Goal: Transaction & Acquisition: Purchase product/service

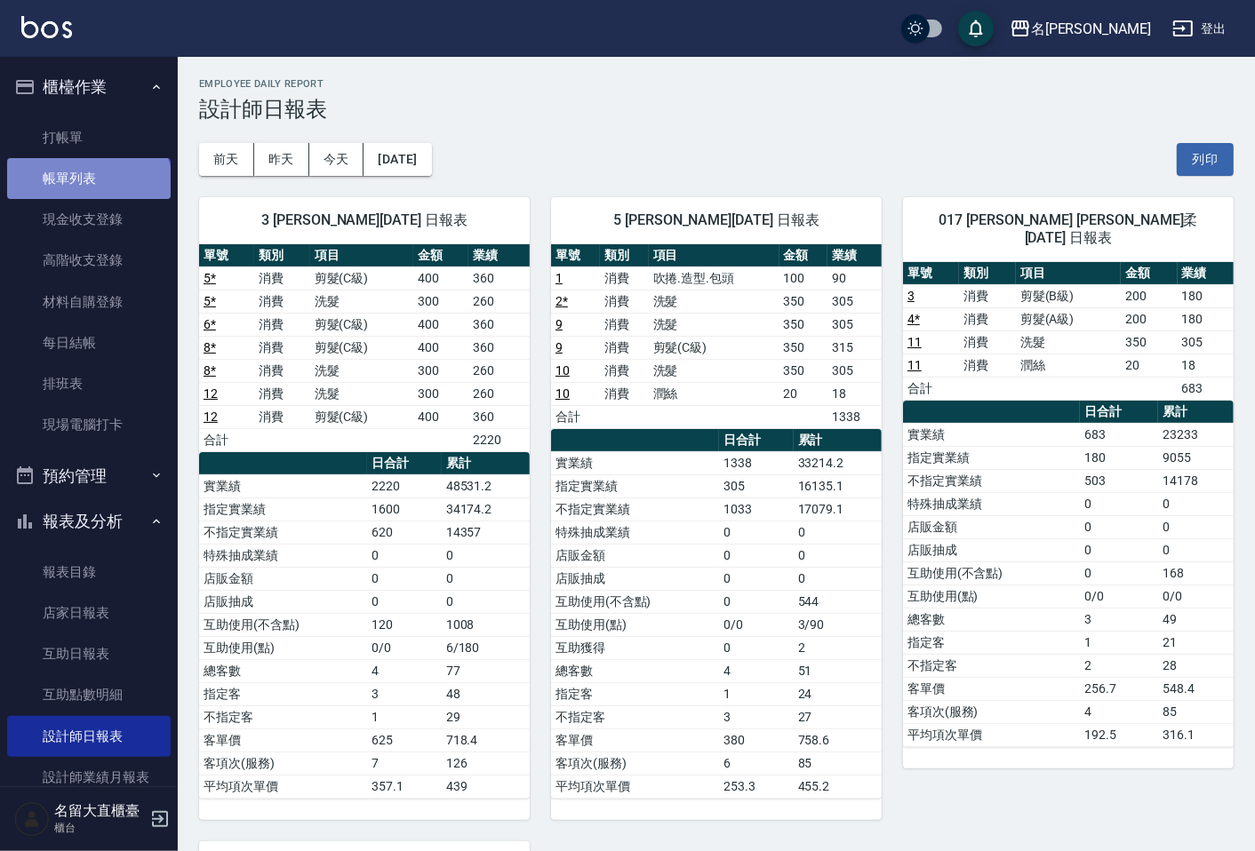
click at [87, 188] on link "帳單列表" at bounding box center [89, 178] width 164 height 41
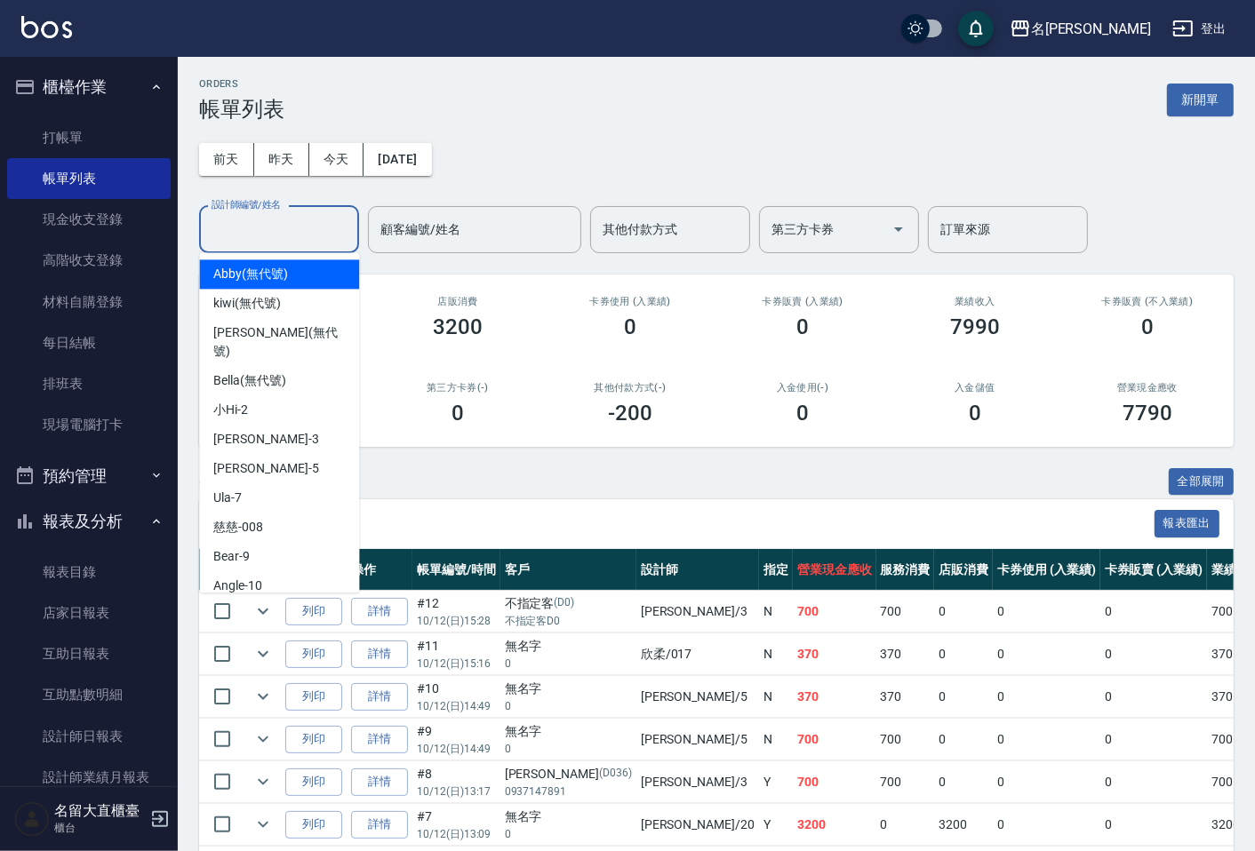
click at [333, 234] on input "設計師編號/姓名" at bounding box center [279, 229] width 144 height 31
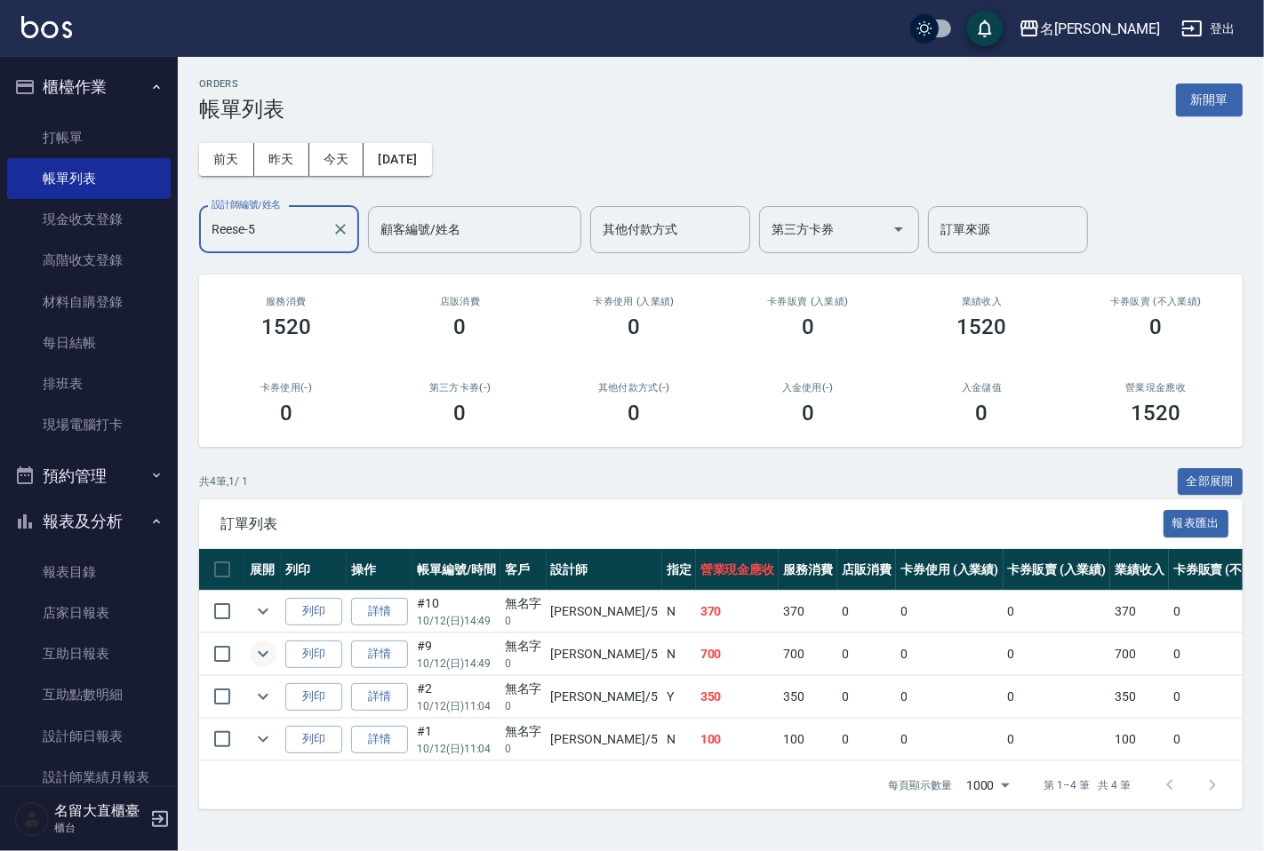
type input "Reese-5"
click at [256, 650] on icon "expand row" at bounding box center [262, 654] width 21 height 21
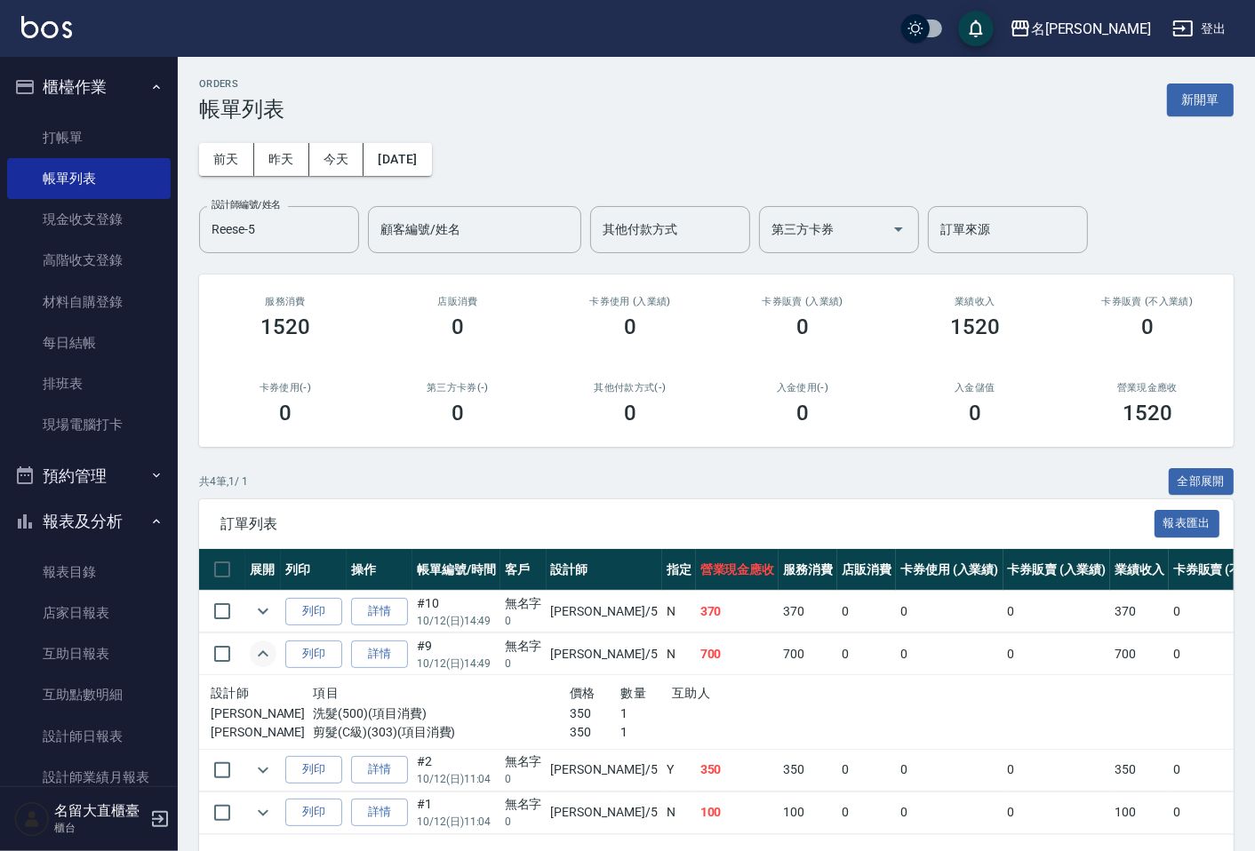
click at [246, 661] on td at bounding box center [263, 655] width 36 height 42
click at [255, 663] on icon "expand row" at bounding box center [262, 654] width 21 height 21
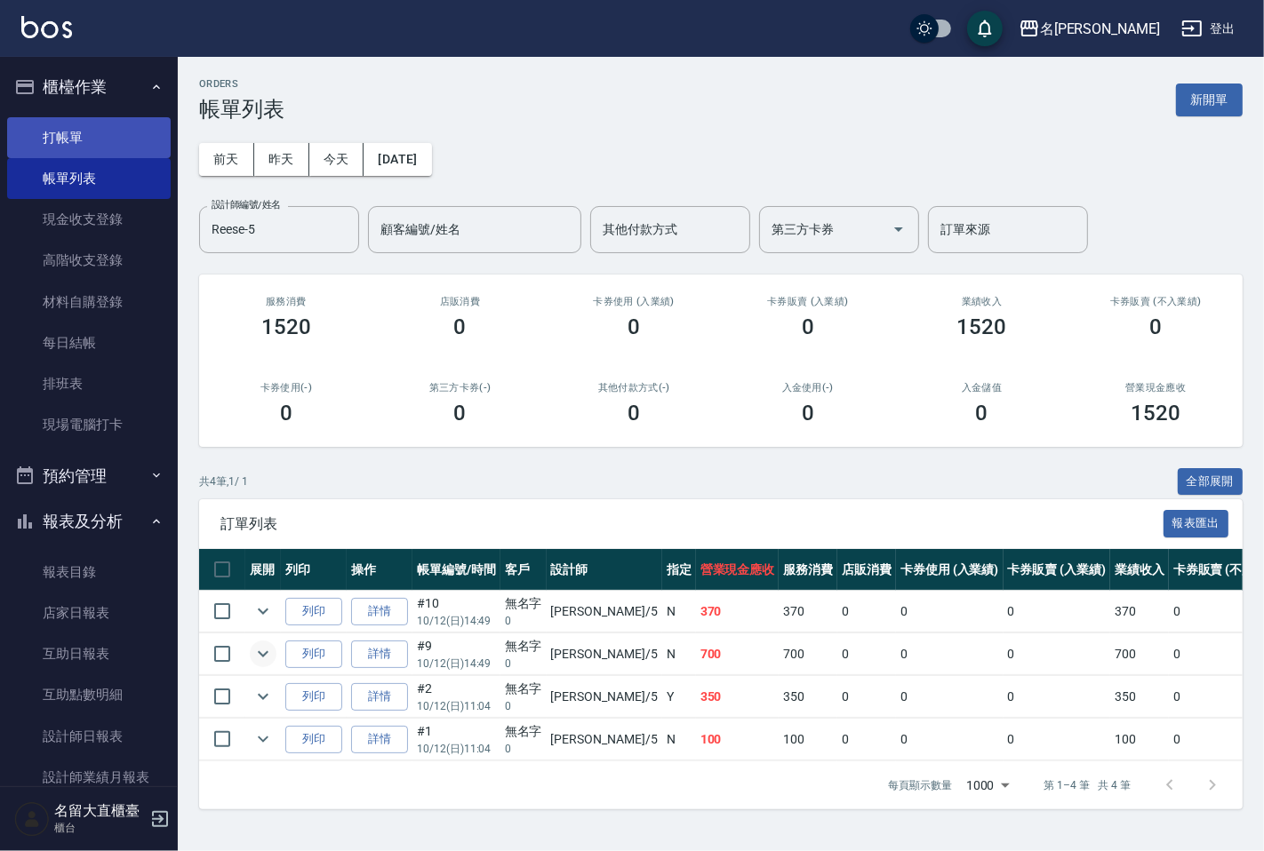
click at [86, 143] on link "打帳單" at bounding box center [89, 137] width 164 height 41
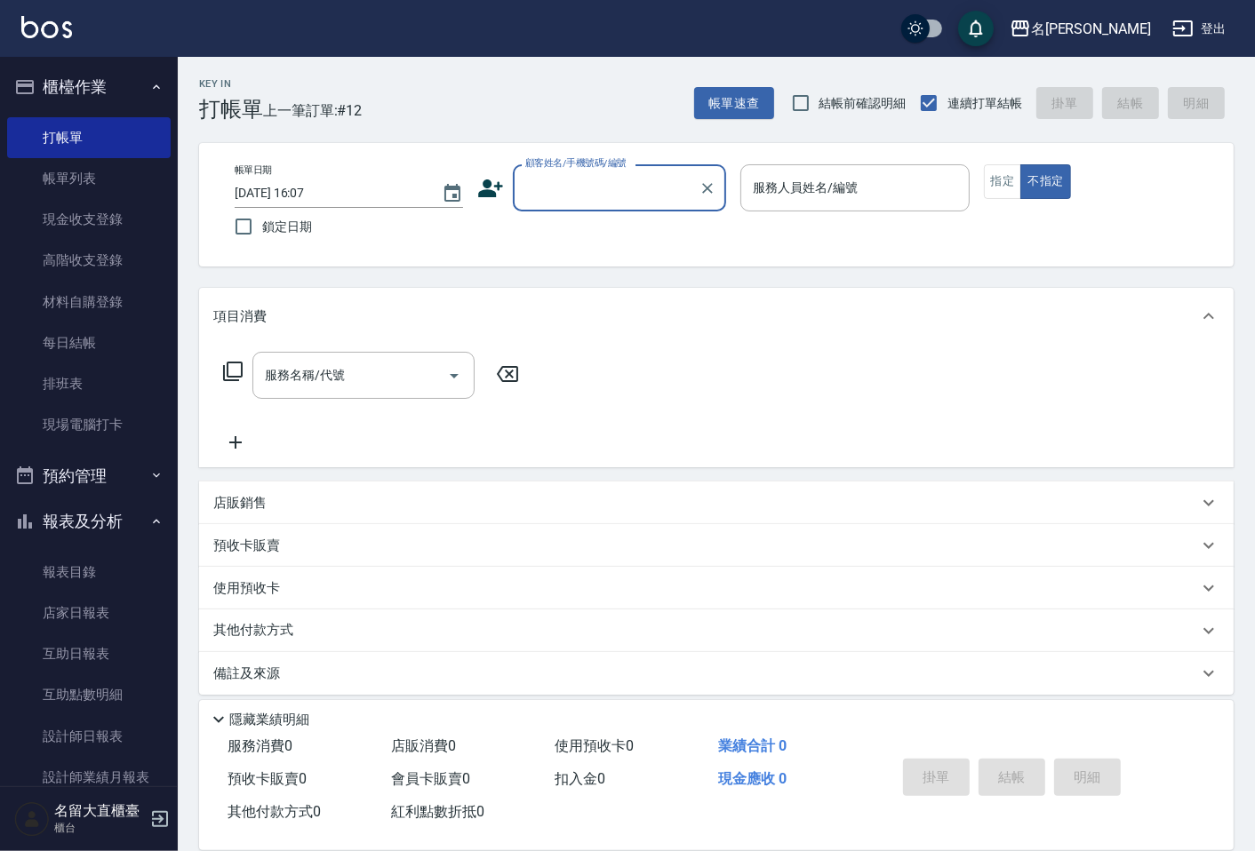
click at [618, 206] on div "顧客姓名/手機號碼/編號" at bounding box center [619, 187] width 213 height 47
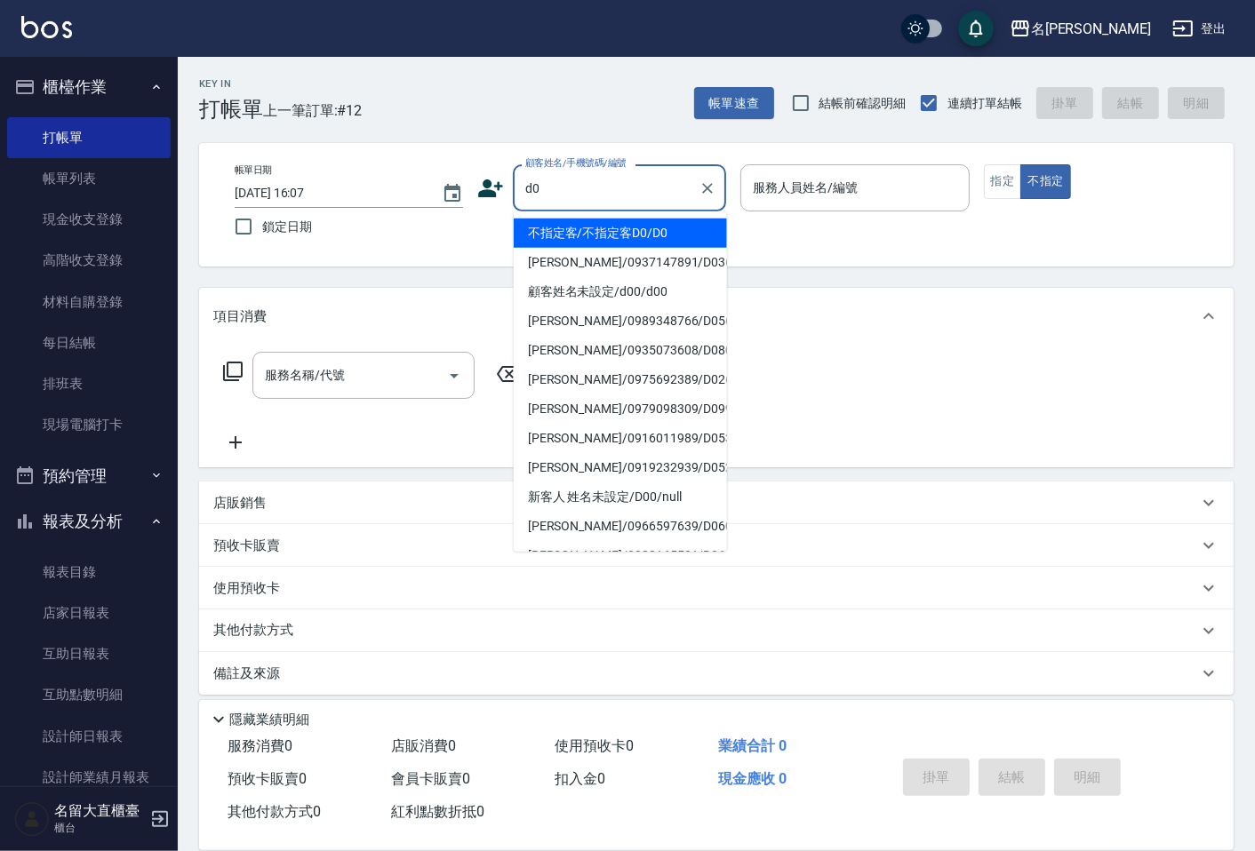
type input "不指定客/不指定客D0/D0"
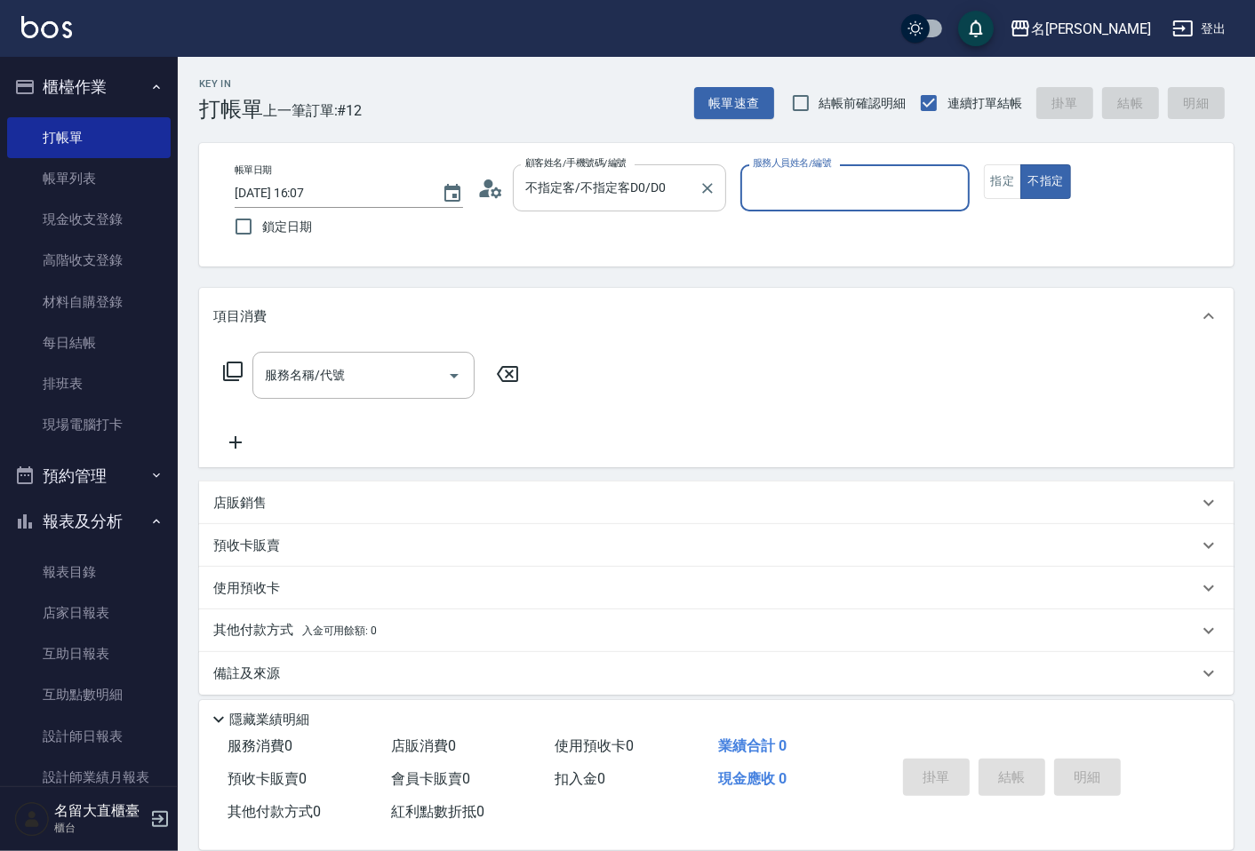
type input "[PERSON_NAME]3"
click at [1020, 164] on button "不指定" at bounding box center [1045, 181] width 50 height 35
type button "false"
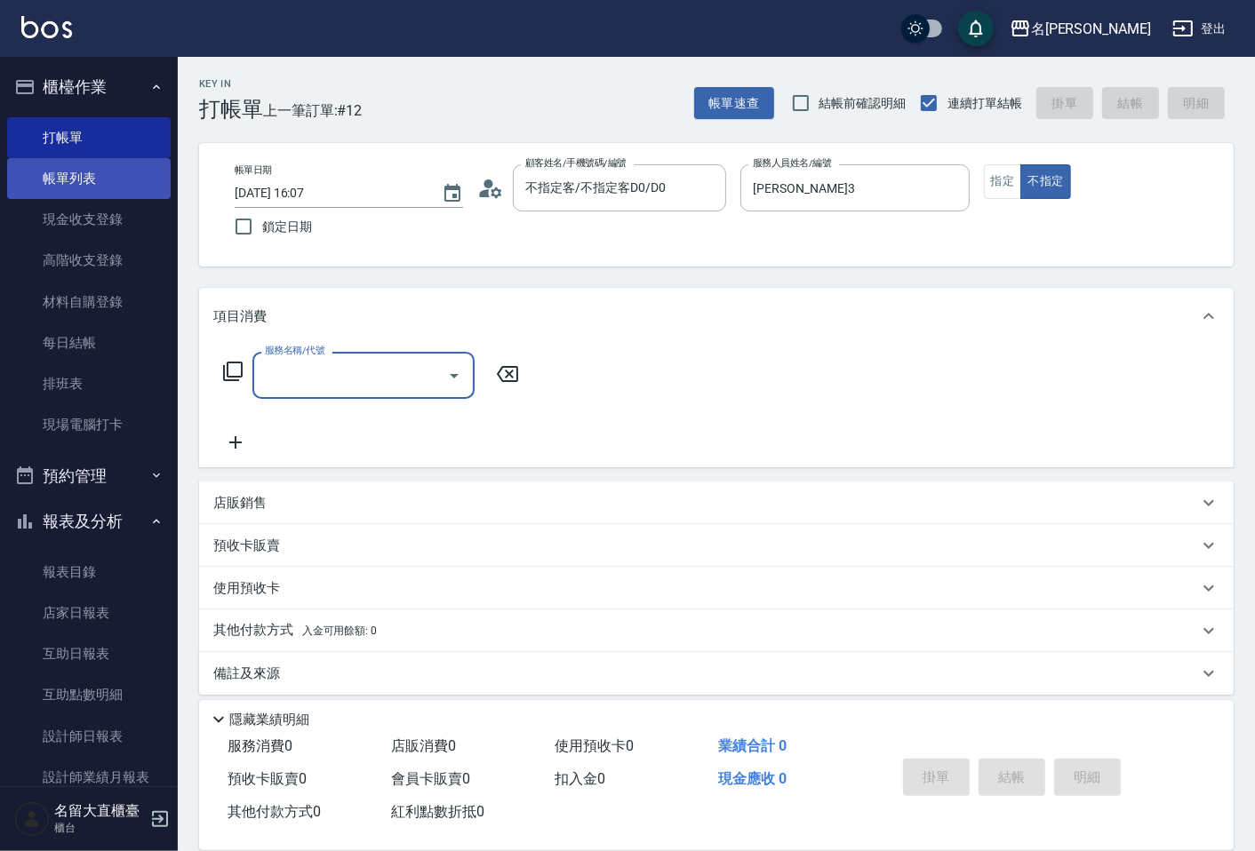
click at [66, 166] on link "帳單列表" at bounding box center [89, 178] width 164 height 41
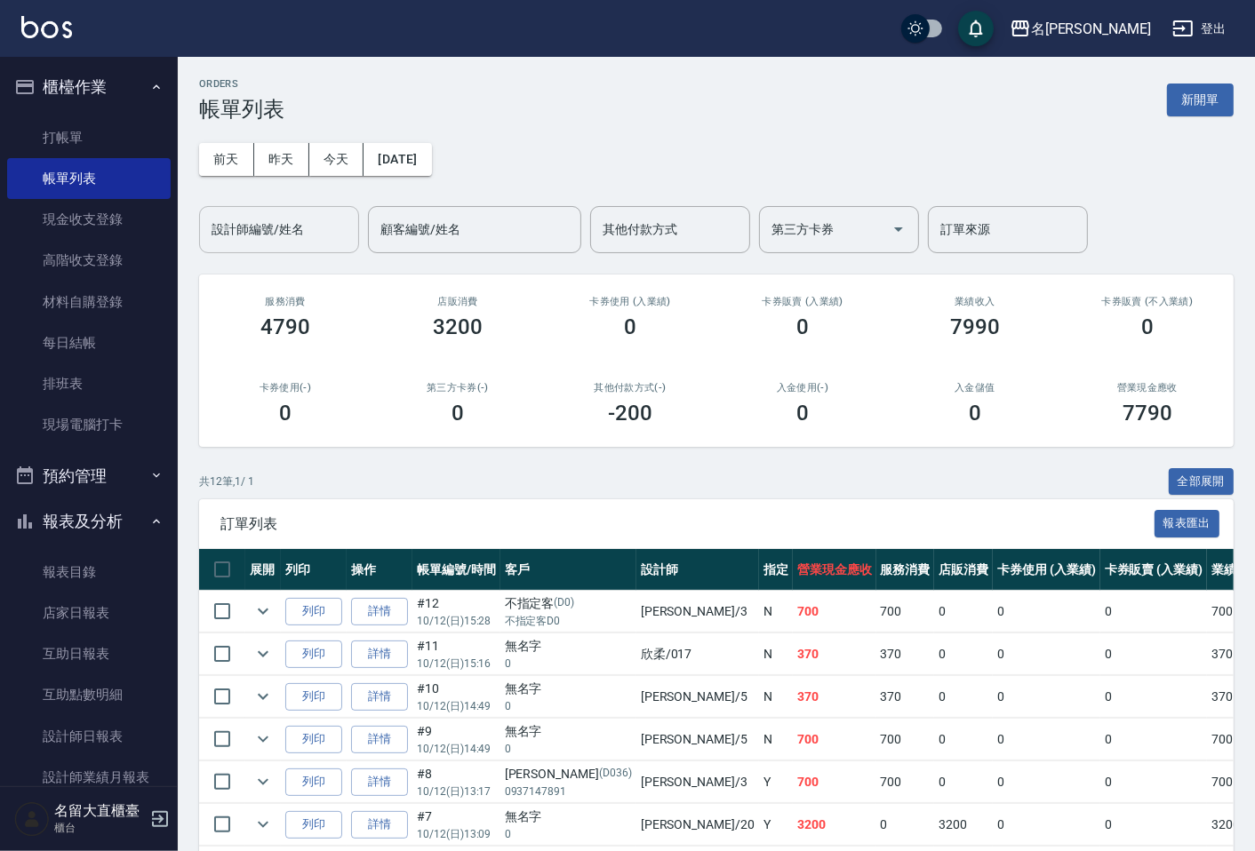
click at [294, 223] on input "設計師編號/姓名" at bounding box center [279, 229] width 144 height 31
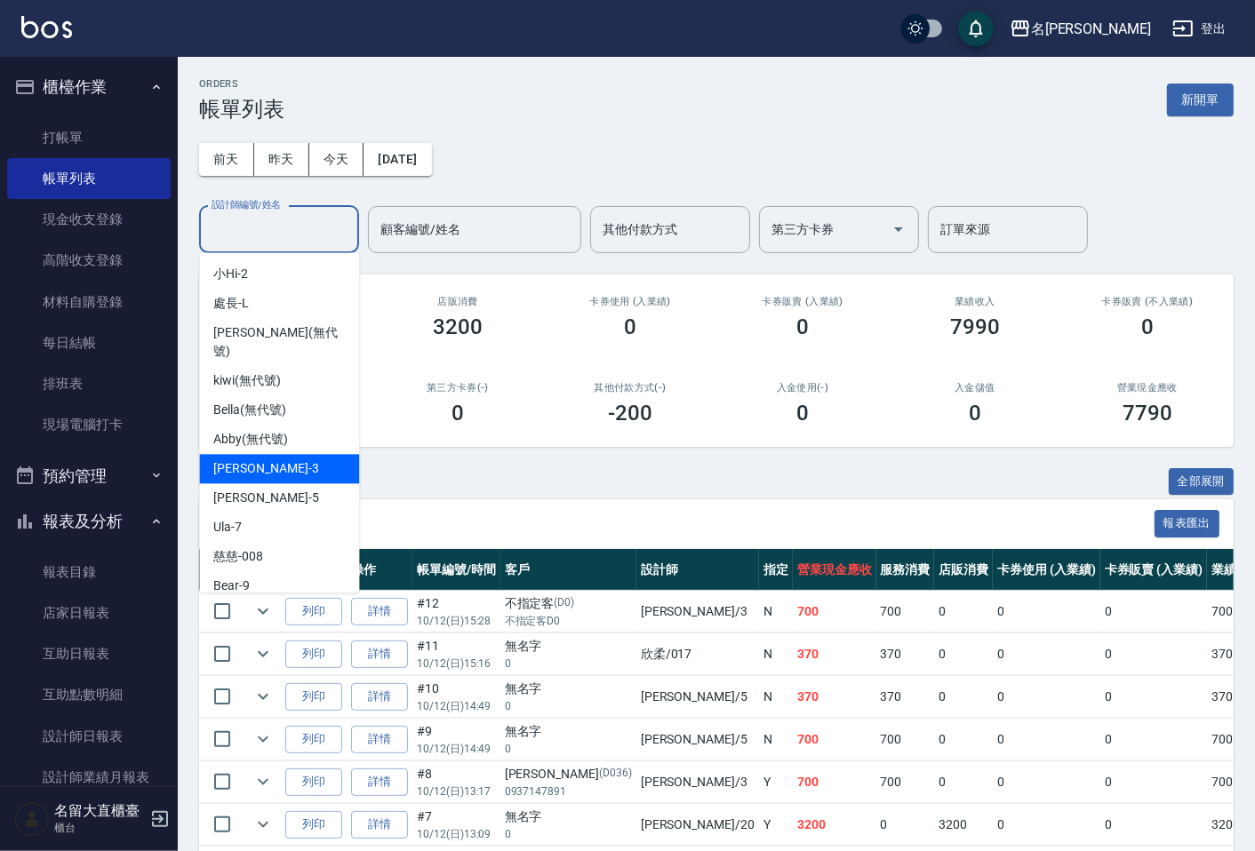
click at [284, 454] on div "[PERSON_NAME]3" at bounding box center [279, 468] width 160 height 29
type input "[PERSON_NAME]3"
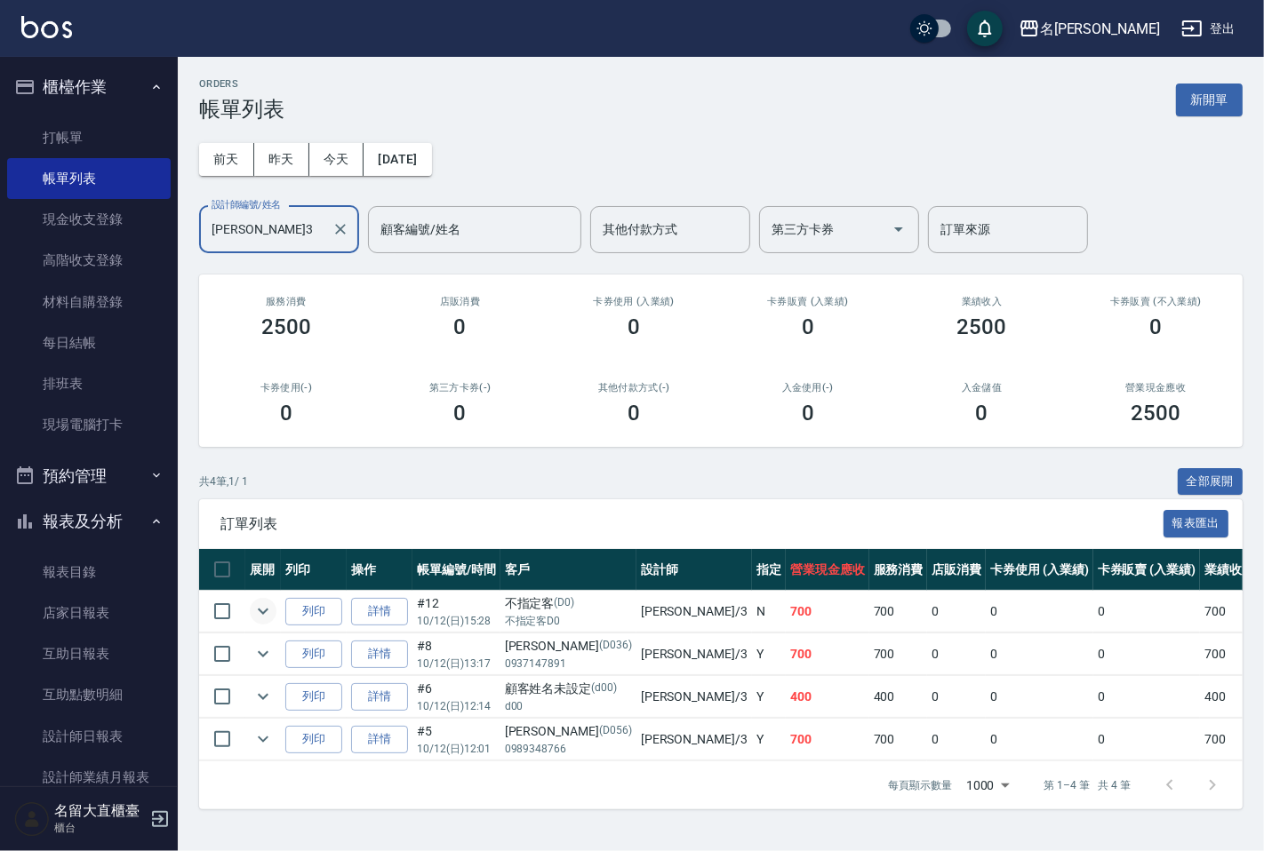
click at [265, 614] on icon "expand row" at bounding box center [262, 611] width 21 height 21
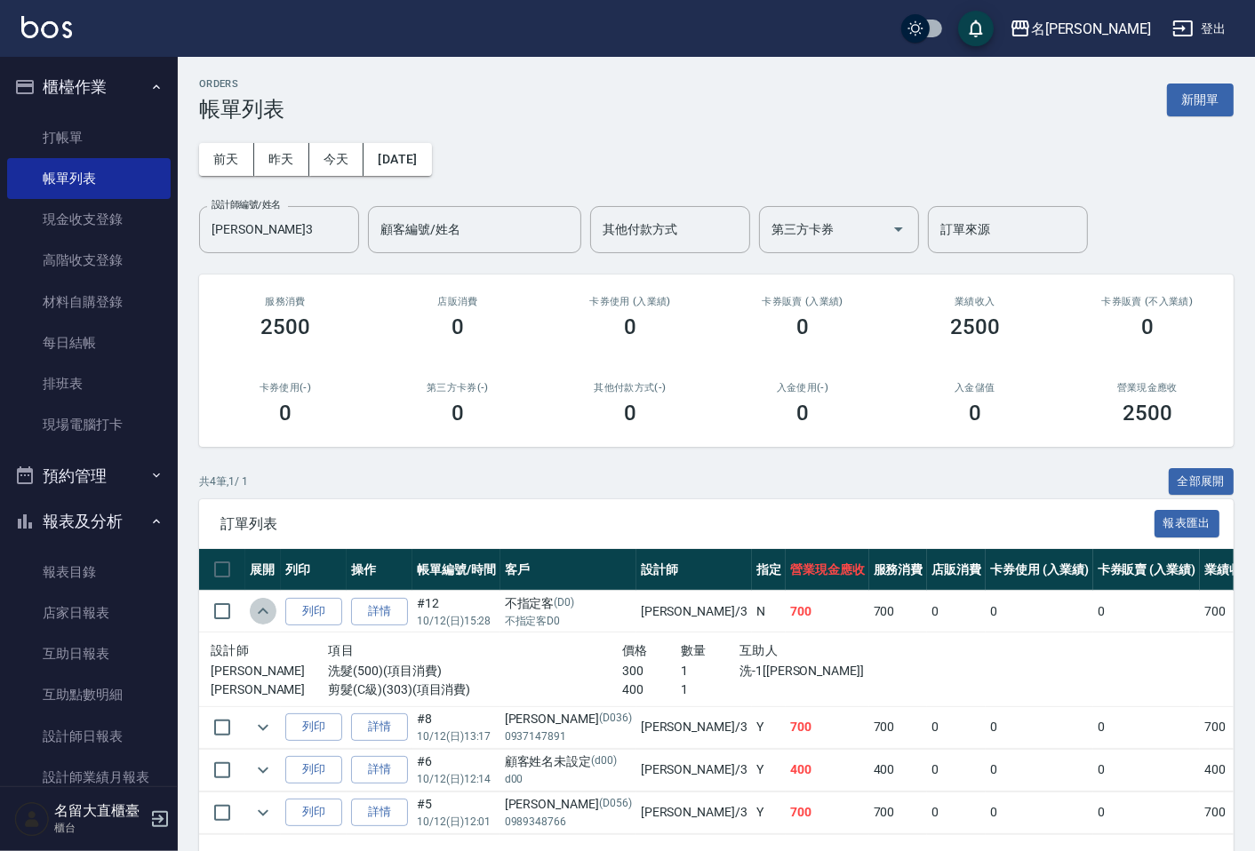
click at [265, 614] on icon "expand row" at bounding box center [262, 611] width 21 height 21
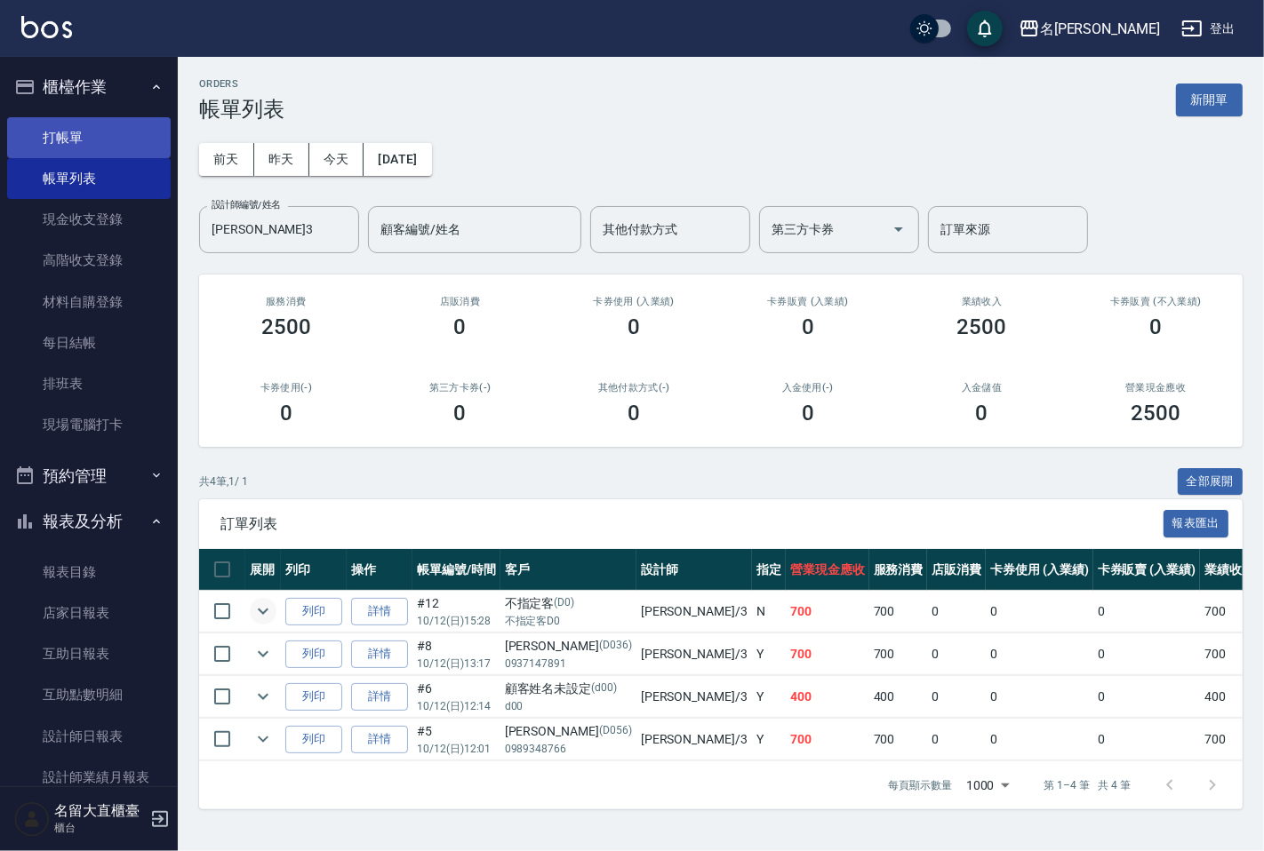
click at [132, 148] on link "打帳單" at bounding box center [89, 137] width 164 height 41
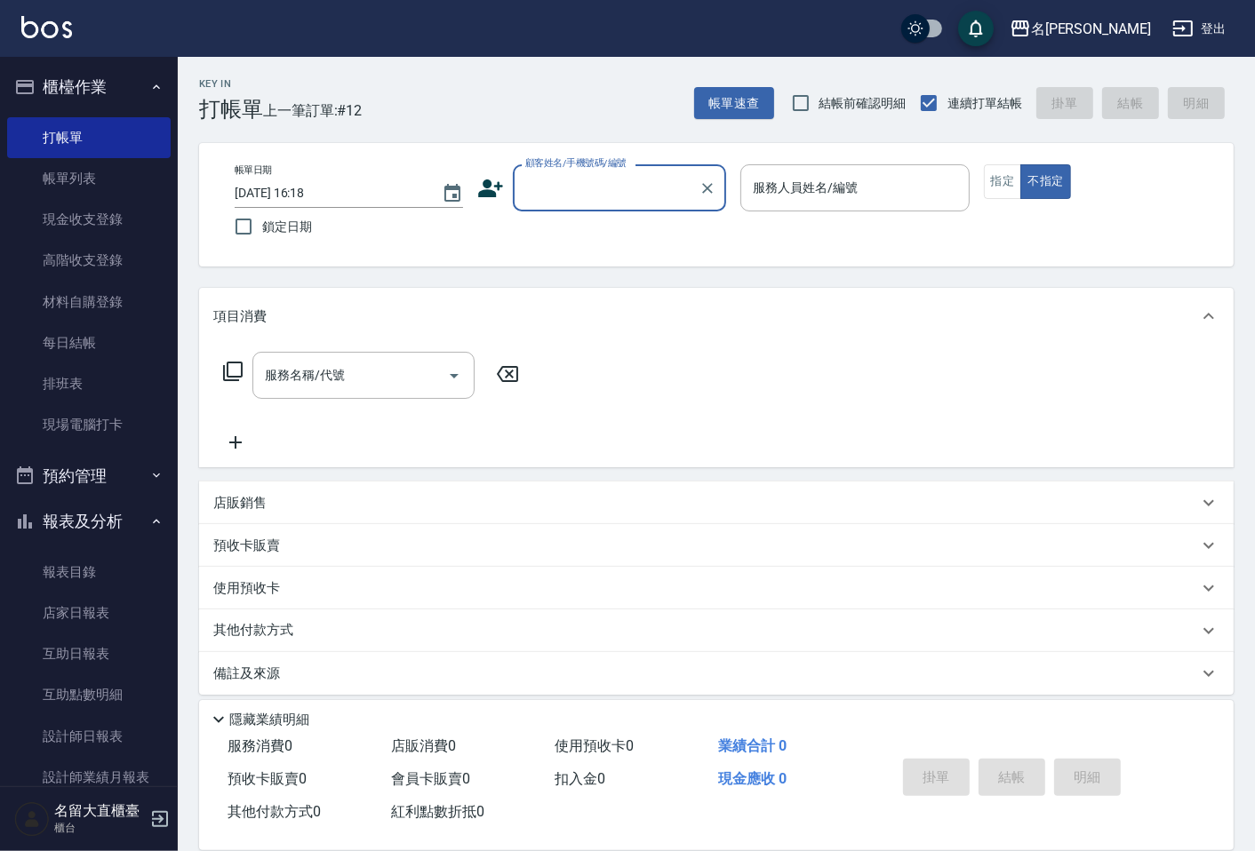
click at [566, 178] on input "顧客姓名/手機號碼/編號" at bounding box center [606, 187] width 171 height 31
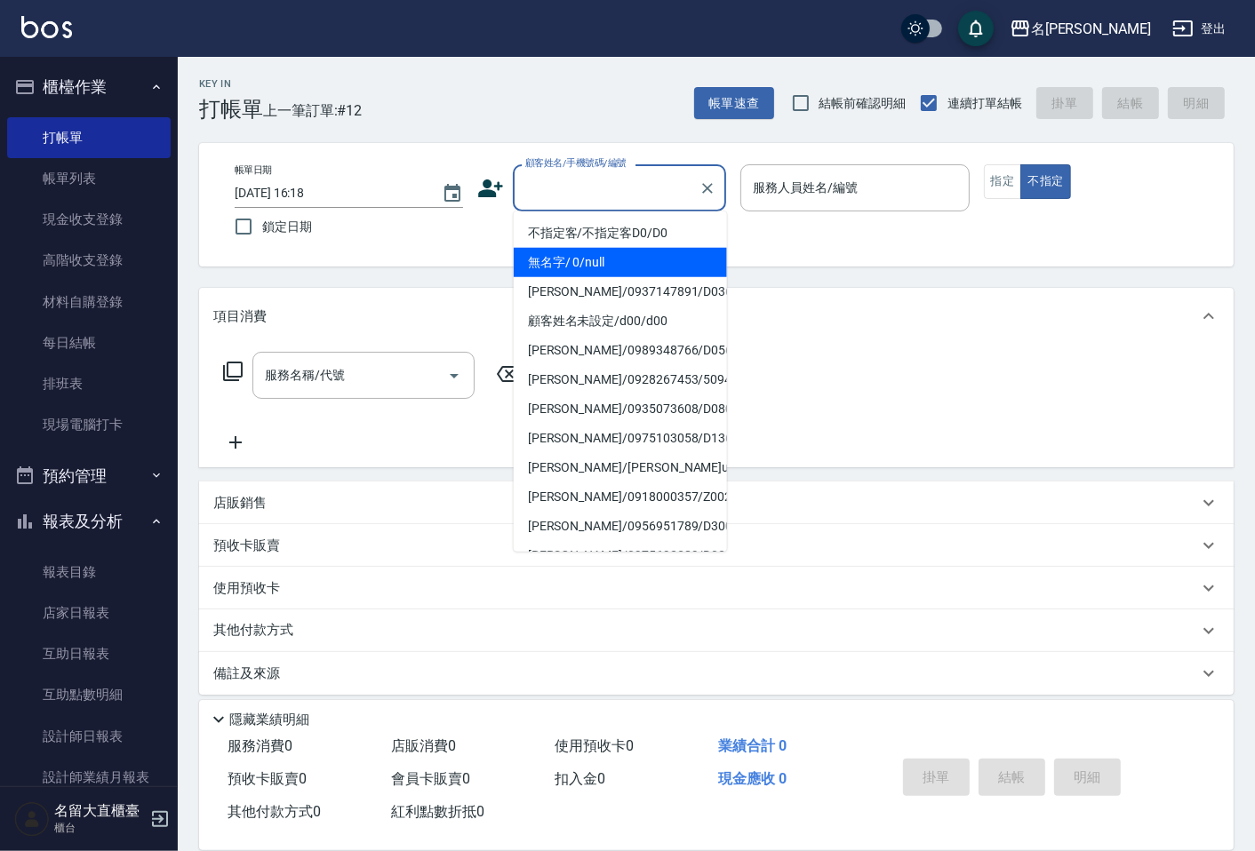
click at [642, 252] on li "無名字/ 0/null" at bounding box center [620, 262] width 213 height 29
type input "無名字/ 0/null"
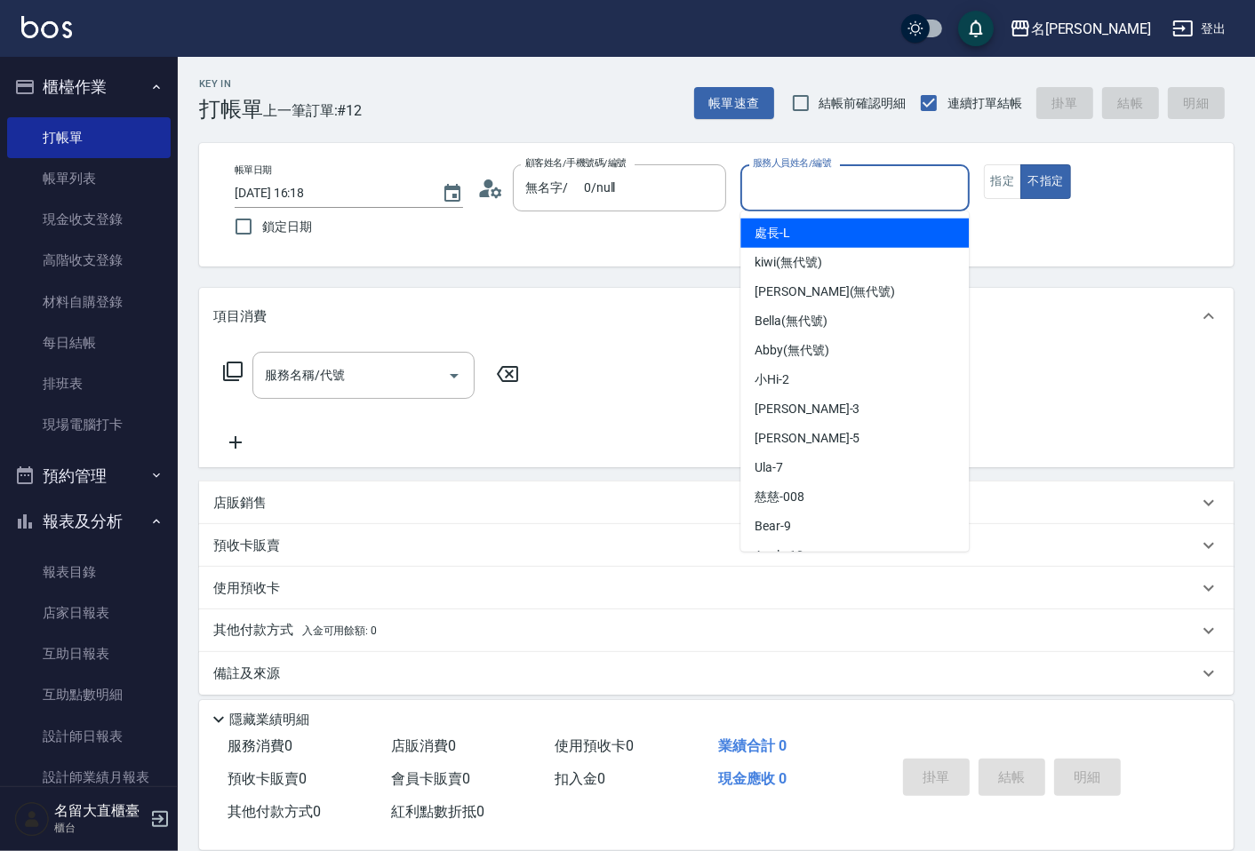
click at [752, 192] on input "服務人員姓名/編號" at bounding box center [854, 187] width 212 height 31
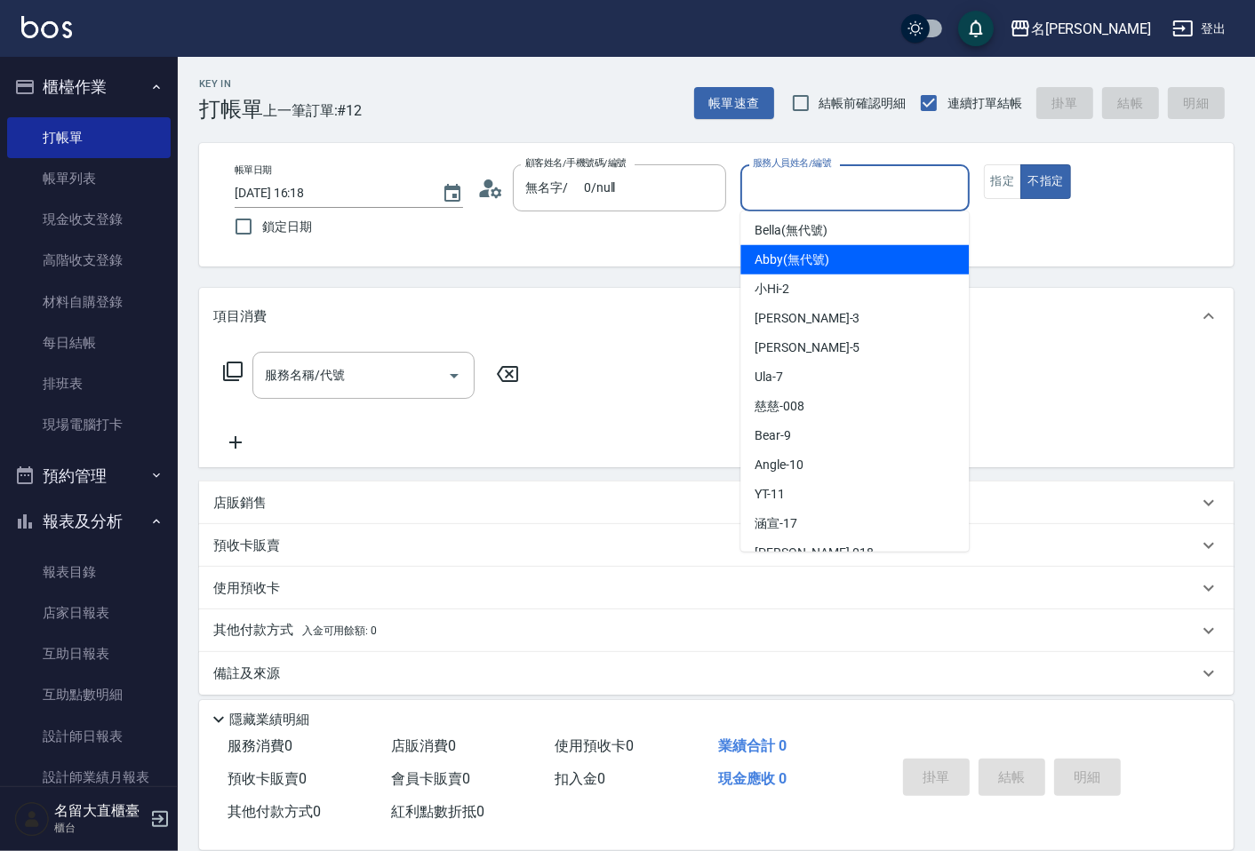
scroll to position [260, 0]
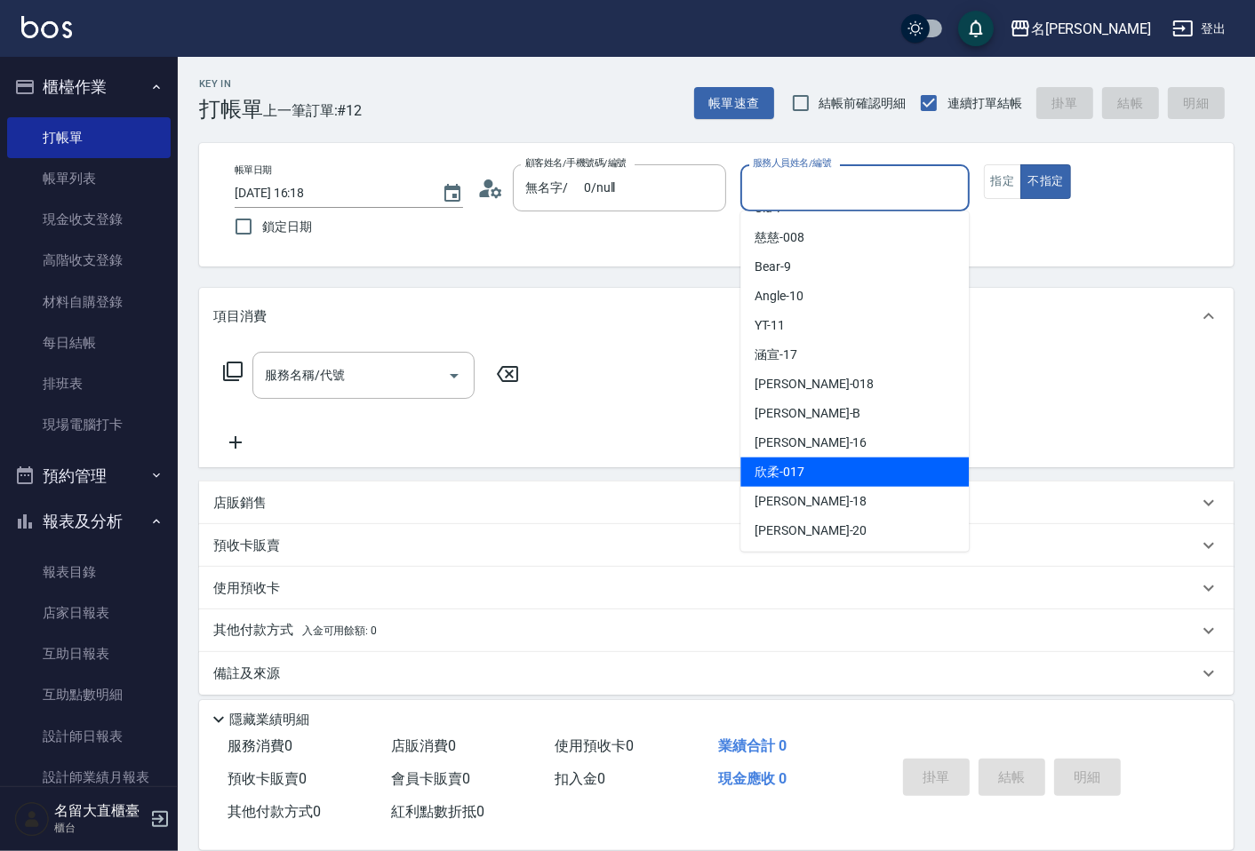
click at [815, 458] on div "欣柔 -017" at bounding box center [854, 472] width 228 height 29
type input "欣柔-017"
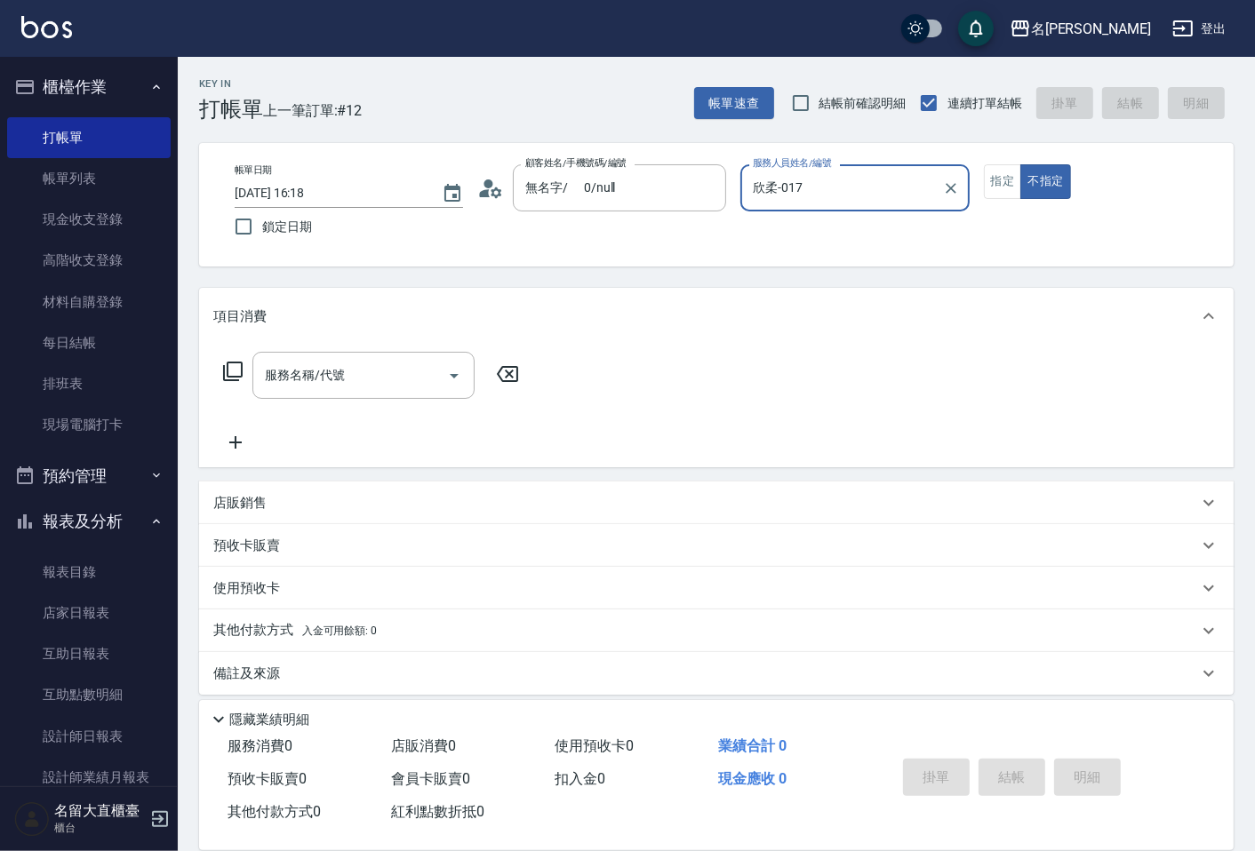
click at [376, 345] on div "服務名稱/代號 服務名稱/代號" at bounding box center [716, 406] width 1035 height 123
click at [365, 356] on div "服務名稱/代號" at bounding box center [363, 375] width 222 height 47
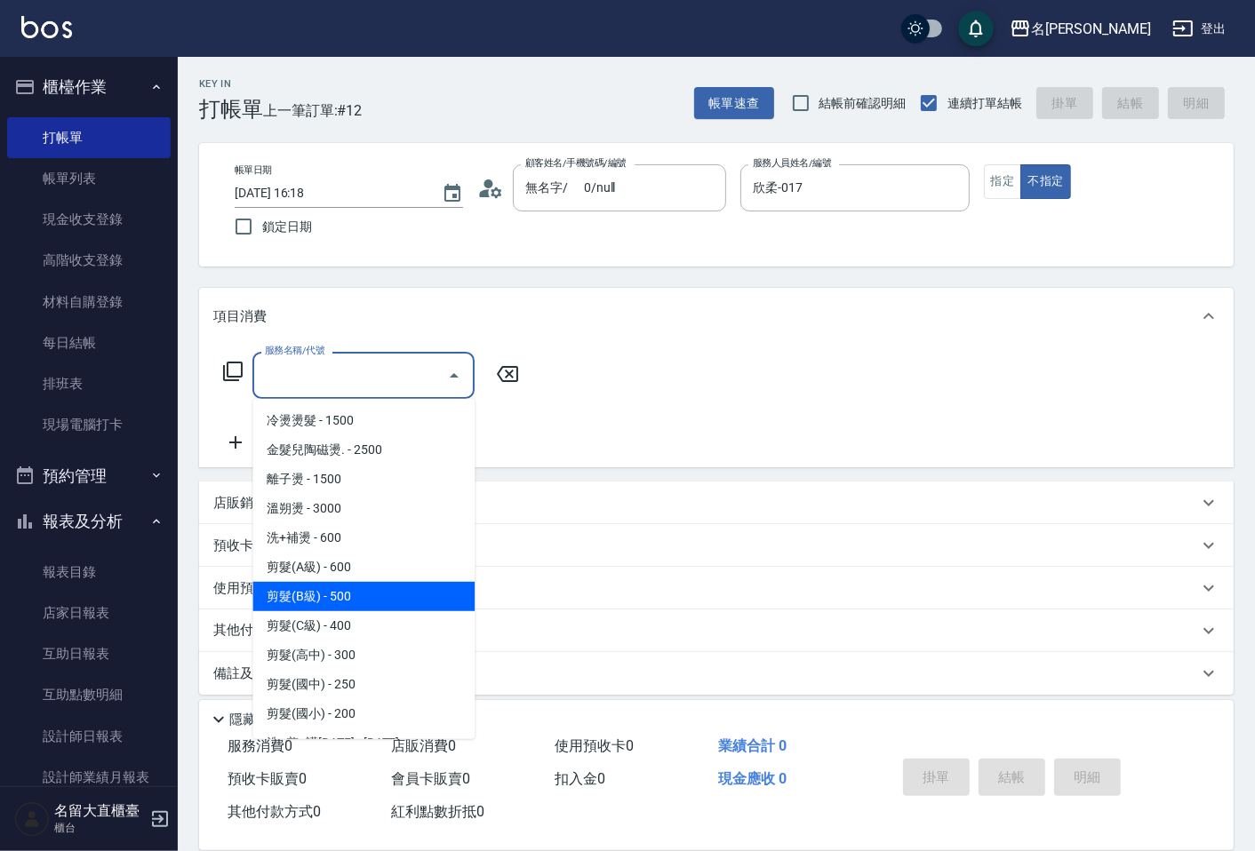
click at [363, 598] on span "剪髮(B級) - 500" at bounding box center [363, 596] width 222 height 29
type input "剪髮(B級)(302)"
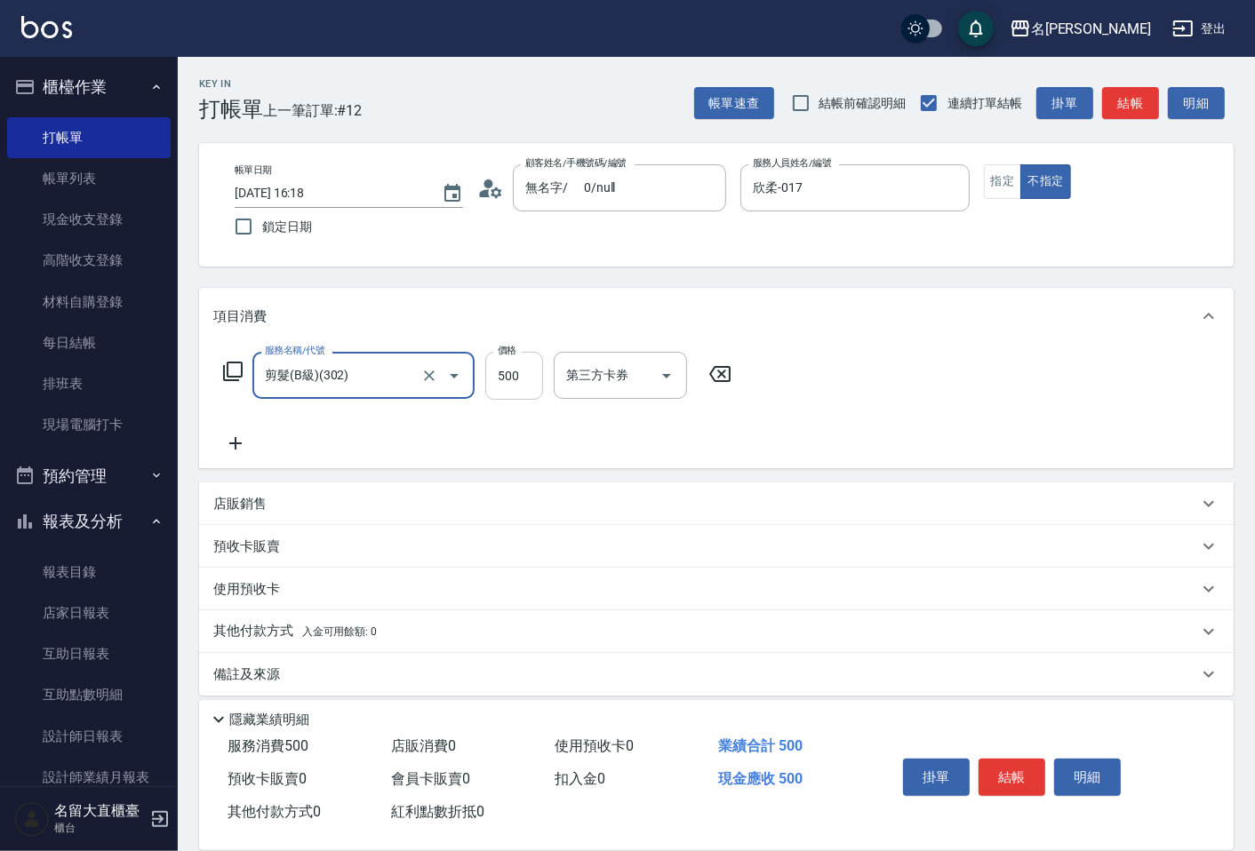
click at [513, 388] on input "500" at bounding box center [514, 376] width 58 height 48
type input "200"
click at [242, 444] on icon at bounding box center [235, 443] width 44 height 21
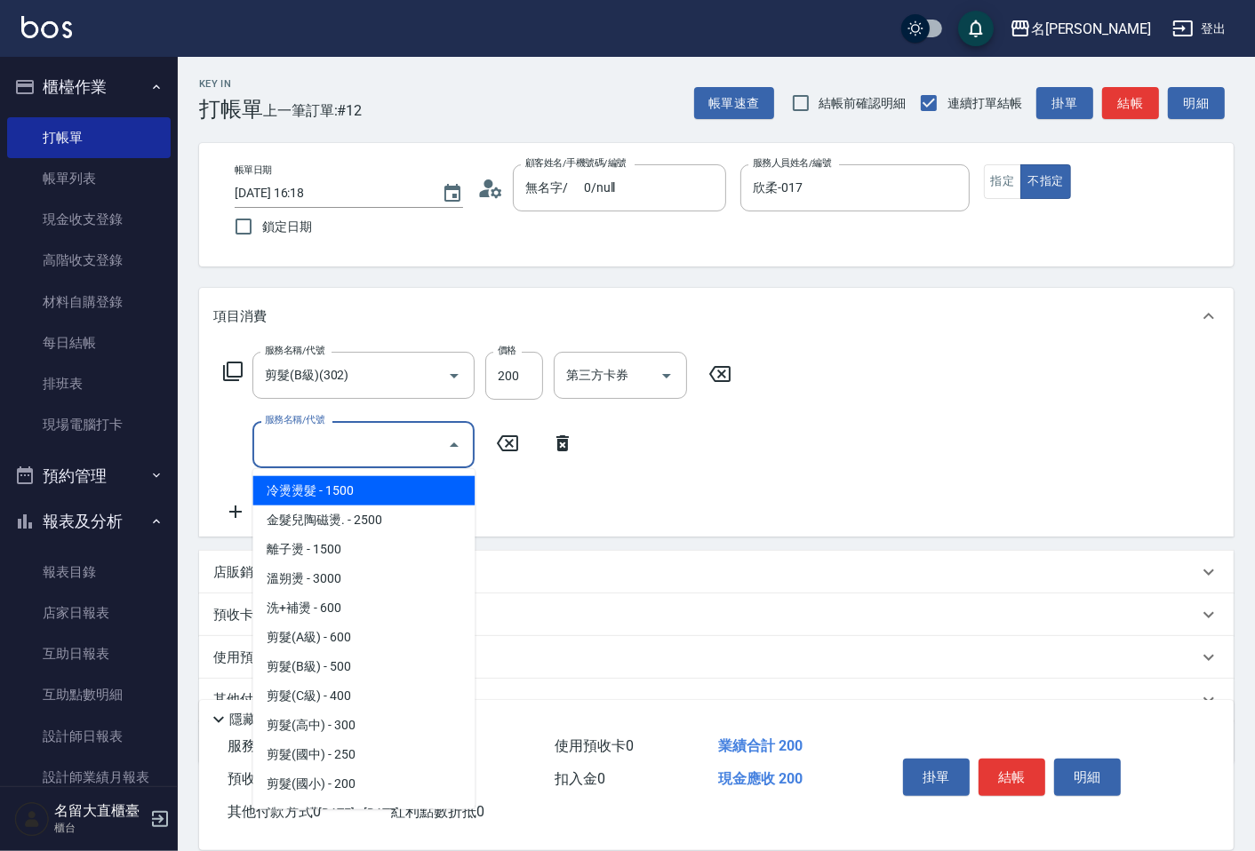
click at [290, 438] on input "服務名稱/代號" at bounding box center [350, 444] width 180 height 31
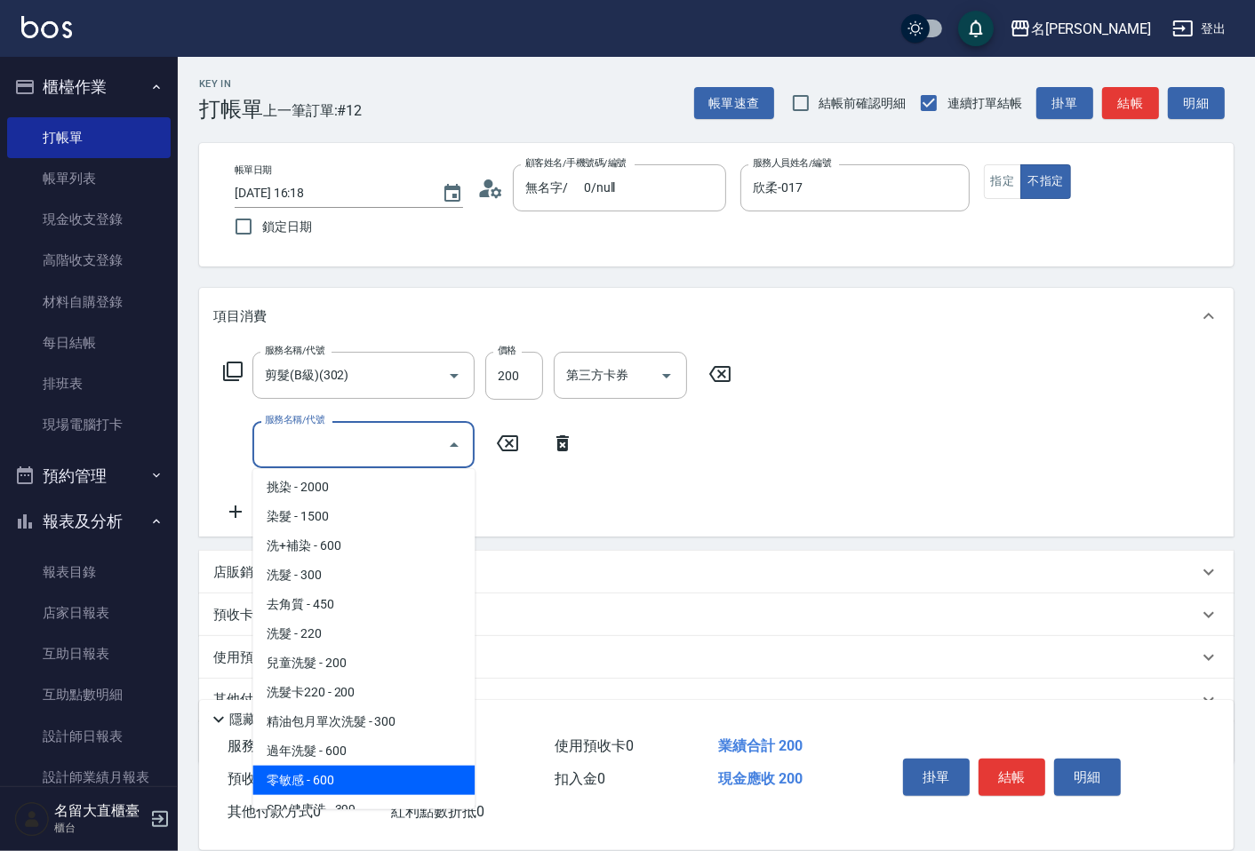
scroll to position [197, 0]
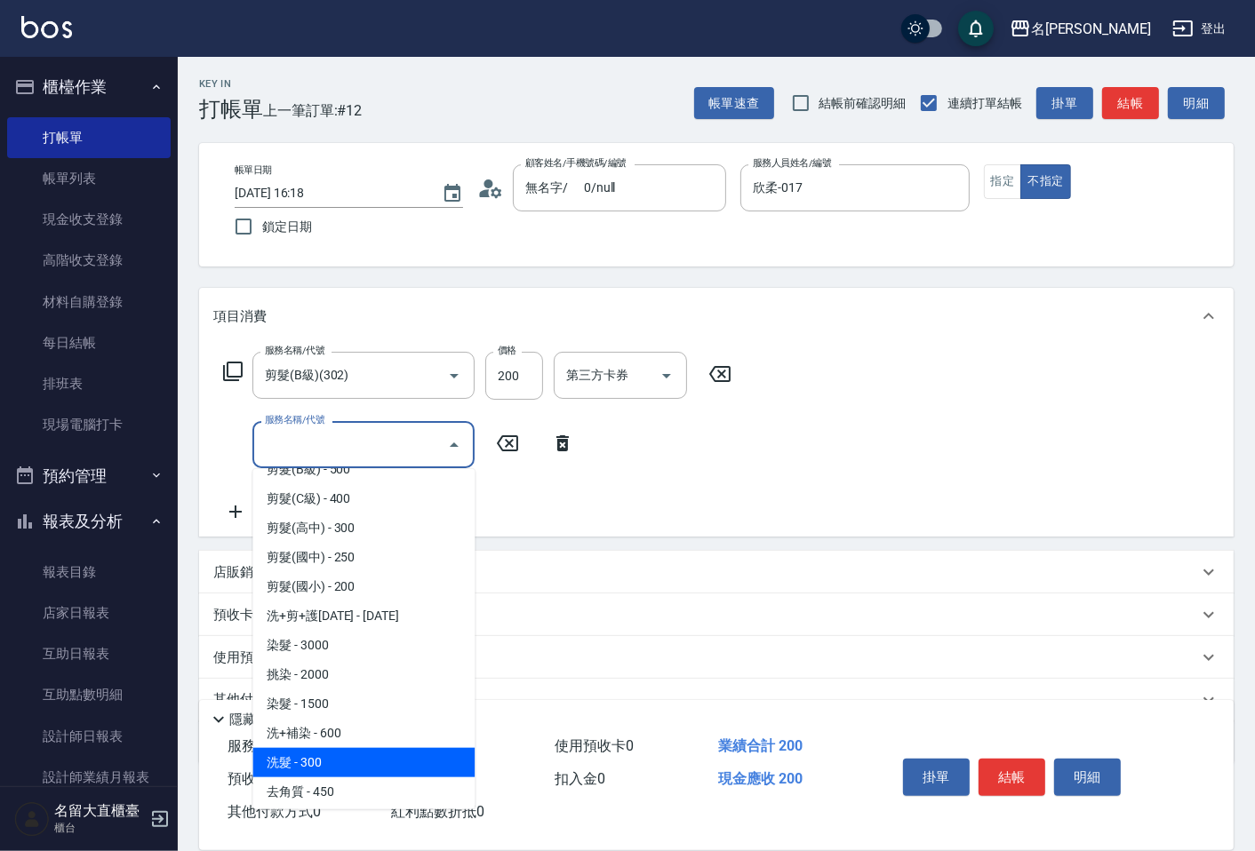
click at [349, 767] on span "洗髮 - 300" at bounding box center [363, 762] width 222 height 29
type input "洗髮(500)"
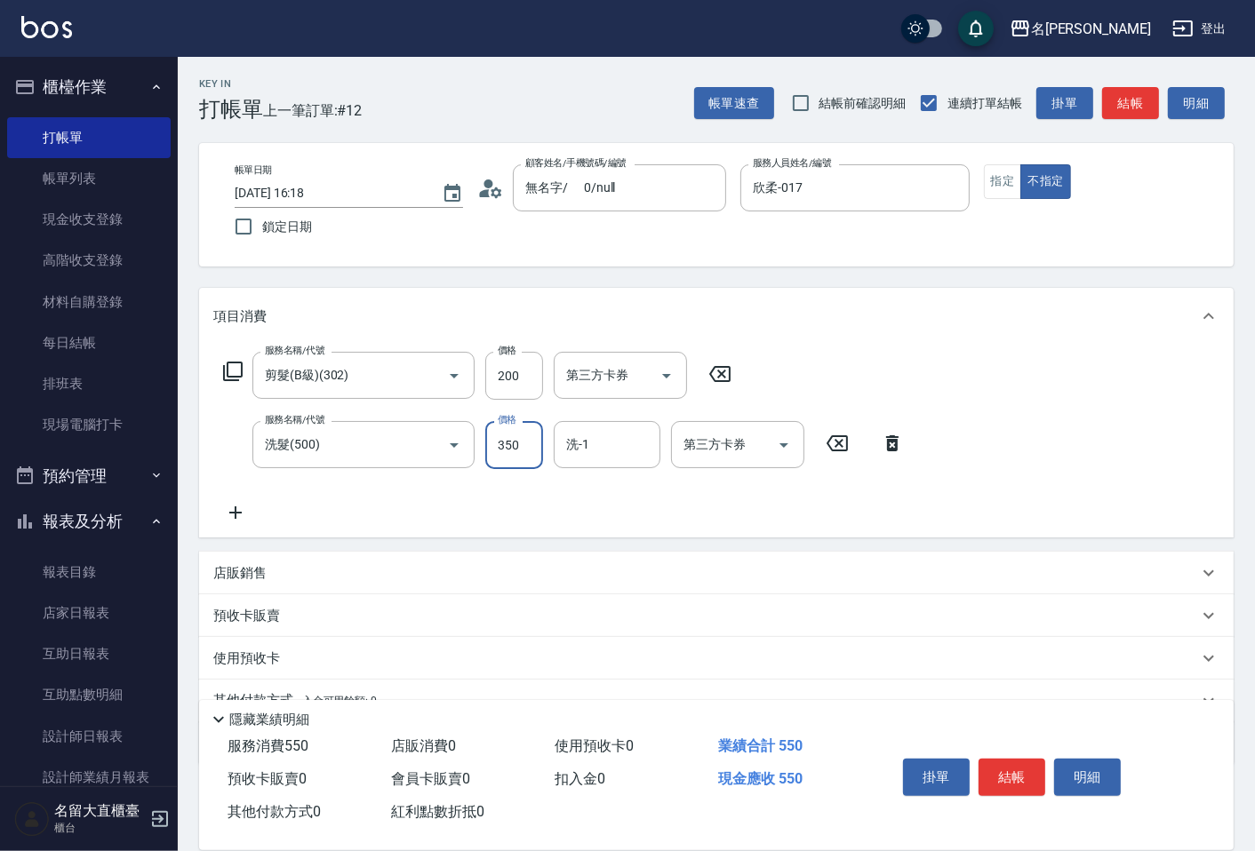
type input "350"
click at [288, 613] on div "預收卡販賣" at bounding box center [705, 616] width 985 height 19
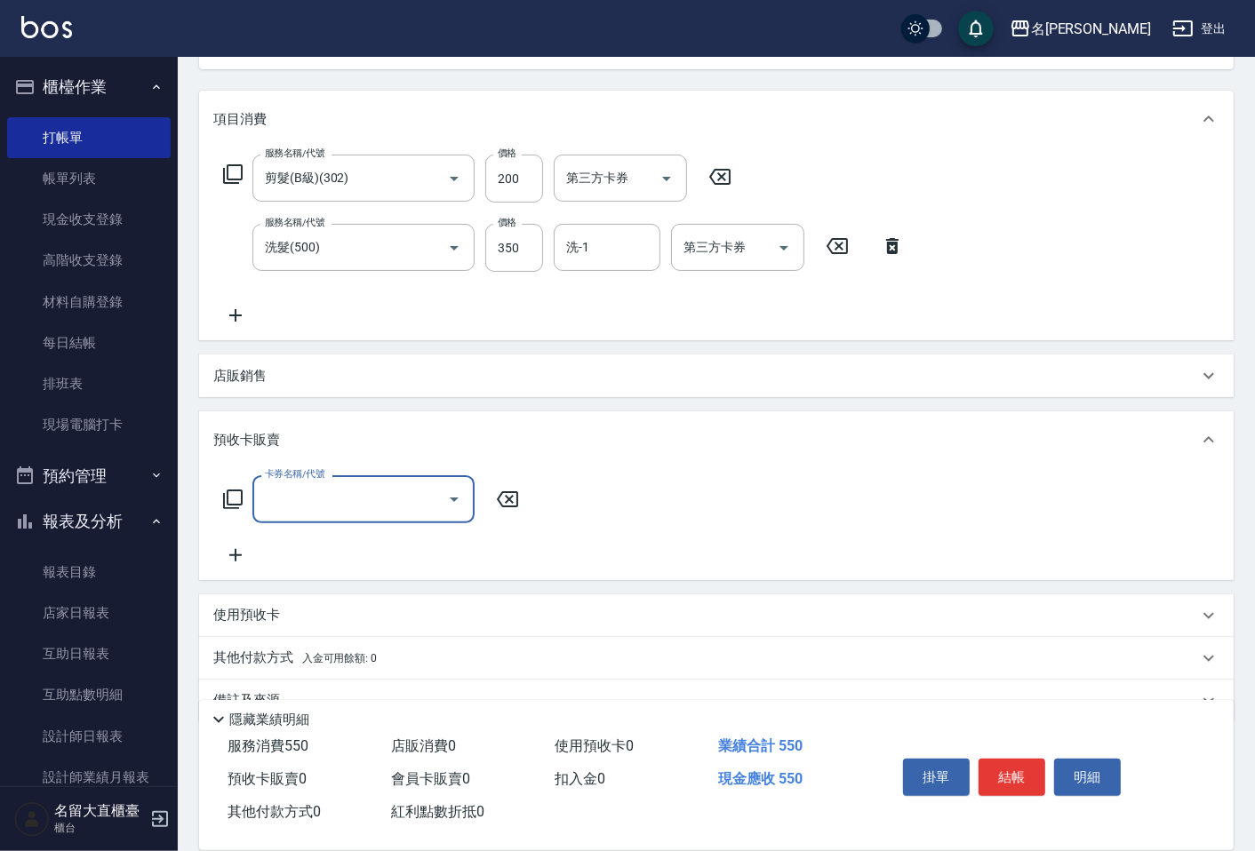
click at [253, 620] on p "使用預收卡" at bounding box center [246, 615] width 67 height 19
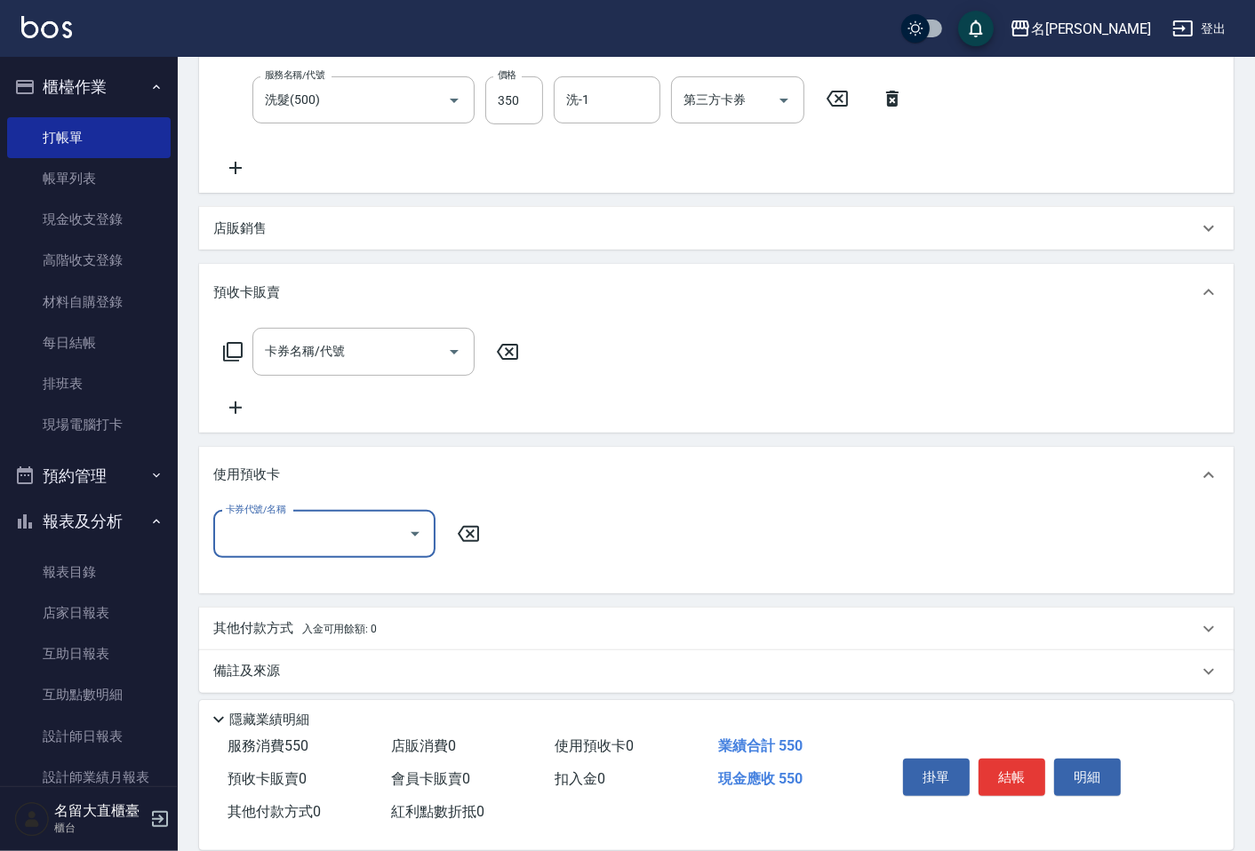
scroll to position [354, 0]
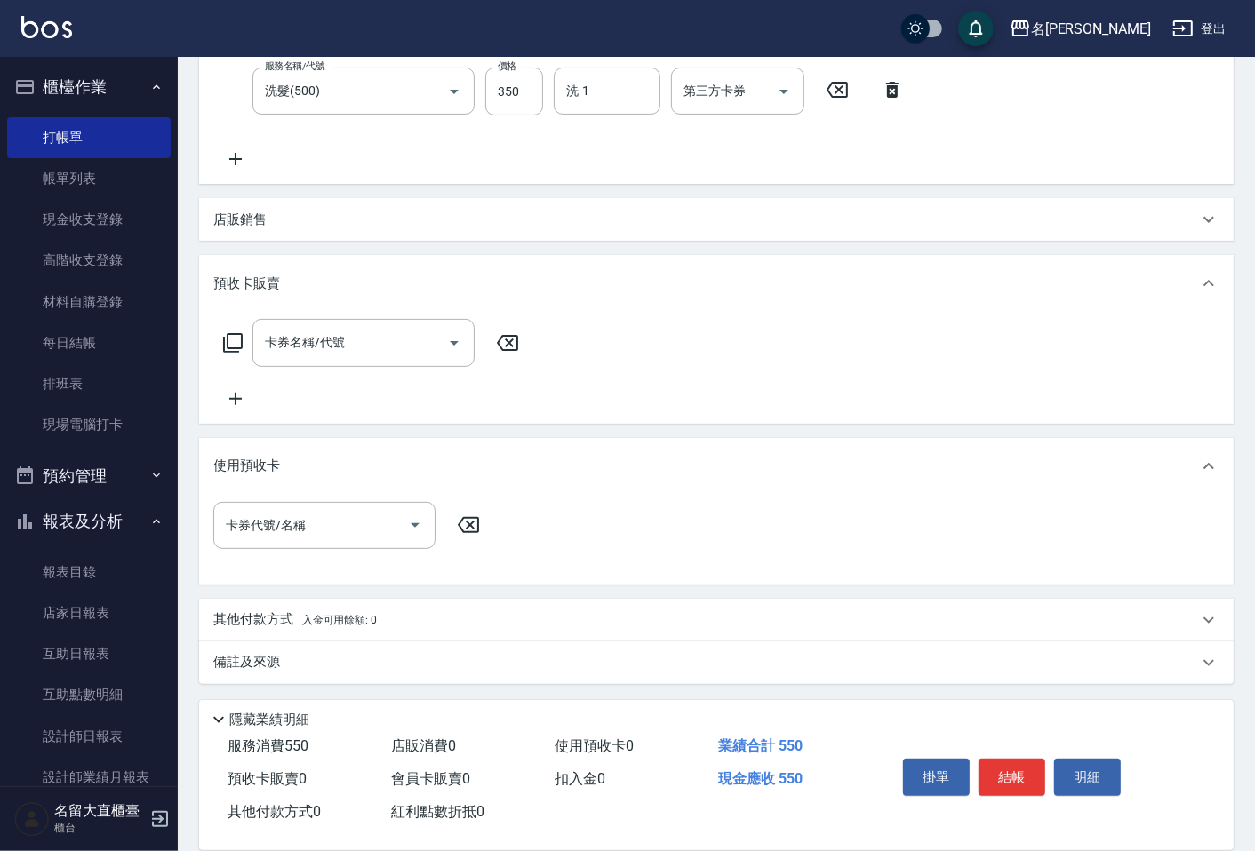
click at [268, 647] on div "備註及來源" at bounding box center [716, 663] width 1035 height 43
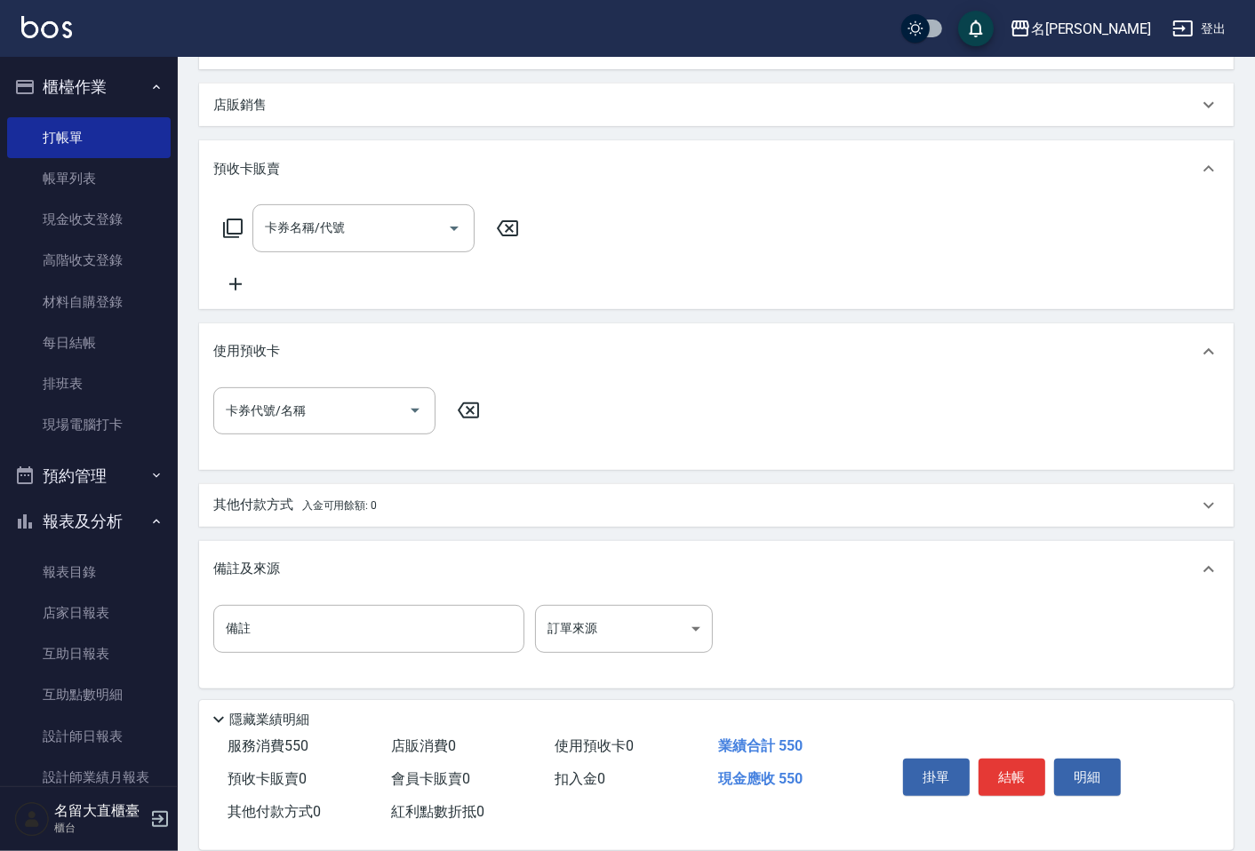
scroll to position [473, 0]
click at [262, 496] on p "其他付款方式 入金可用餘額: 0" at bounding box center [295, 502] width 164 height 20
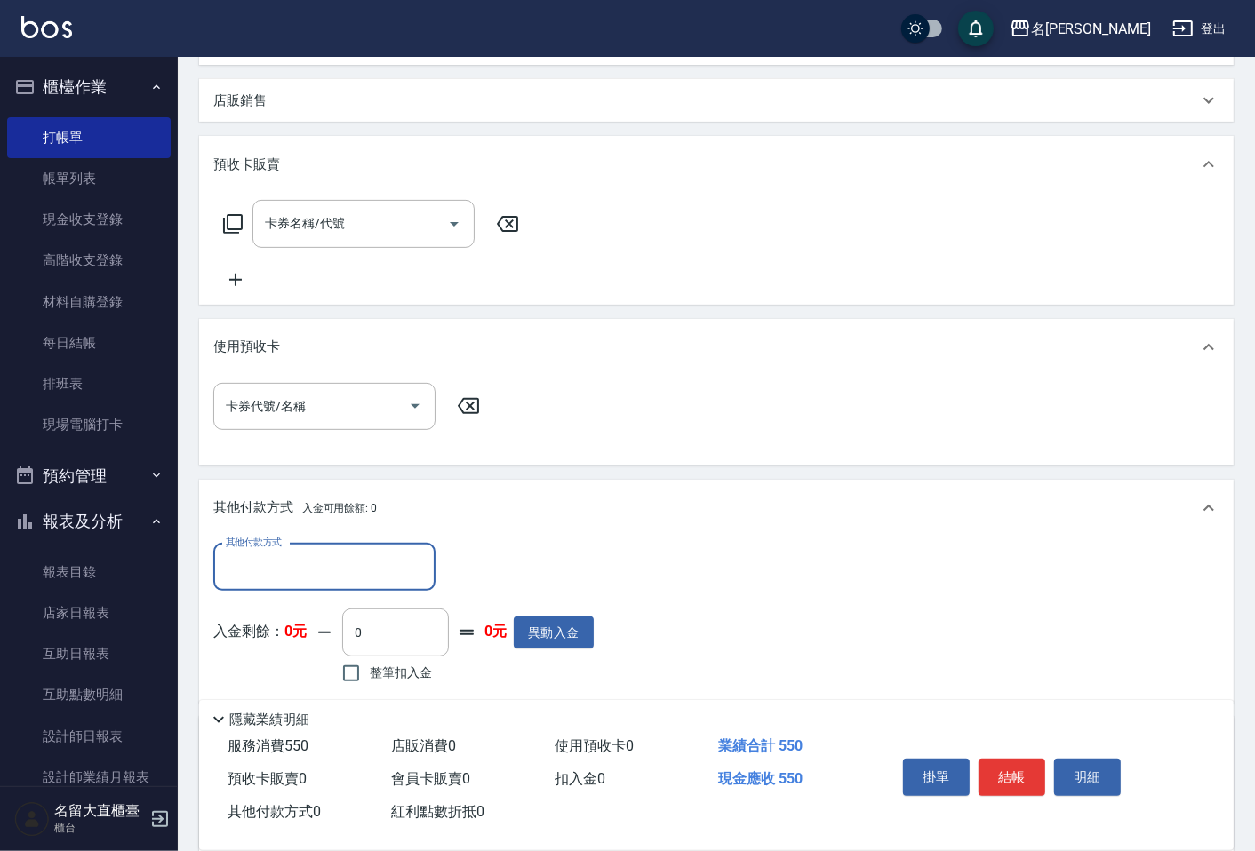
scroll to position [0, 0]
click at [272, 585] on div "其他付款方式" at bounding box center [324, 567] width 222 height 47
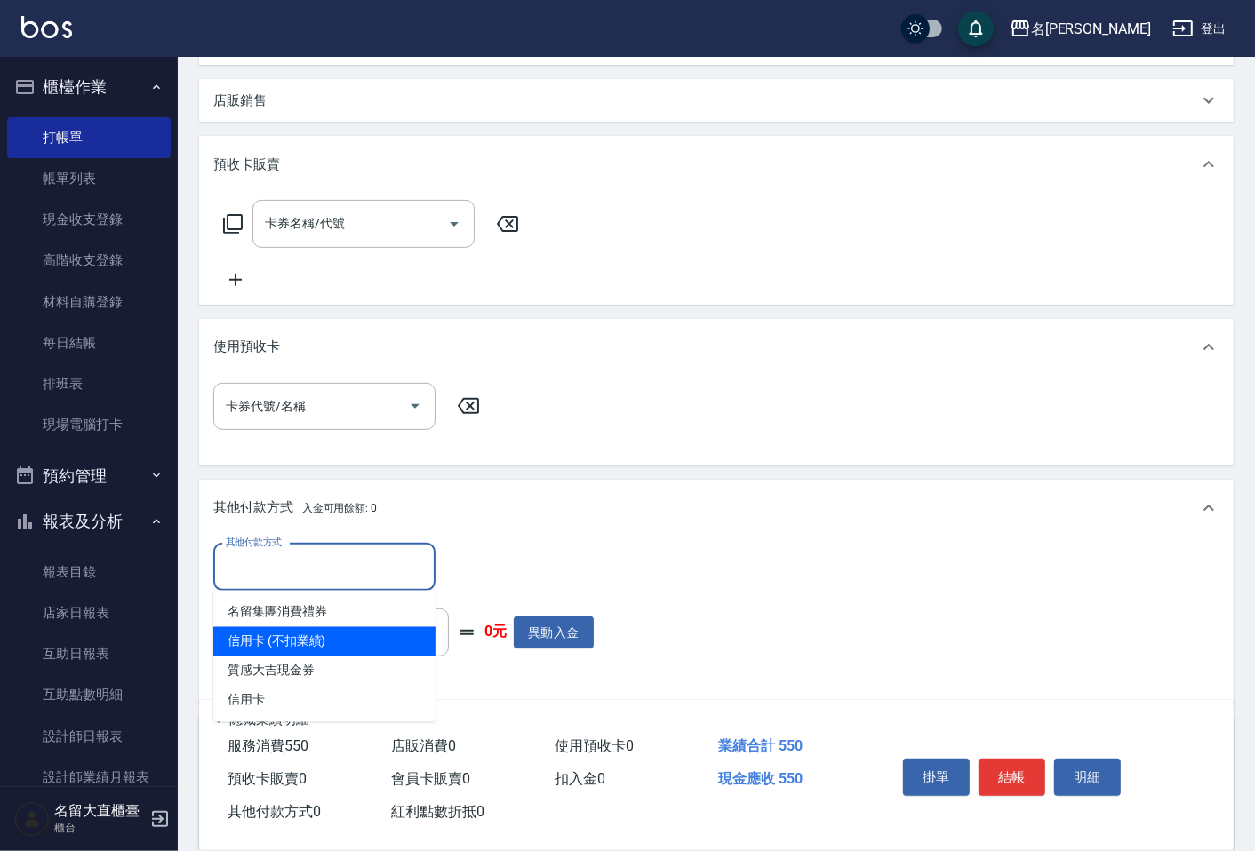
click at [279, 644] on span "信用卡 (不扣業績)" at bounding box center [324, 642] width 222 height 29
type input "信用卡 (不扣業績)"
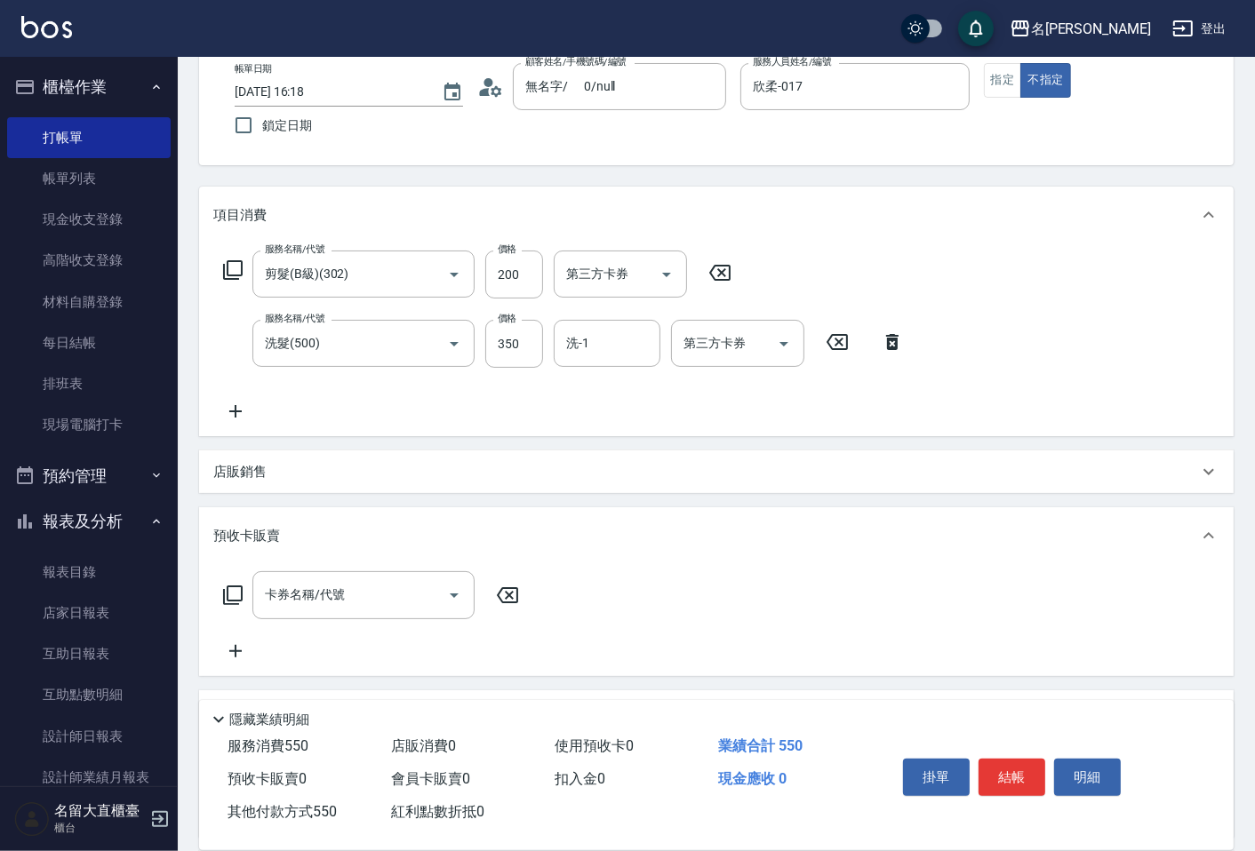
scroll to position [197, 0]
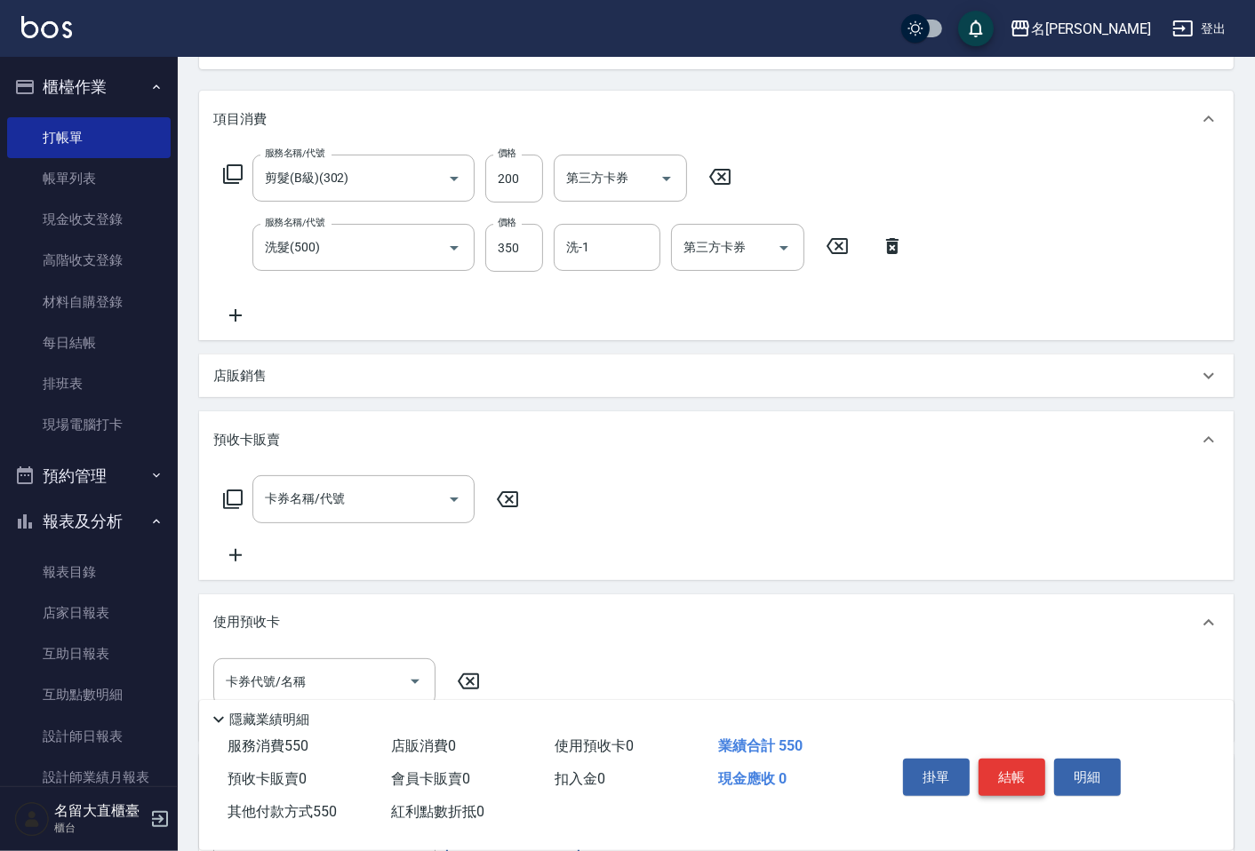
type input "550"
click at [996, 759] on button "結帳" at bounding box center [1012, 777] width 67 height 37
type input "[DATE] 16:19"
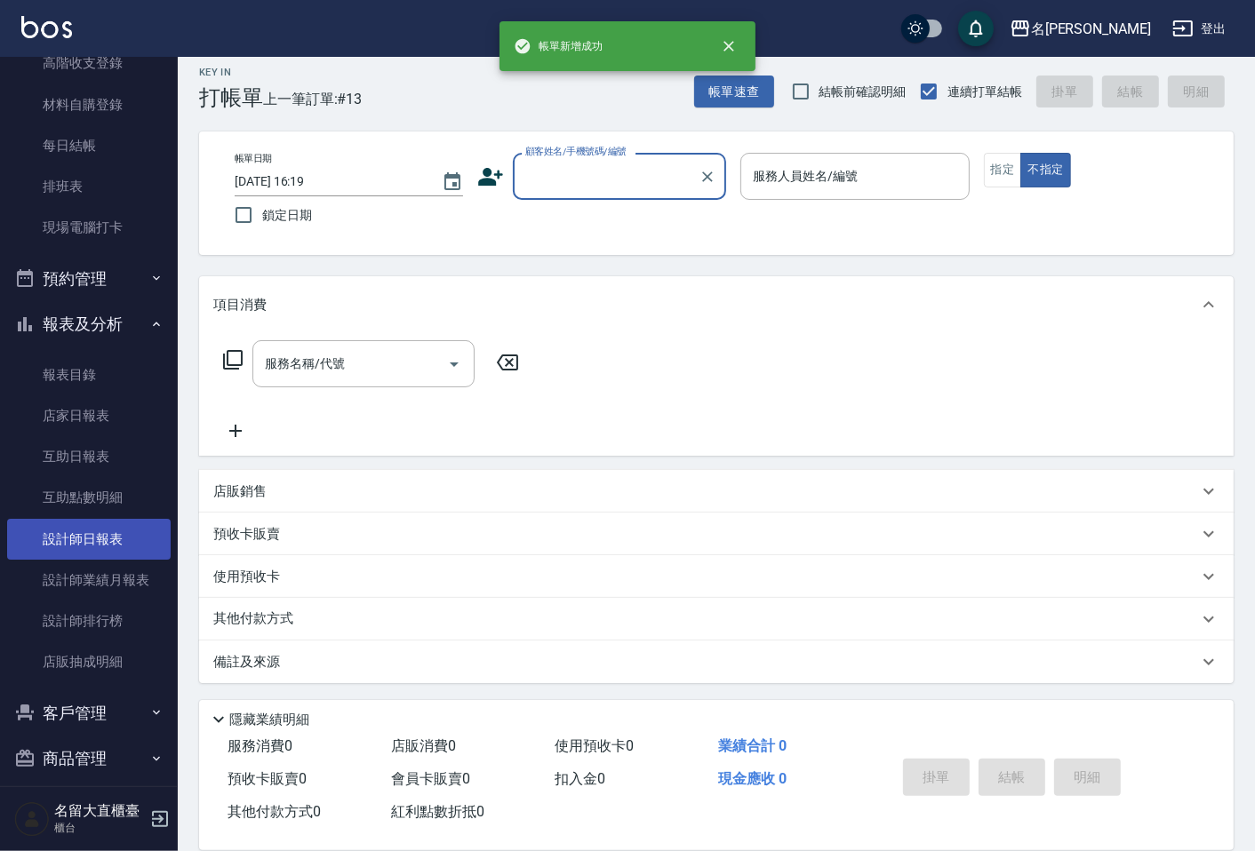
click at [113, 548] on link "設計師日報表" at bounding box center [89, 539] width 164 height 41
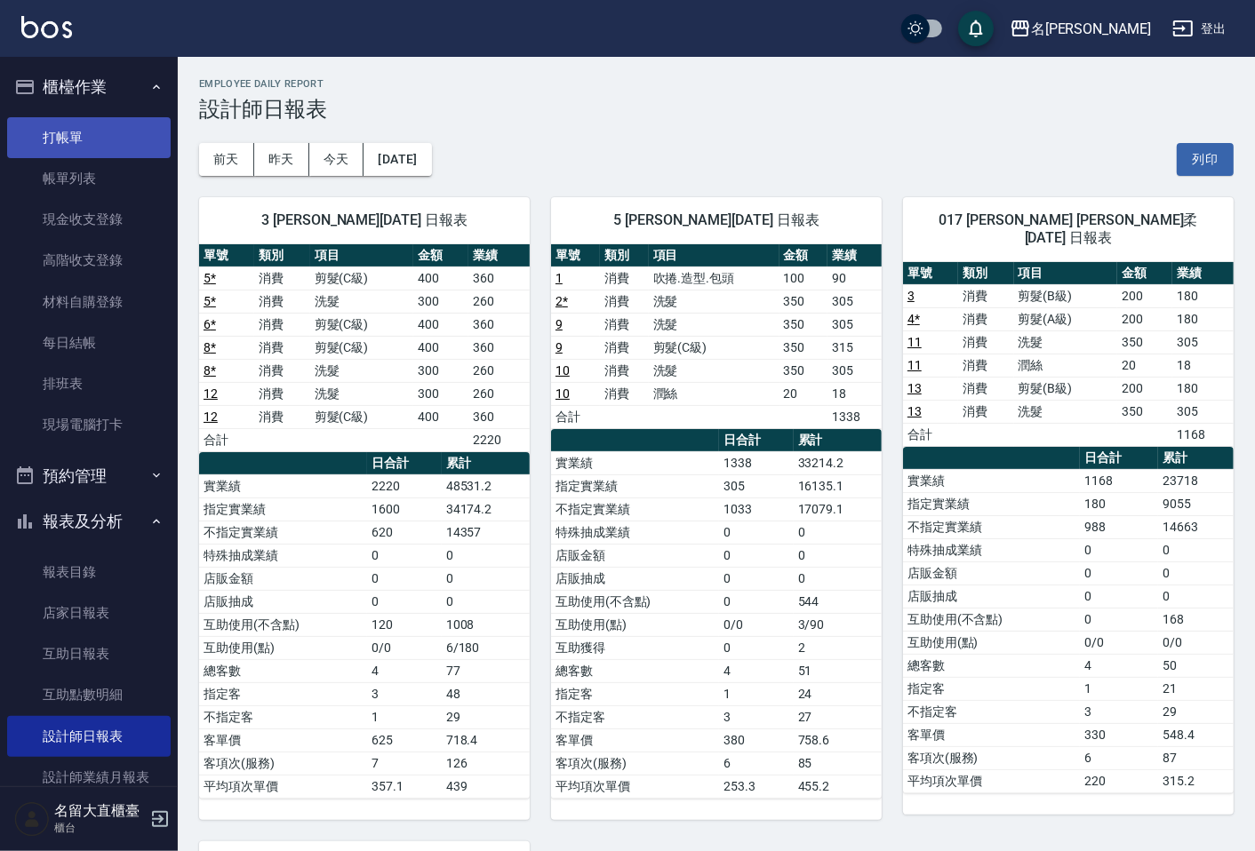
click at [120, 134] on link "打帳單" at bounding box center [89, 137] width 164 height 41
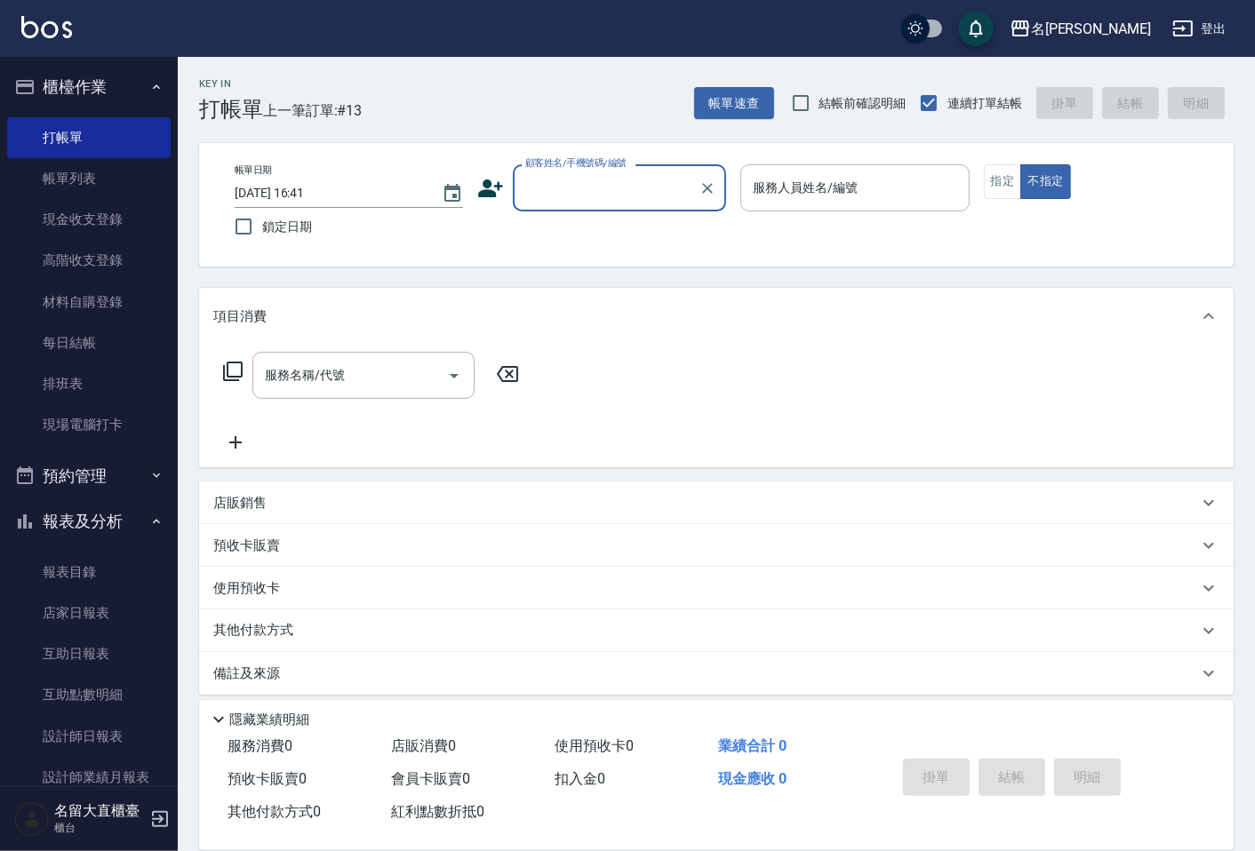
click at [565, 166] on label "顧客姓名/手機號碼/編號" at bounding box center [575, 162] width 101 height 13
click at [565, 172] on input "顧客姓名/手機號碼/編號" at bounding box center [606, 187] width 171 height 31
click at [576, 180] on input "顧客姓名/手機號碼/編號" at bounding box center [606, 187] width 171 height 31
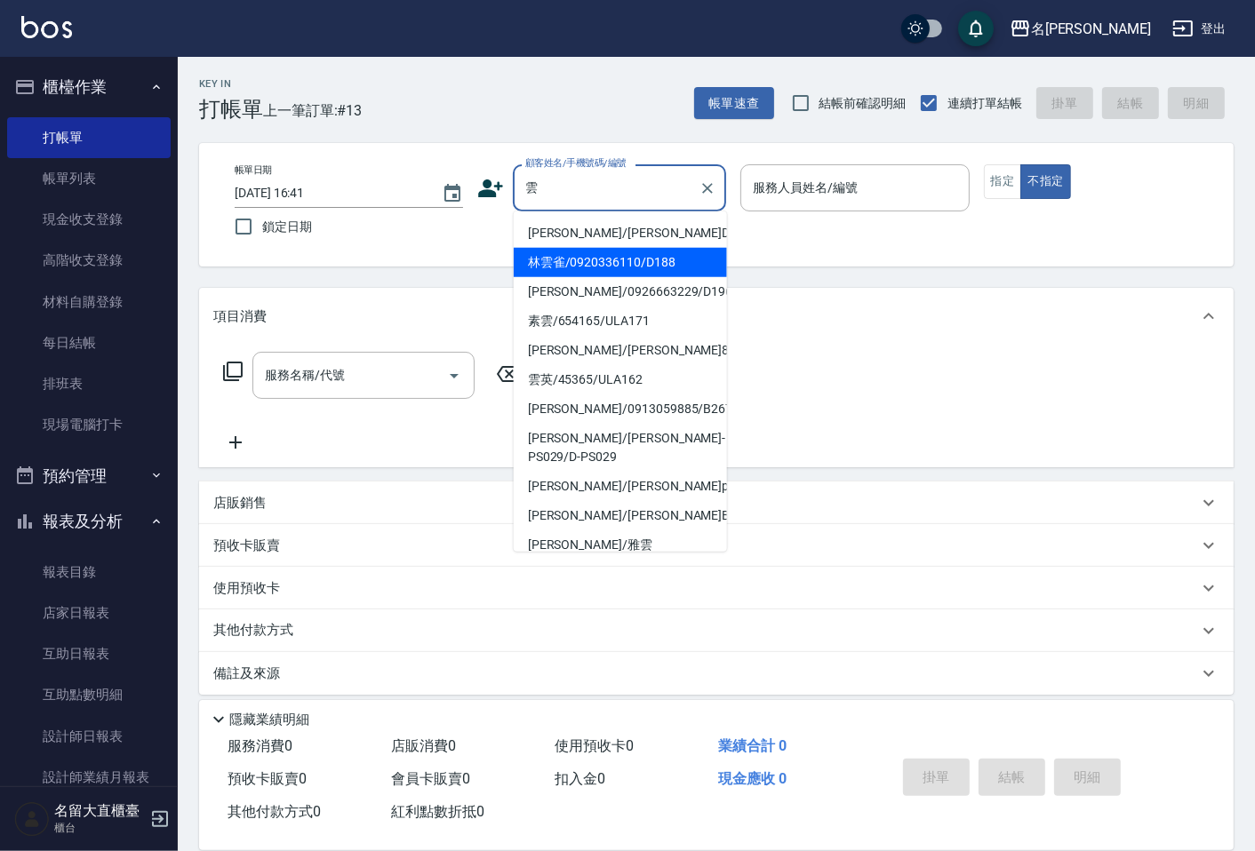
type input "林雲雀/0920336110/D188"
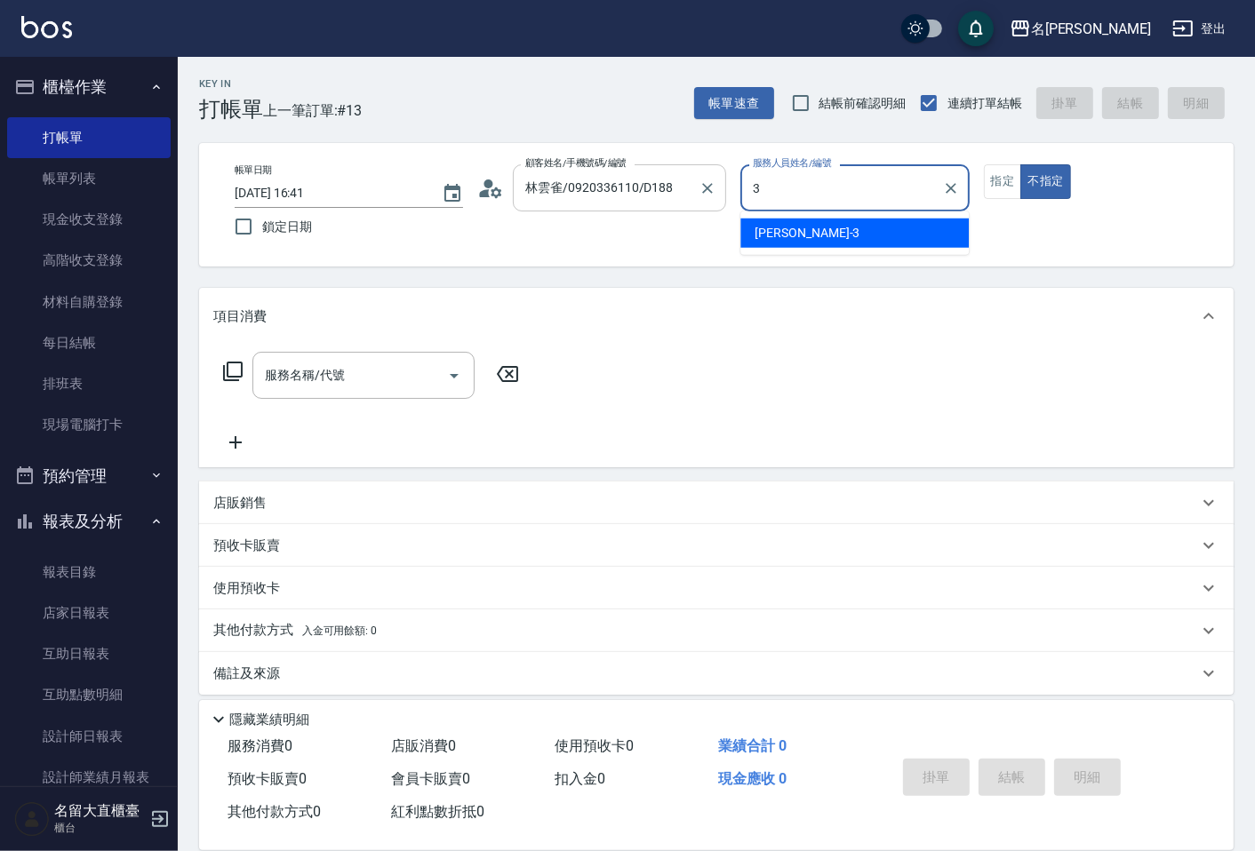
type input "[PERSON_NAME]3"
type button "false"
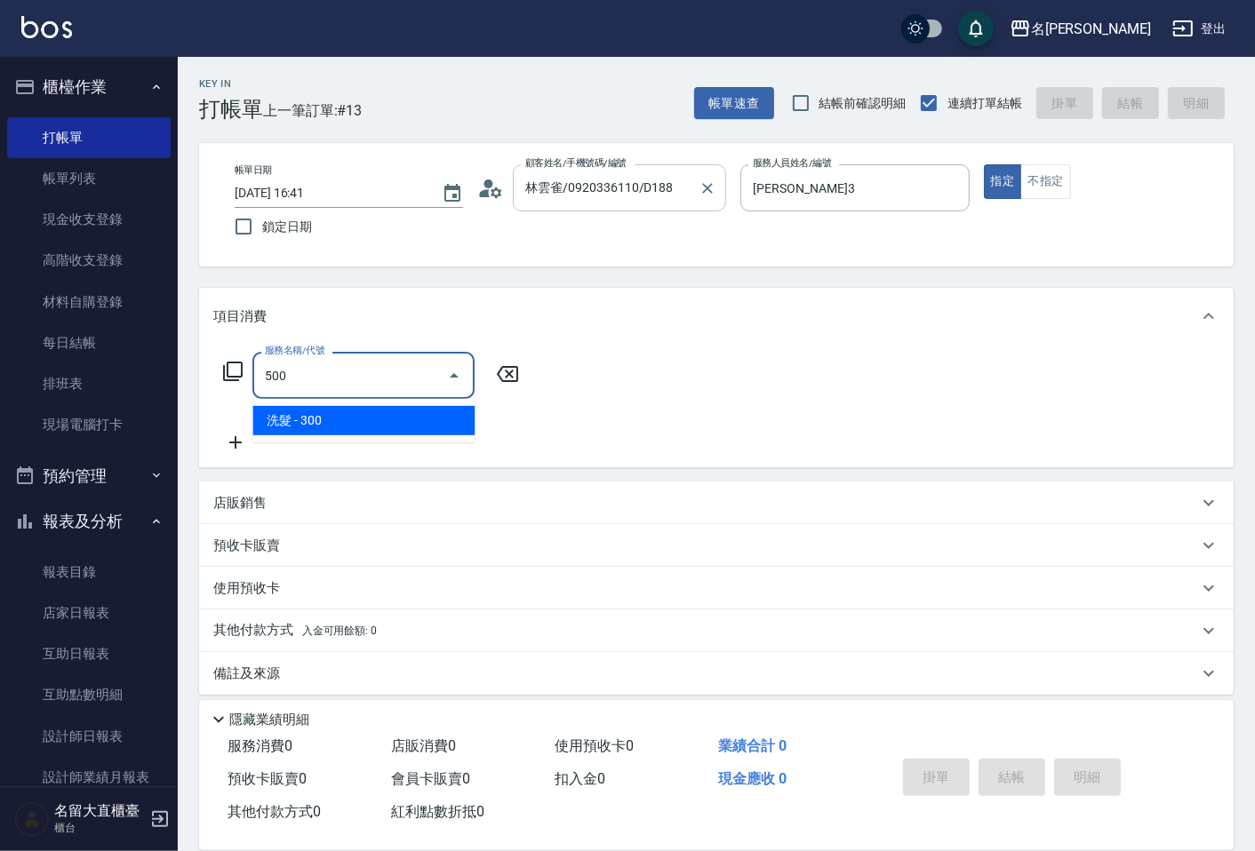
type input "洗髮(500)"
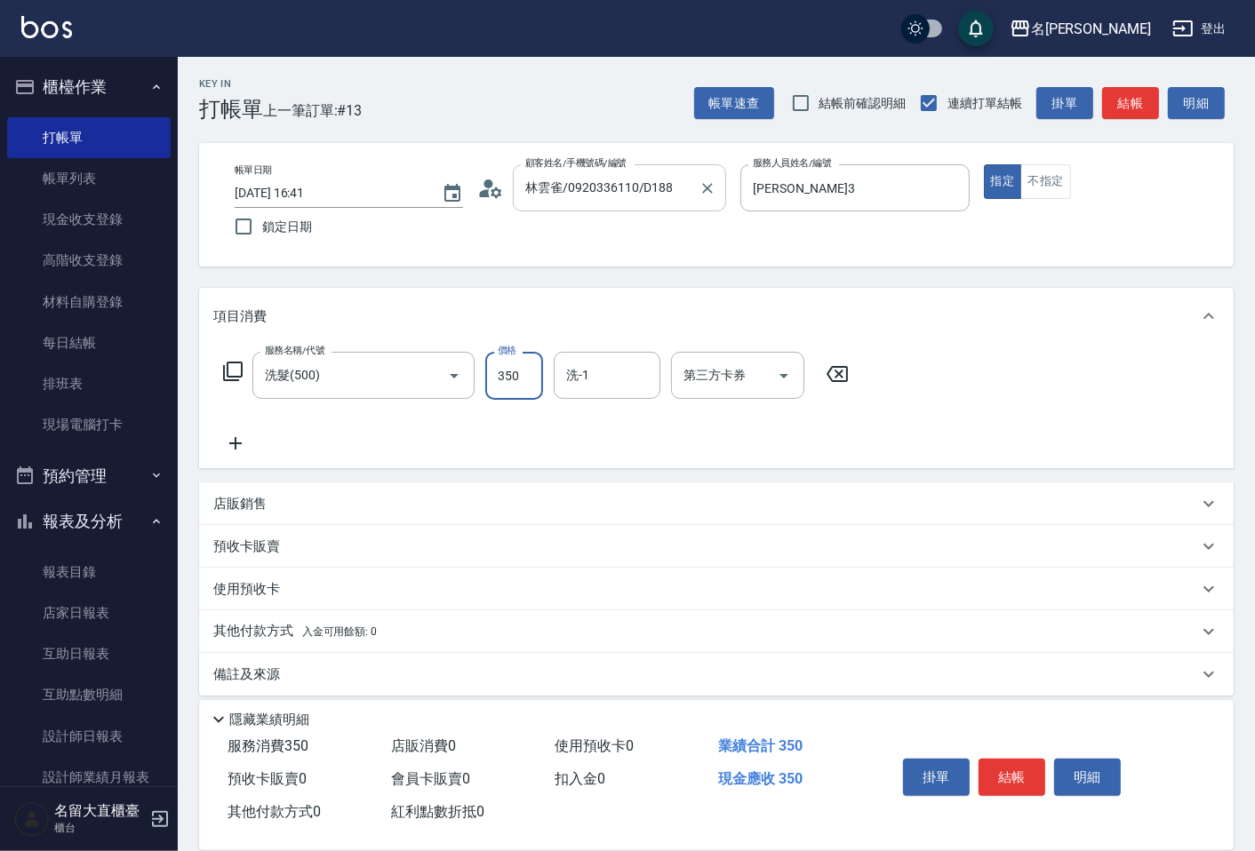
type input "350"
type input "詩雅-20"
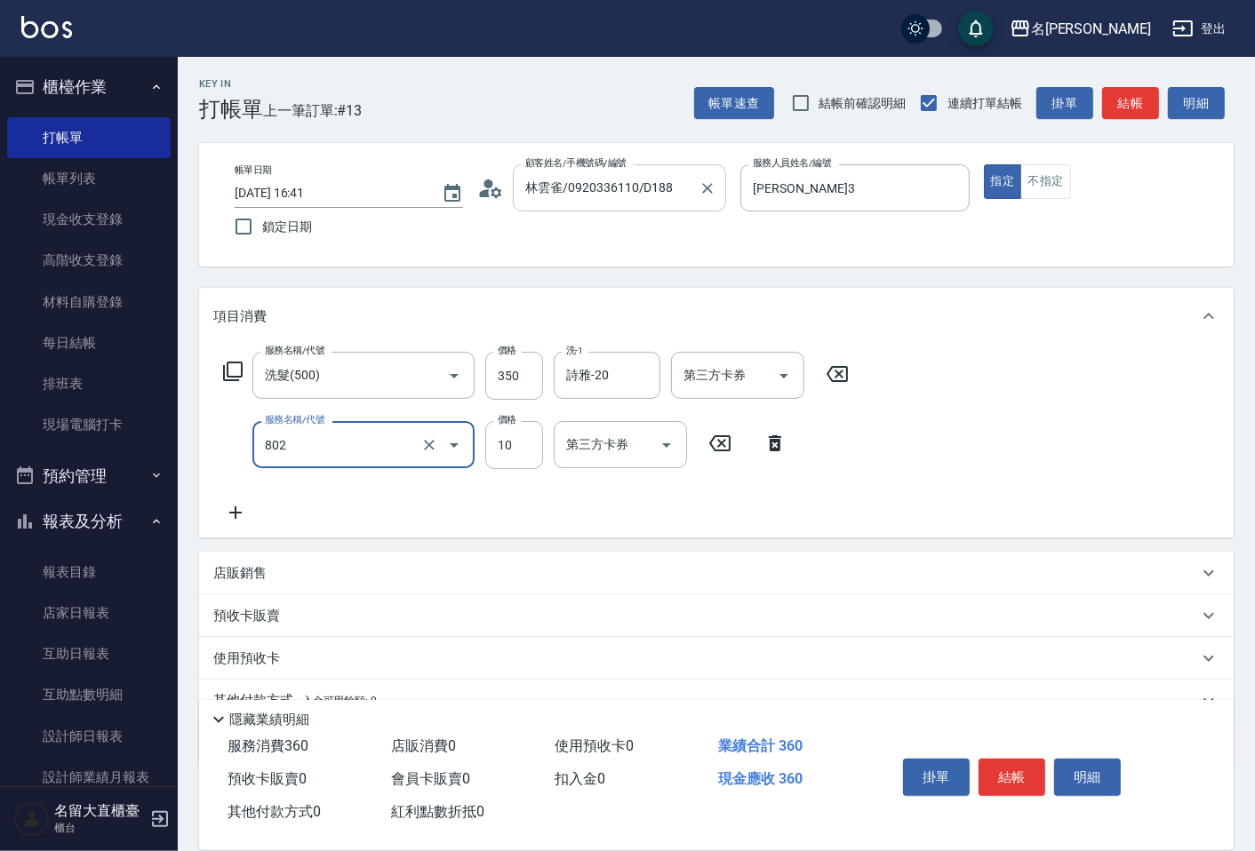
type input "潤絲(802)"
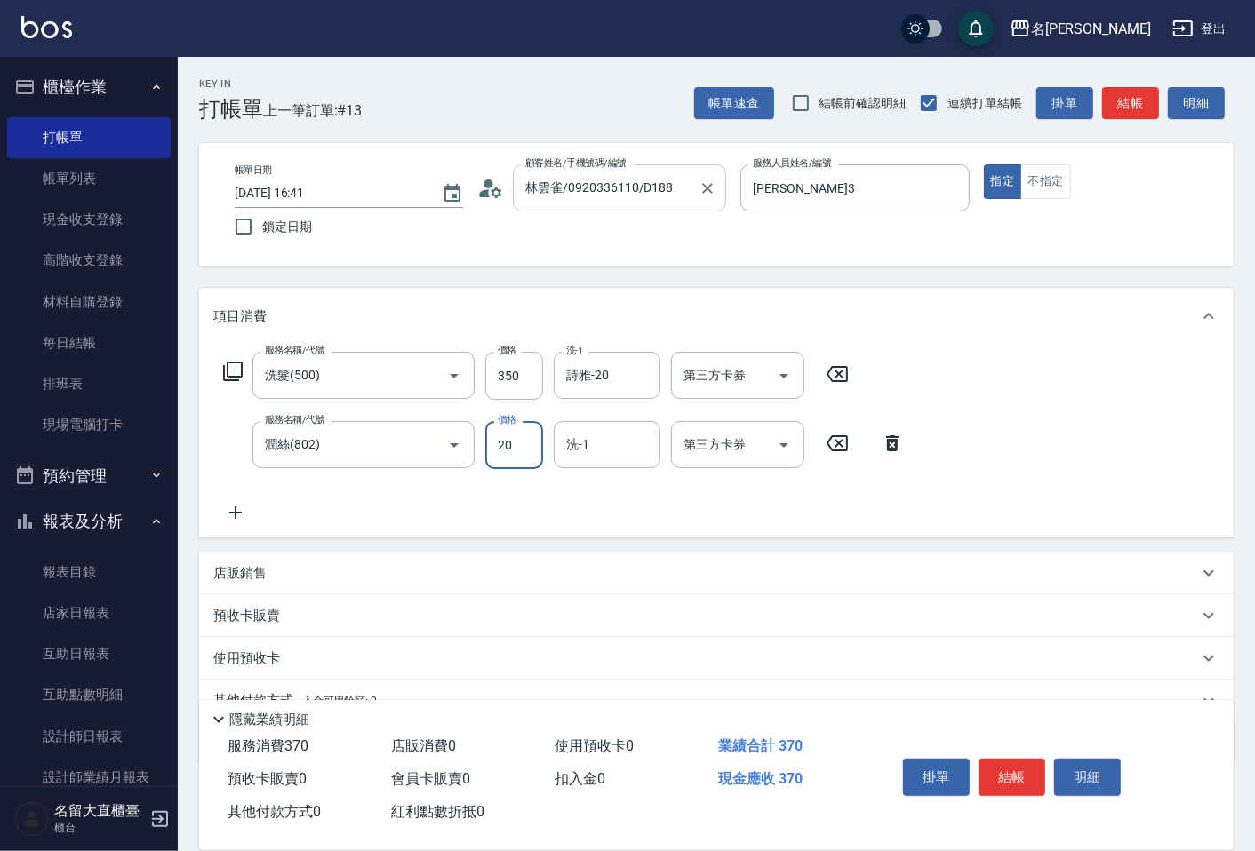
type input "20"
type input "詩雅-20"
click at [1154, 94] on button "結帳" at bounding box center [1130, 103] width 57 height 33
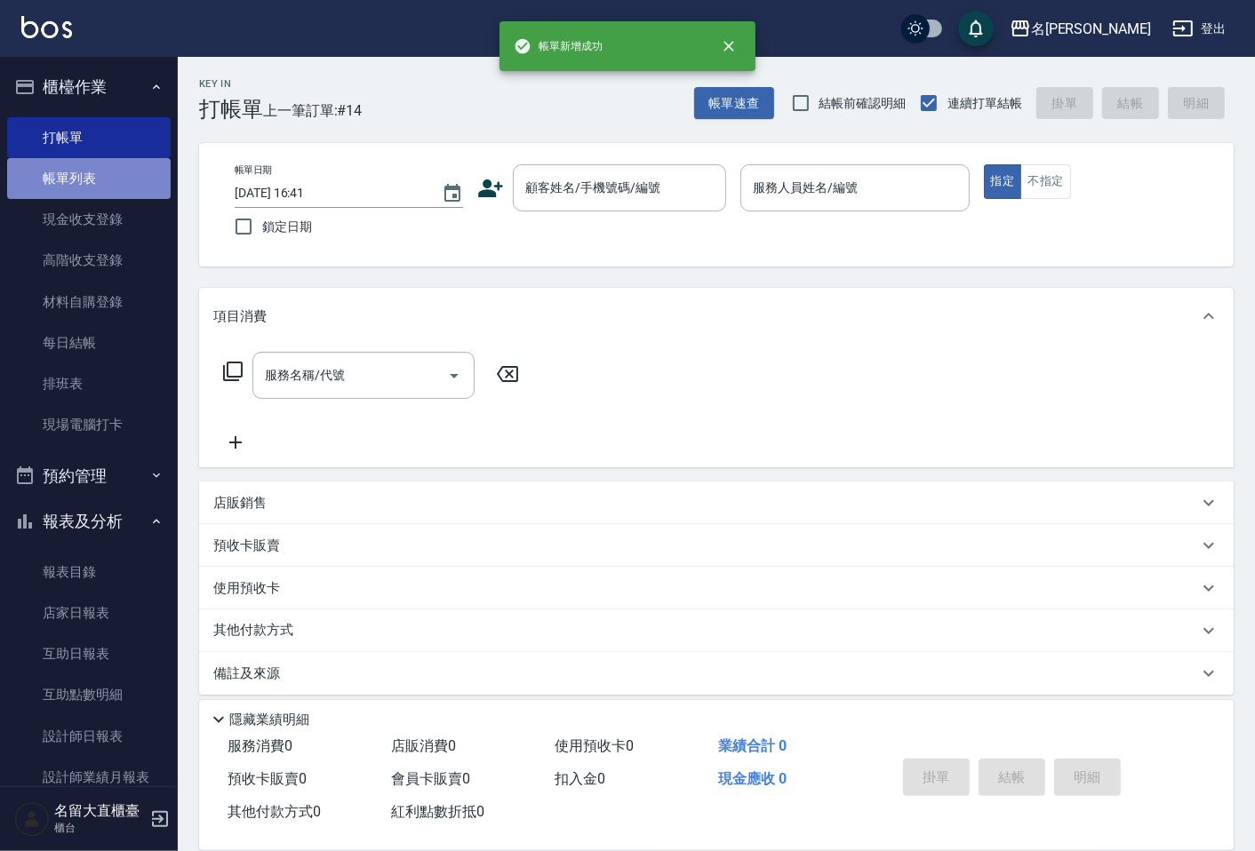
click at [133, 180] on link "帳單列表" at bounding box center [89, 178] width 164 height 41
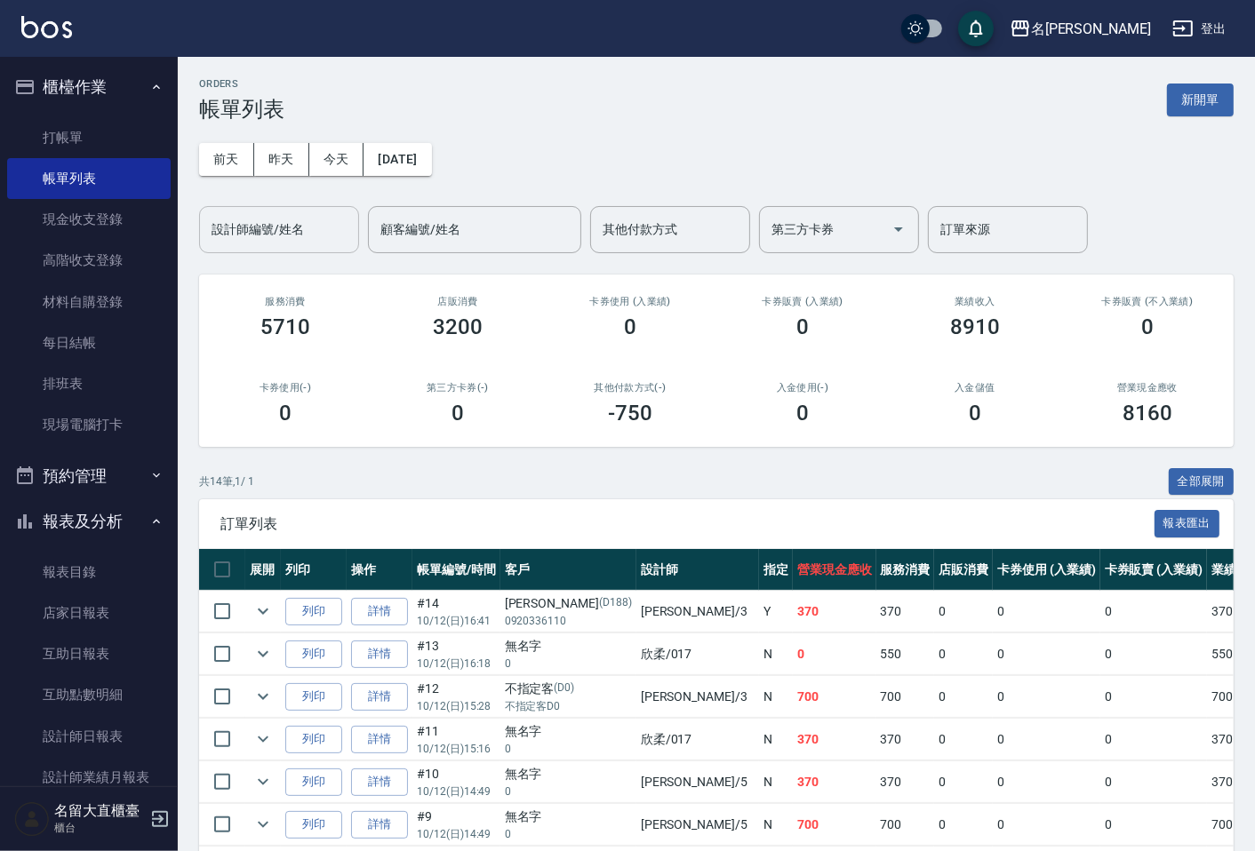
click at [243, 246] on div "設計師編號/姓名" at bounding box center [279, 229] width 160 height 47
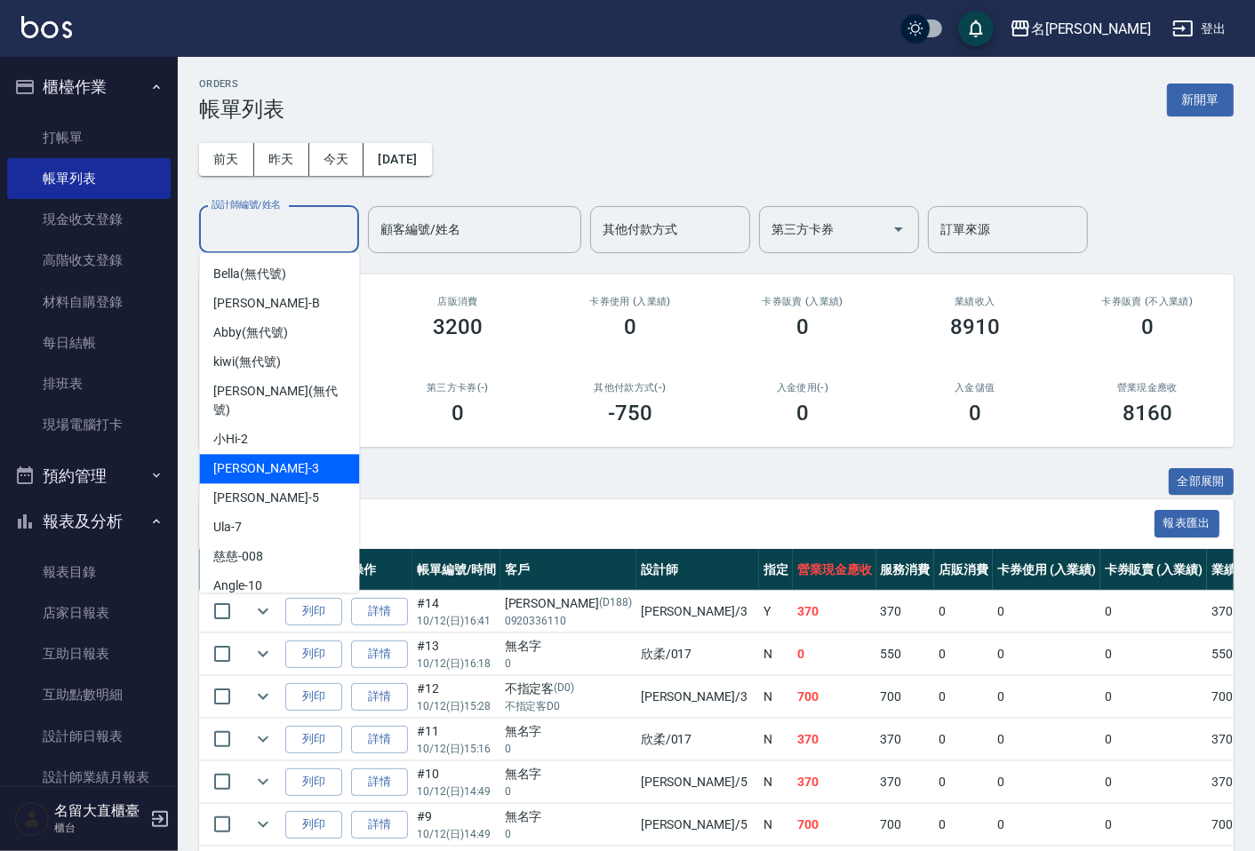
click at [274, 454] on div "[PERSON_NAME]3" at bounding box center [279, 468] width 160 height 29
type input "[PERSON_NAME]3"
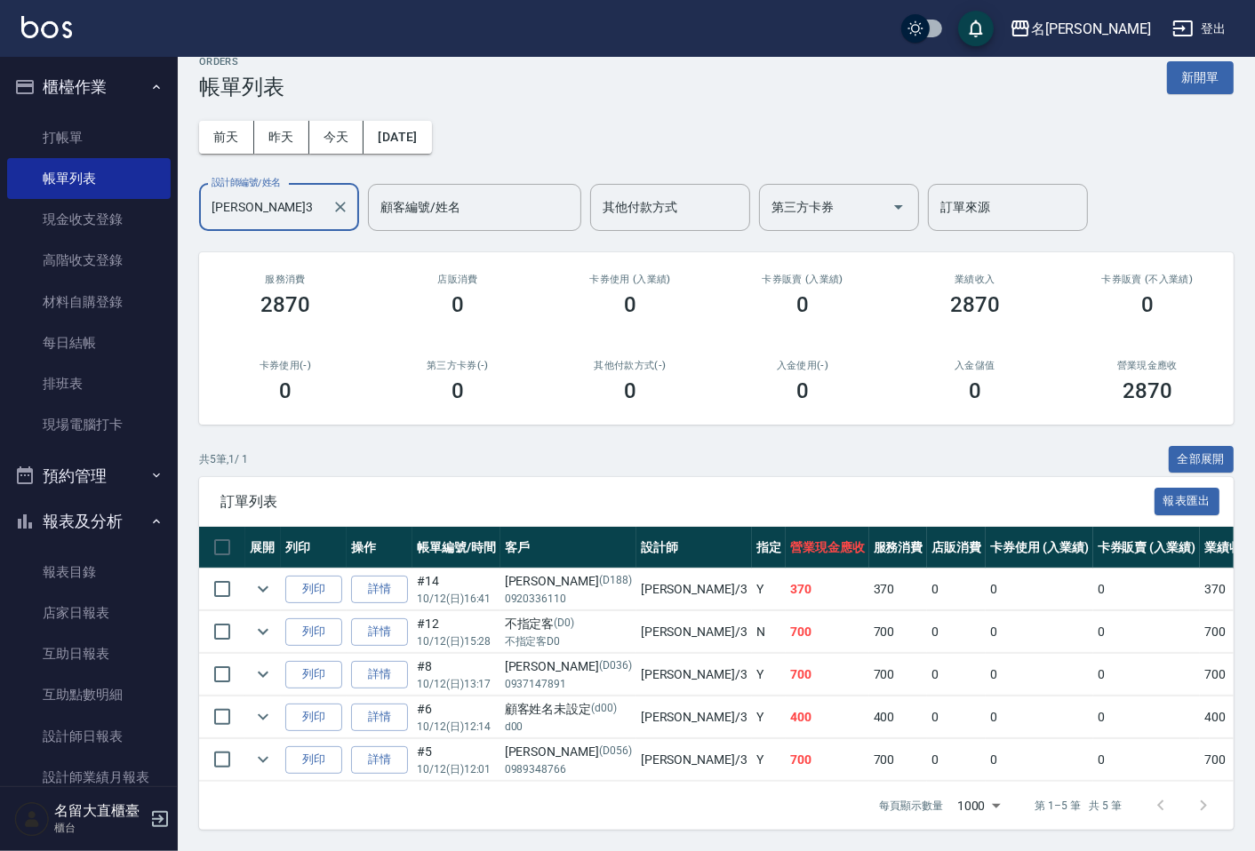
scroll to position [37, 0]
click at [983, 795] on div "ORDERS 帳單列表 新開單 [DATE] [DATE] [DATE] [DATE] 設計師編號/姓名 [PERSON_NAME]-3 設計師編號/姓名 顧…" at bounding box center [716, 443] width 1077 height 817
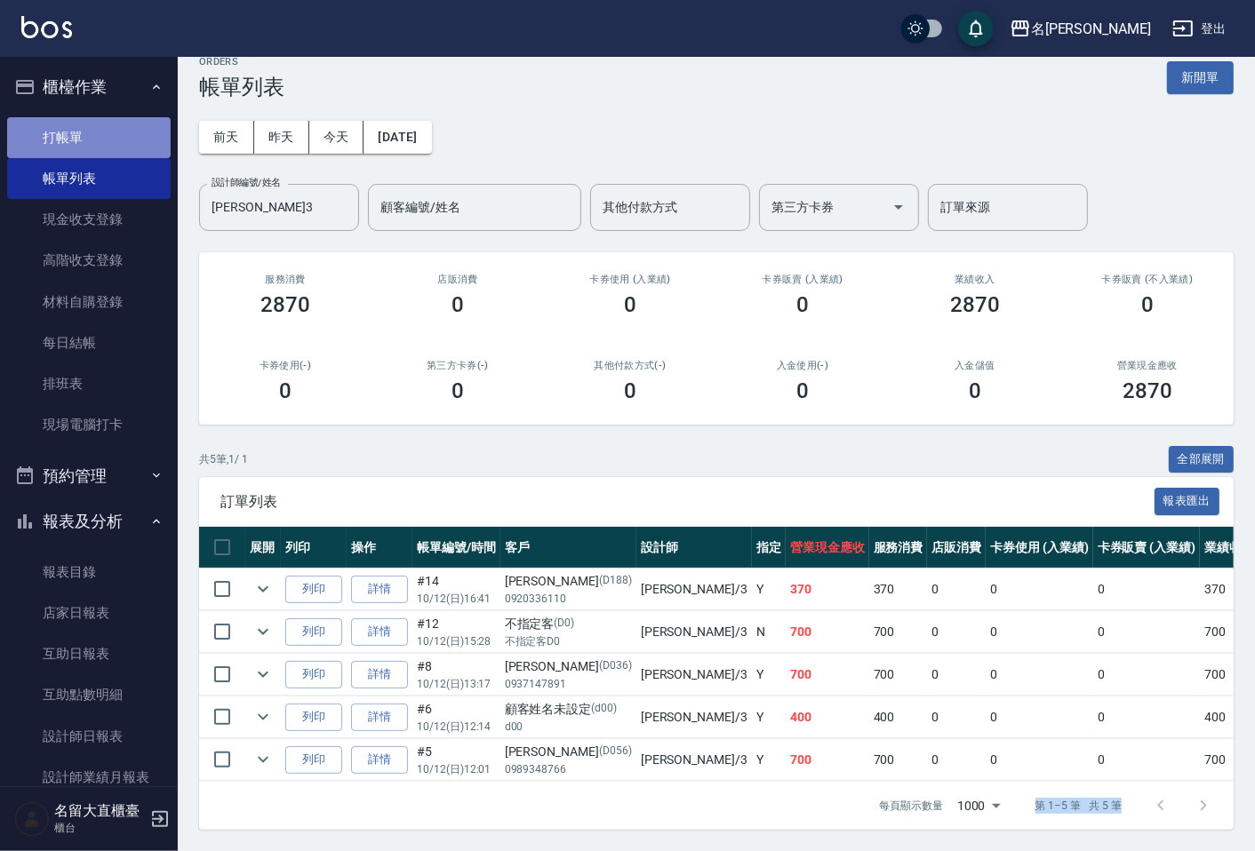
click at [94, 118] on link "打帳單" at bounding box center [89, 137] width 164 height 41
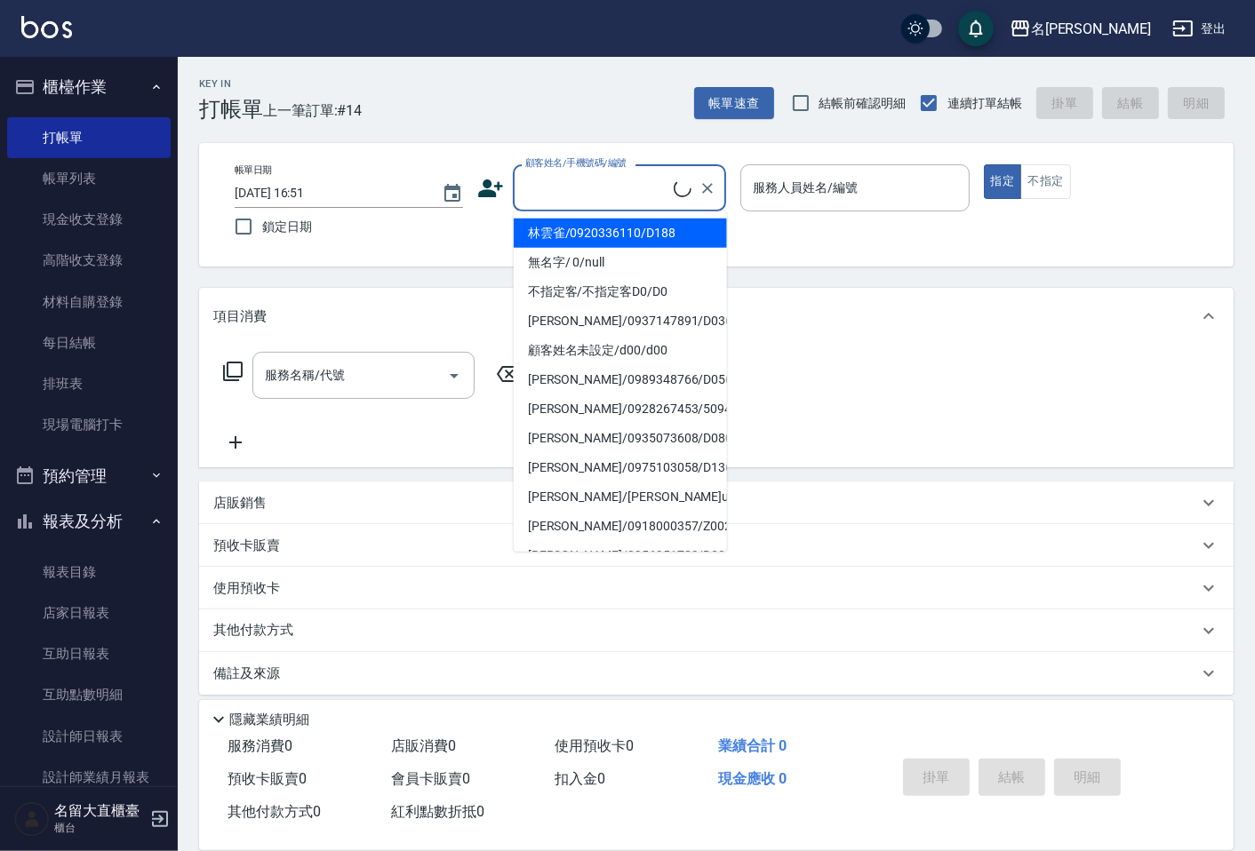
click at [546, 199] on input "顧客姓名/手機號碼/編號" at bounding box center [597, 187] width 153 height 31
drag, startPoint x: 564, startPoint y: 228, endPoint x: 570, endPoint y: 247, distance: 19.4
click at [564, 232] on li "林雲雀/0920336110/D188" at bounding box center [620, 233] width 213 height 29
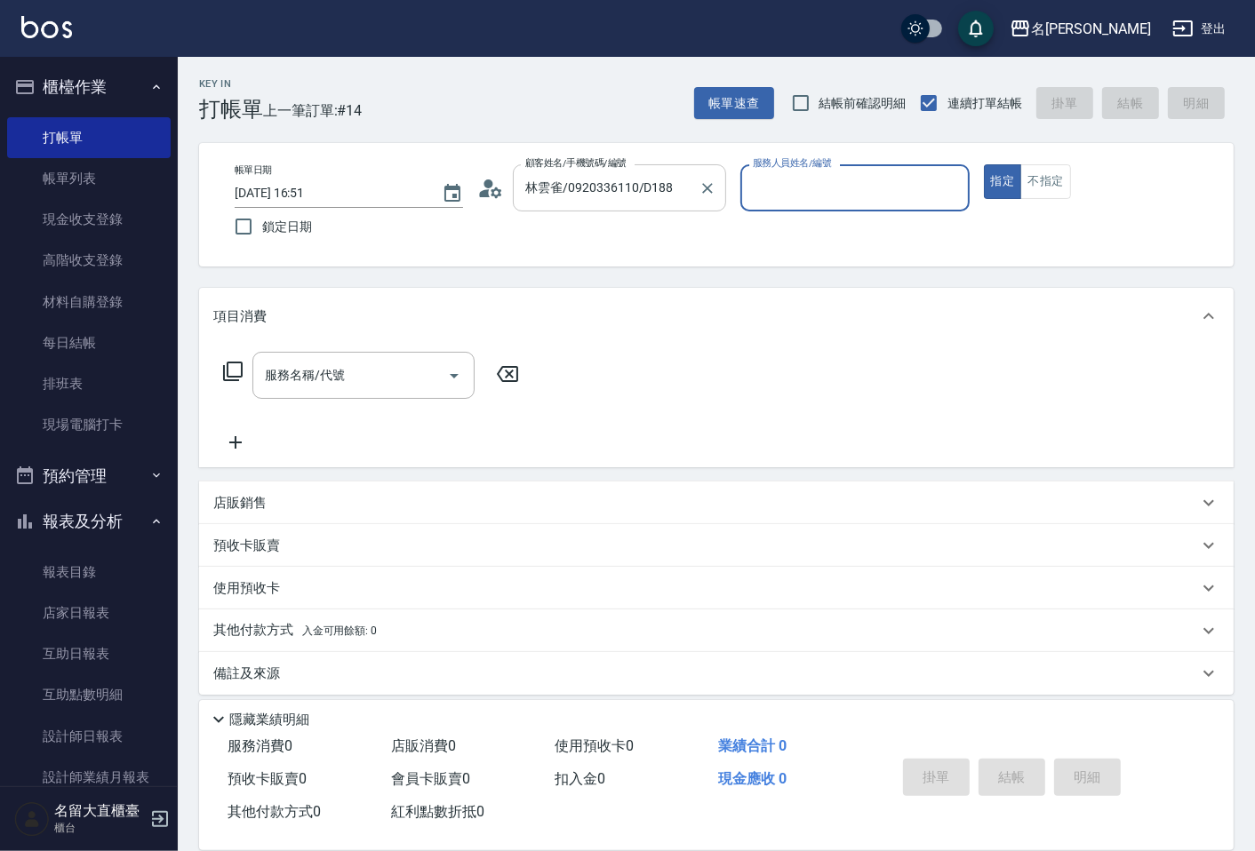
click at [606, 182] on input "林雲雀/0920336110/D188" at bounding box center [606, 187] width 171 height 31
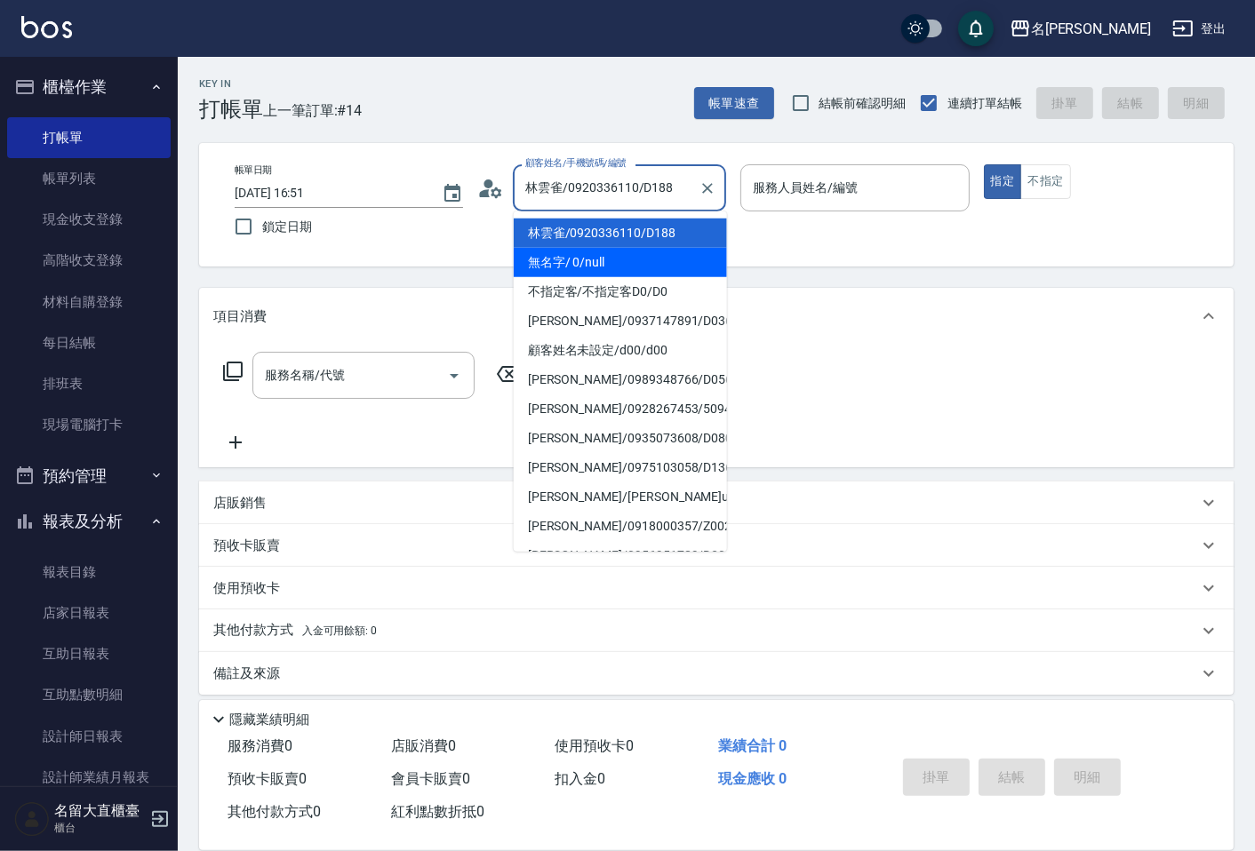
click at [612, 252] on li "無名字/ 0/null" at bounding box center [620, 262] width 213 height 29
type input "無名字/ 0/null"
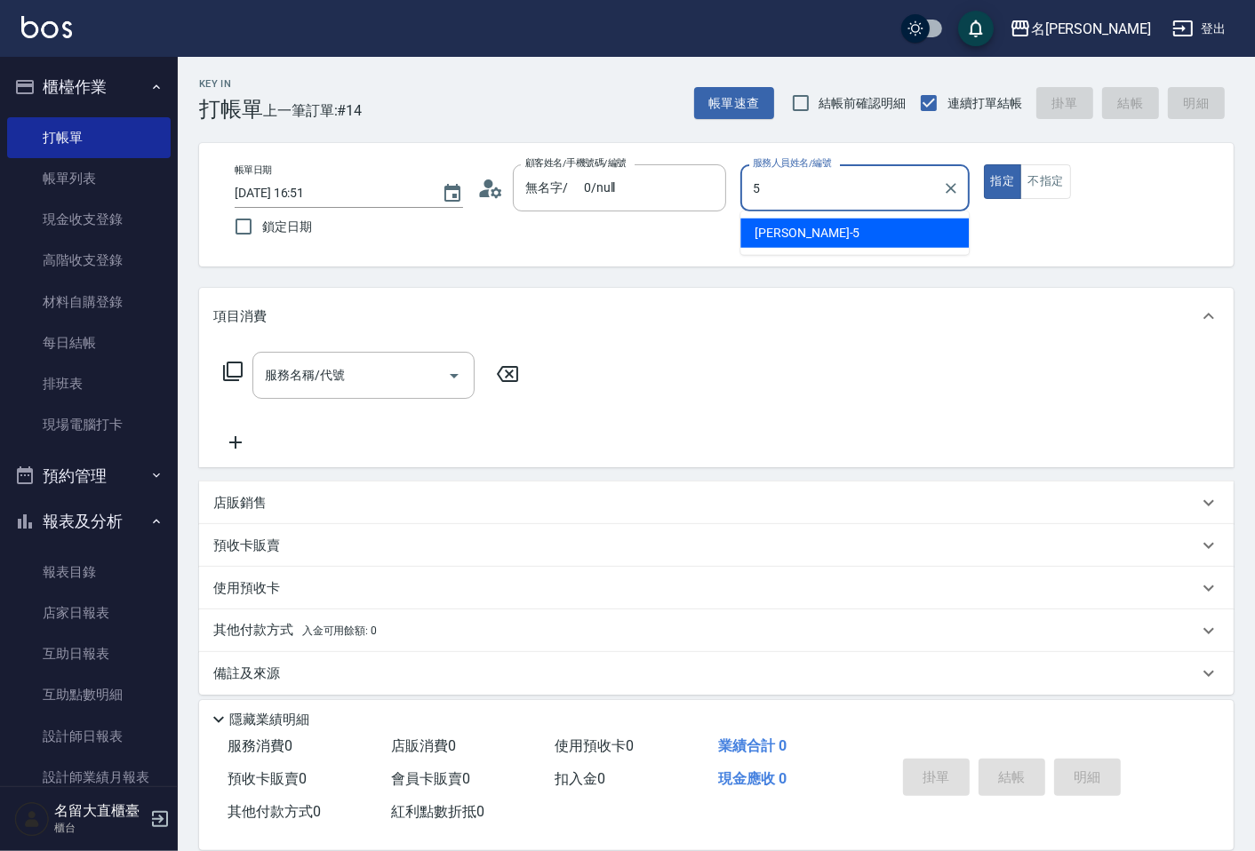
type input "Reese-5"
type button "true"
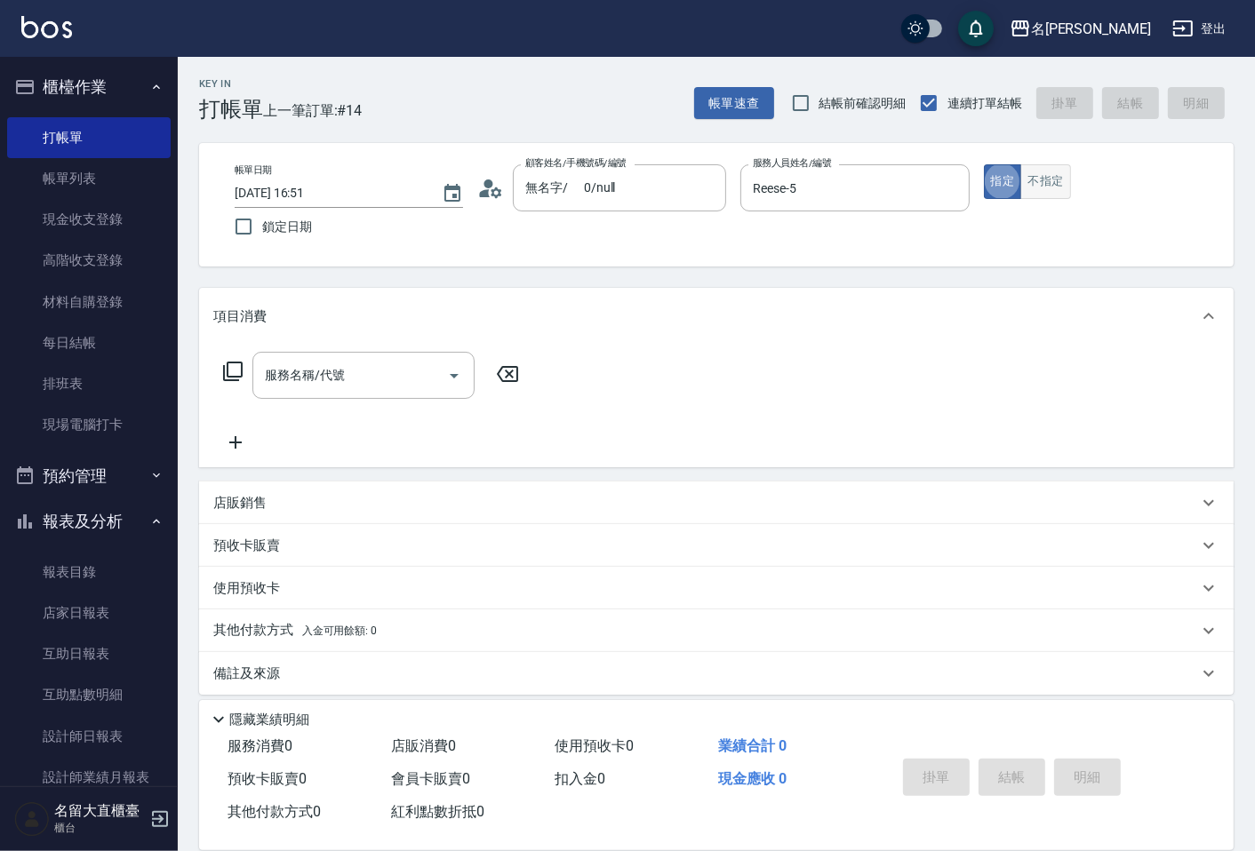
click at [1068, 166] on button "不指定" at bounding box center [1045, 181] width 50 height 35
click at [446, 348] on div "服務名稱/代號 服務名稱/代號" at bounding box center [716, 406] width 1035 height 123
click at [389, 391] on input "服務名稱/代號" at bounding box center [350, 375] width 180 height 31
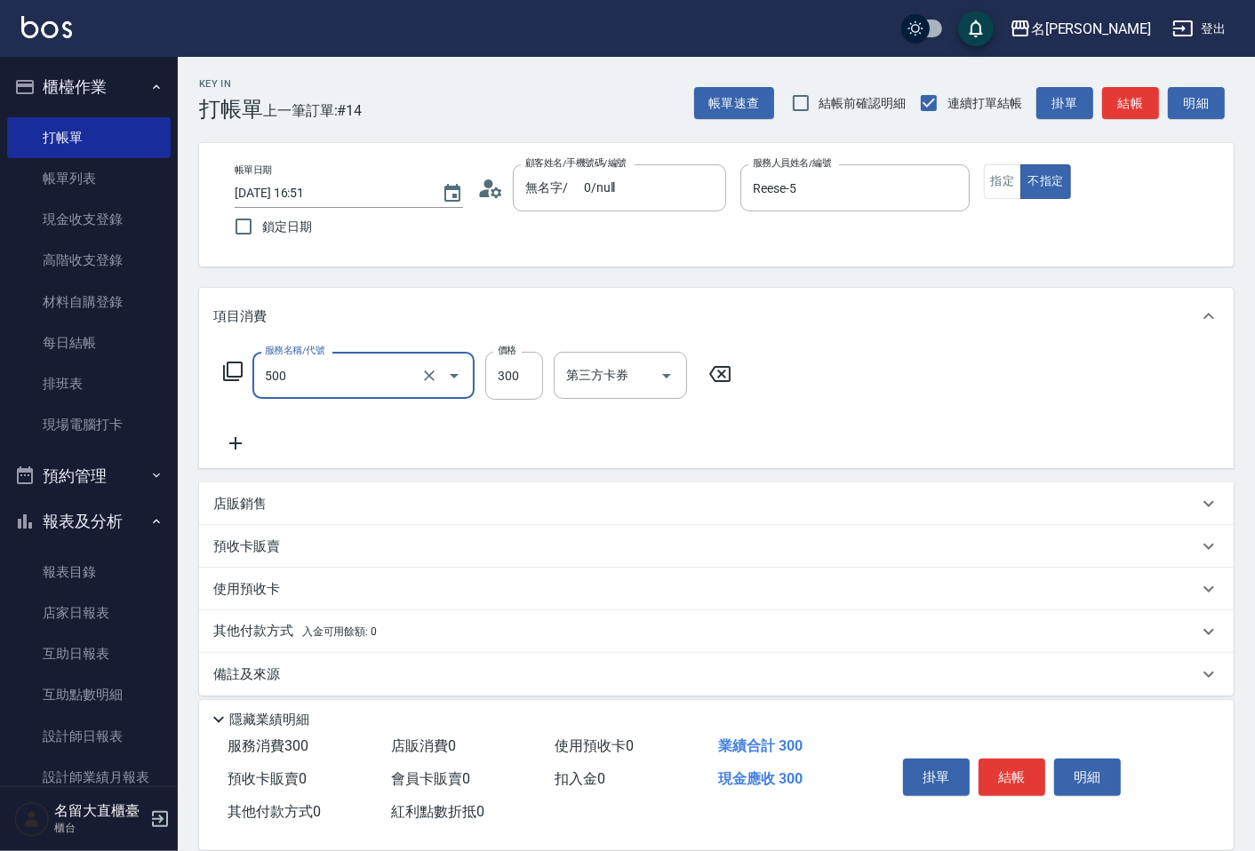
type input "洗髮(500)"
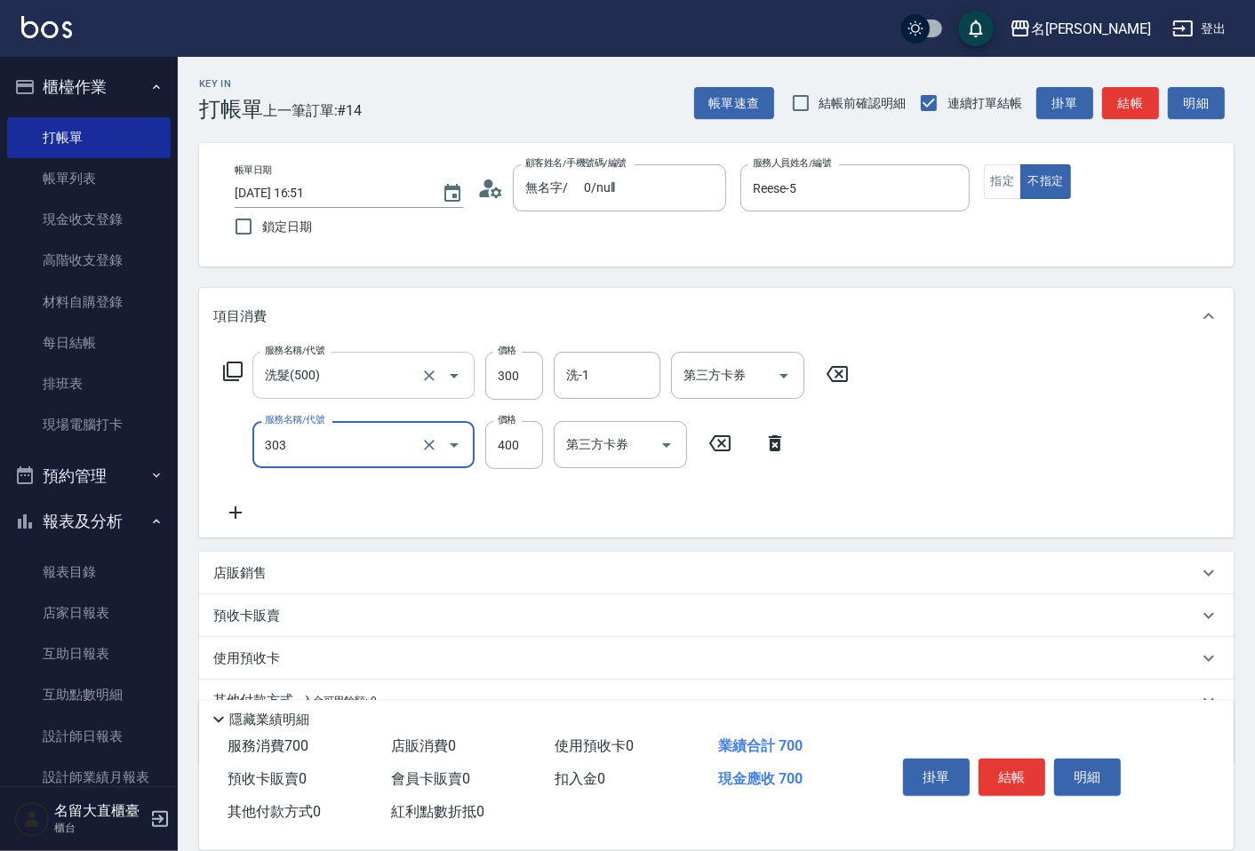
type input "剪髮(C級)(303)"
type input "300"
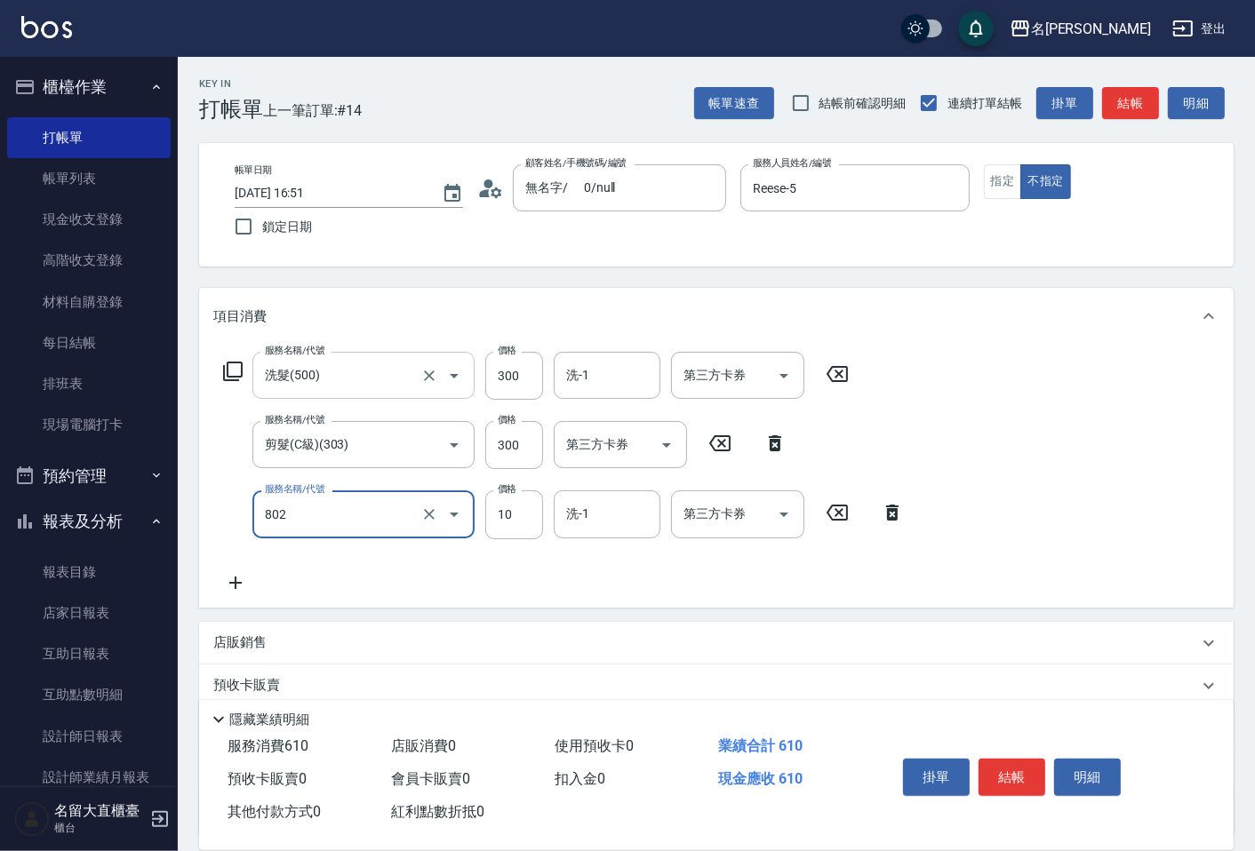
type input "潤絲(802)"
type input "20"
click at [1140, 117] on button "結帳" at bounding box center [1130, 103] width 57 height 33
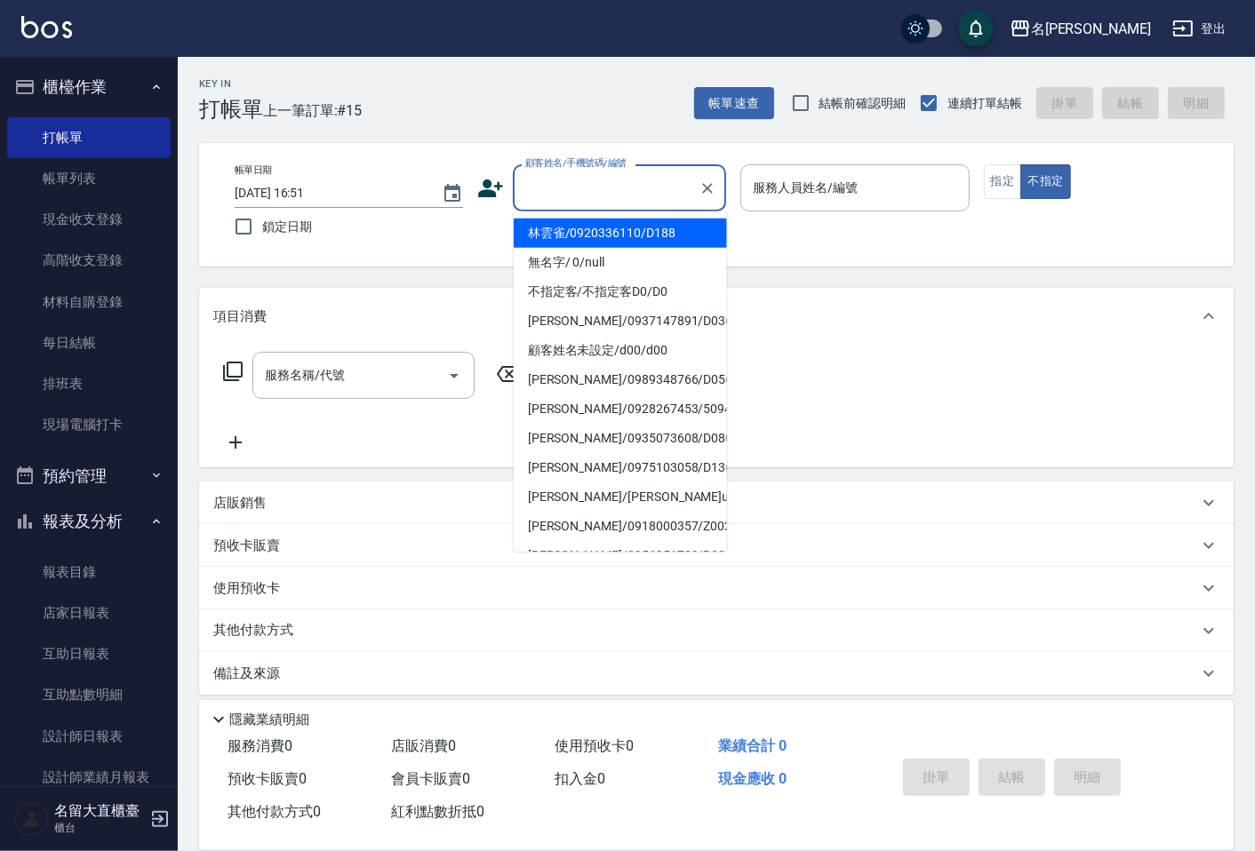
click at [581, 181] on input "顧客姓名/手機號碼/編號" at bounding box center [606, 187] width 171 height 31
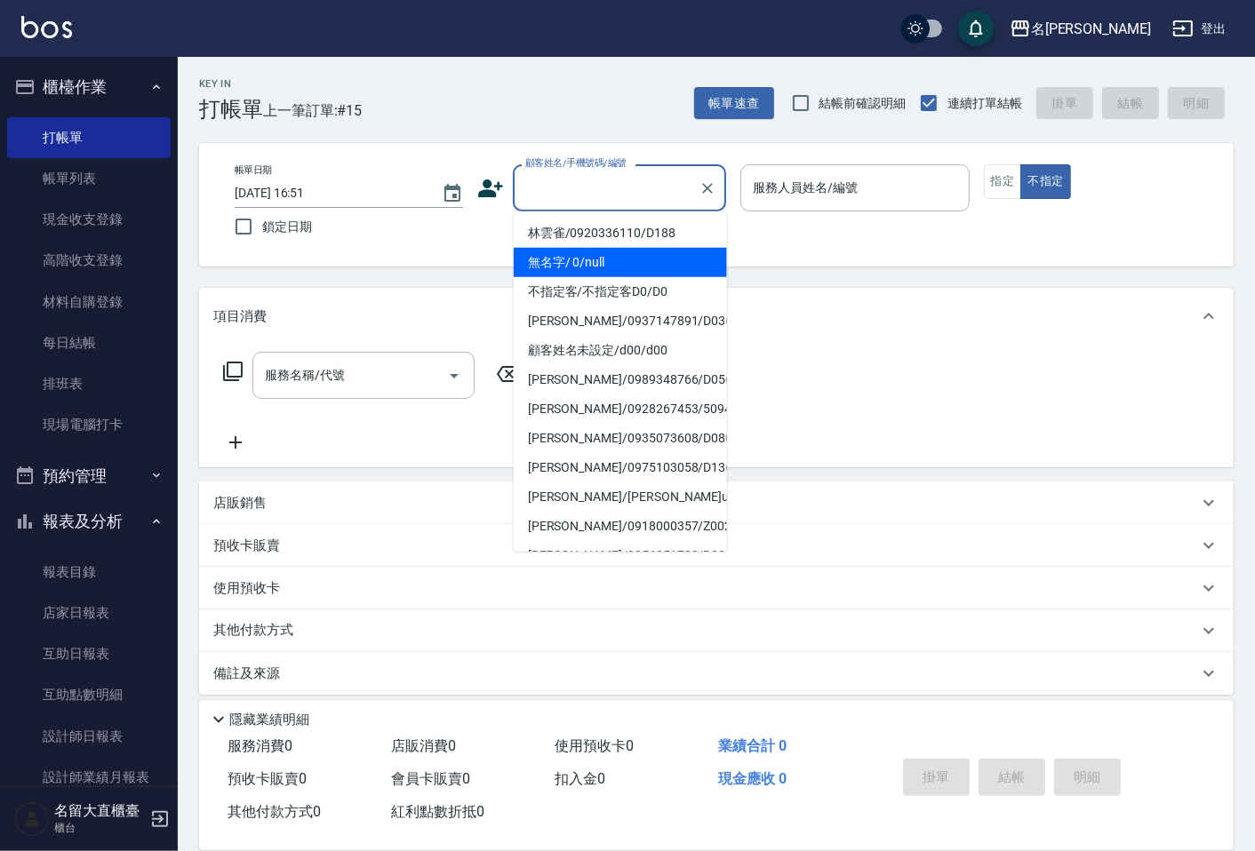
click at [602, 254] on li "無名字/ 0/null" at bounding box center [620, 262] width 213 height 29
type input "無名字/ 0/null"
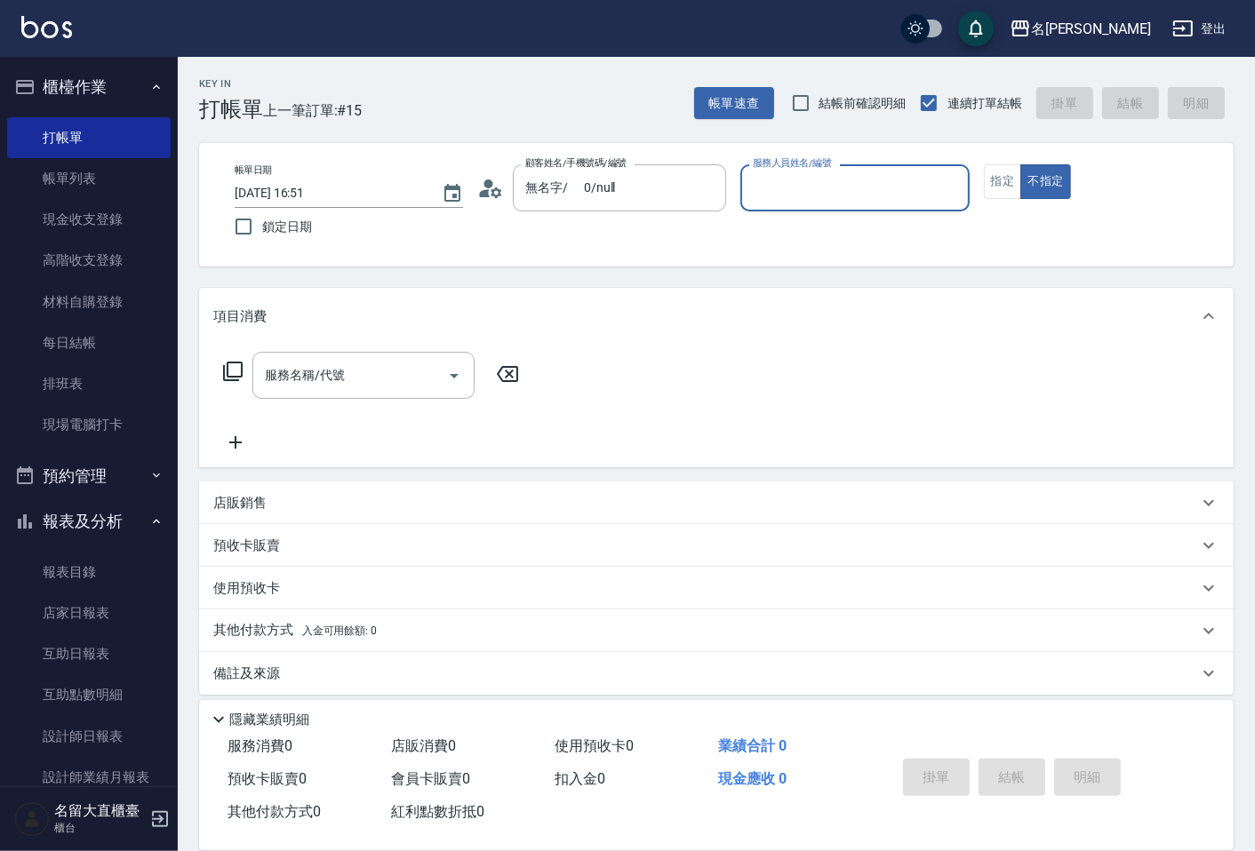
drag, startPoint x: 842, startPoint y: 172, endPoint x: 842, endPoint y: 188, distance: 16.9
click at [842, 173] on input "服務人員姓名/編號" at bounding box center [854, 187] width 212 height 31
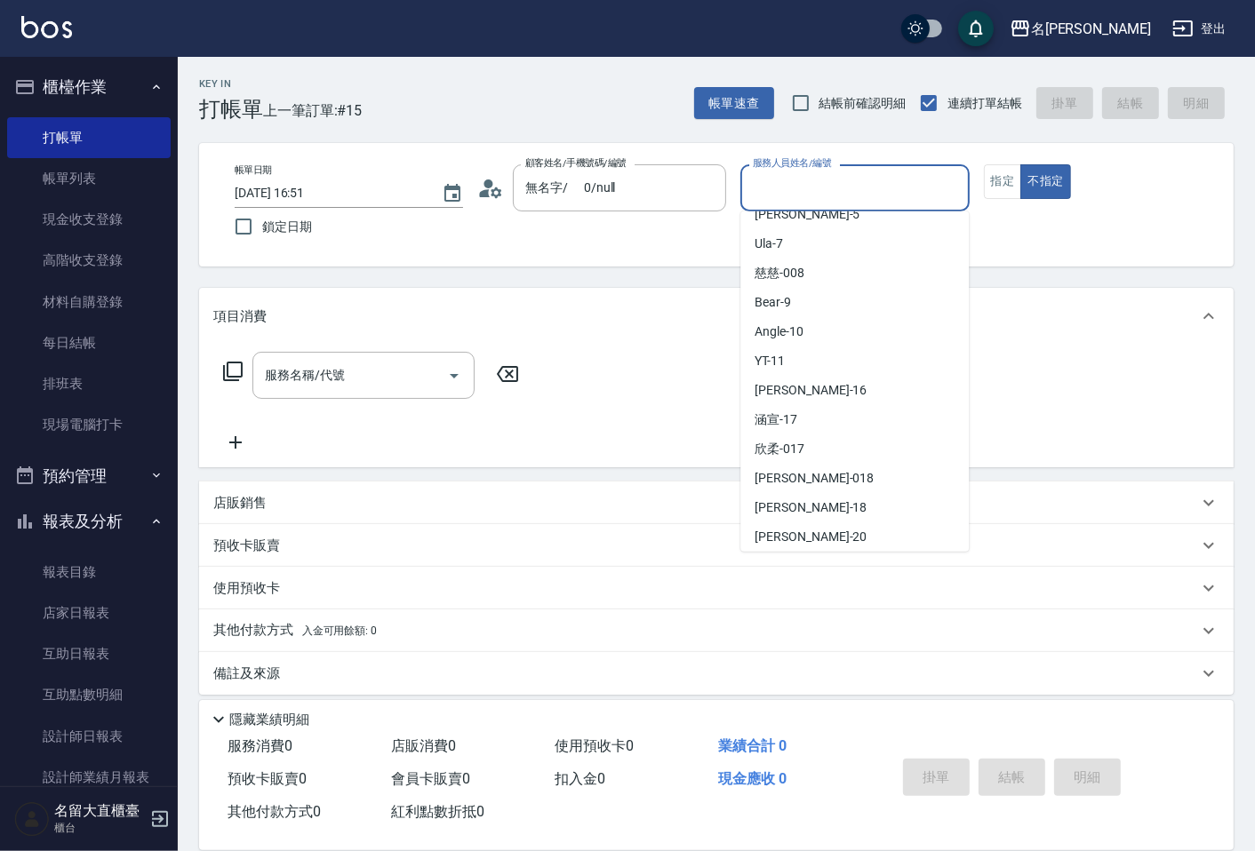
scroll to position [260, 0]
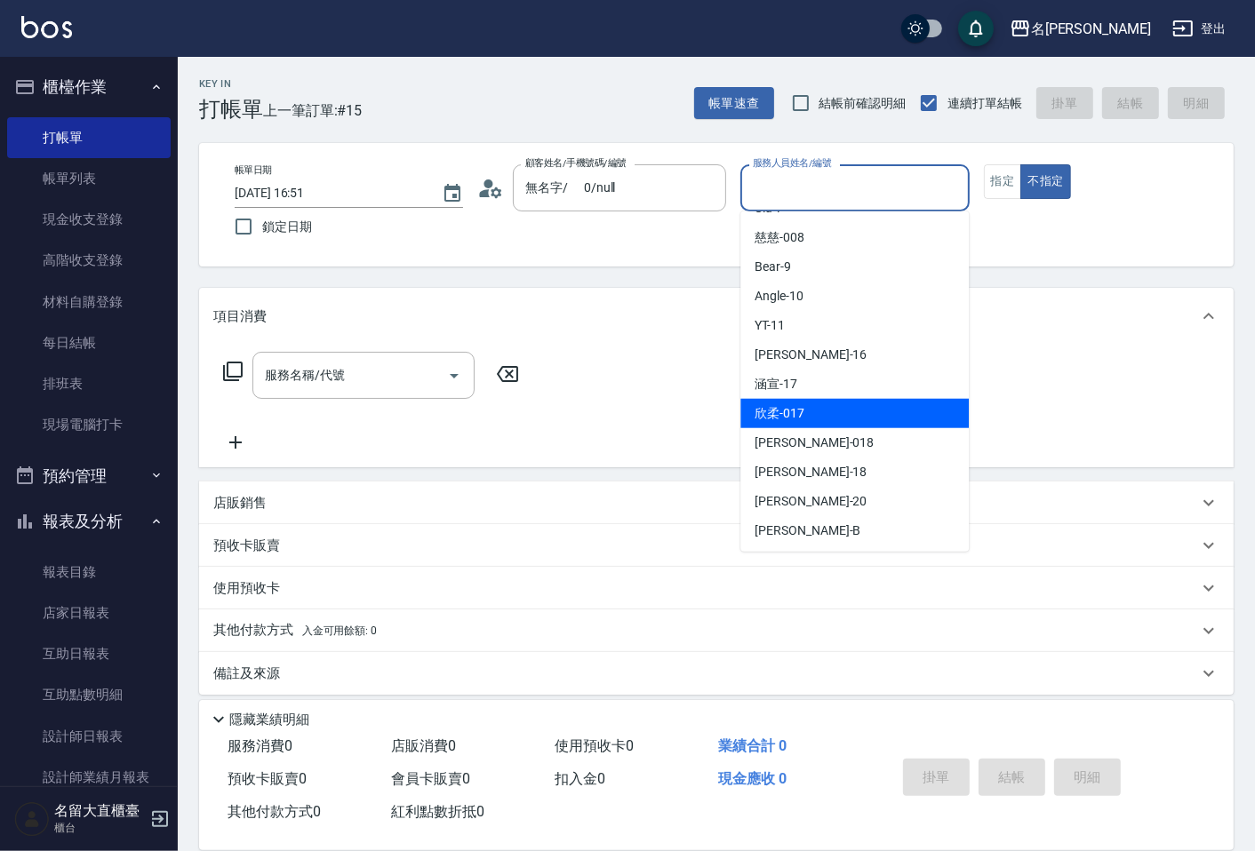
click at [800, 422] on div "欣柔 -017" at bounding box center [854, 413] width 228 height 29
type input "欣柔-017"
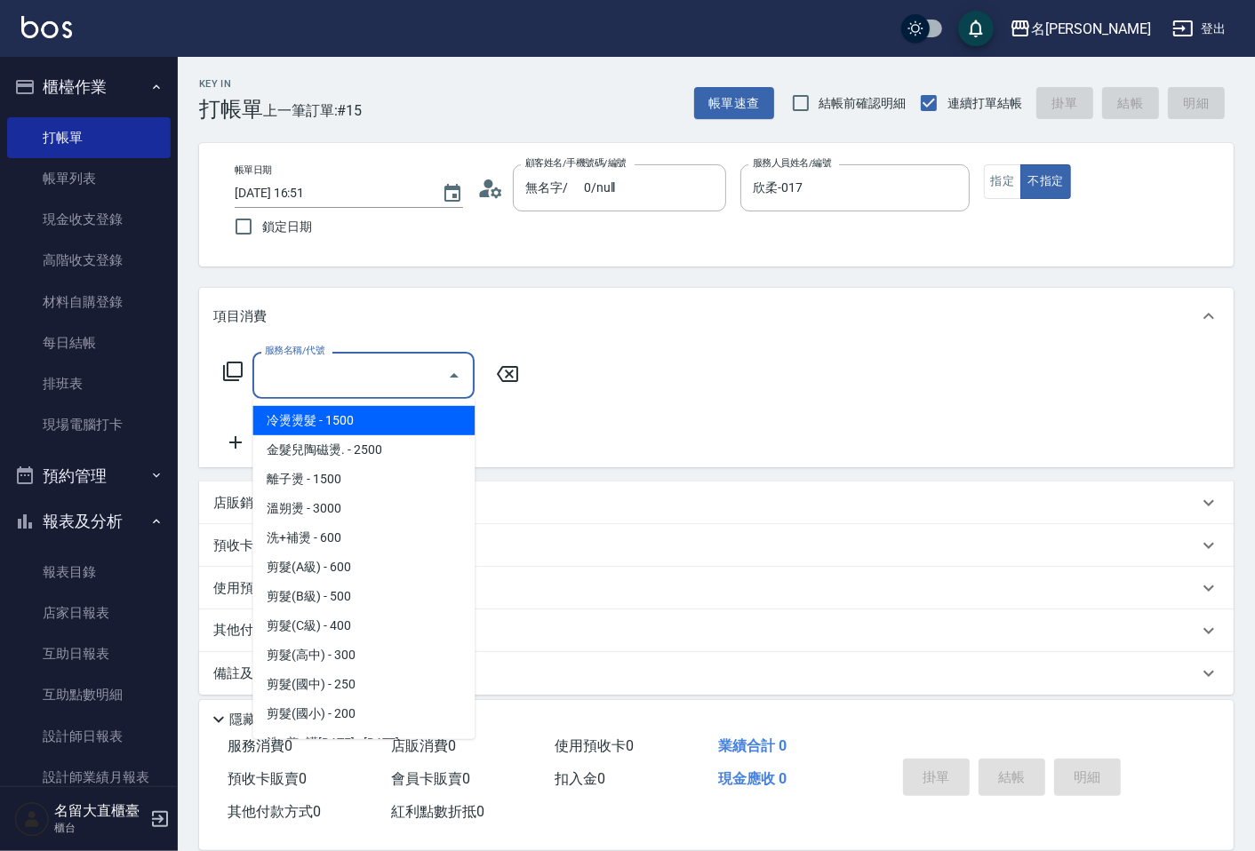
click at [316, 385] on input "服務名稱/代號" at bounding box center [350, 375] width 180 height 31
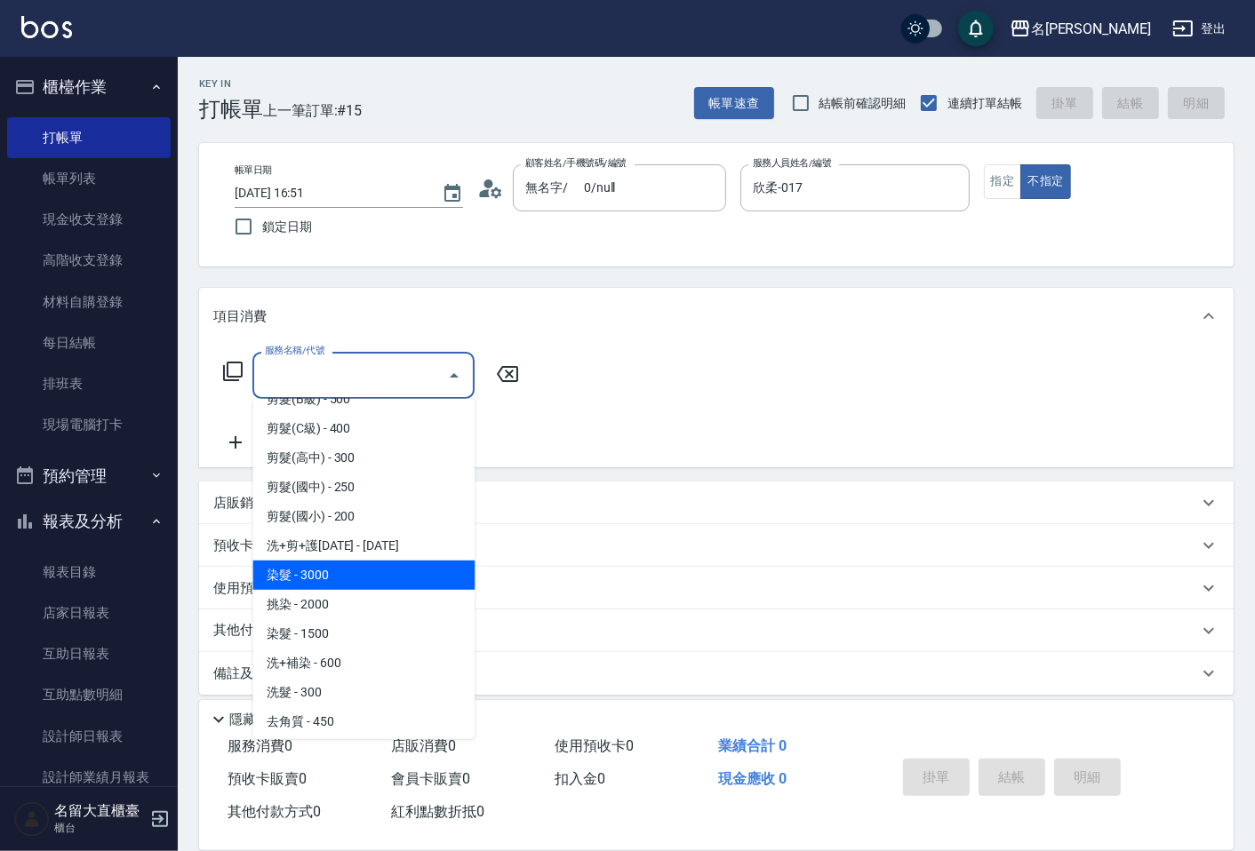
scroll to position [296, 0]
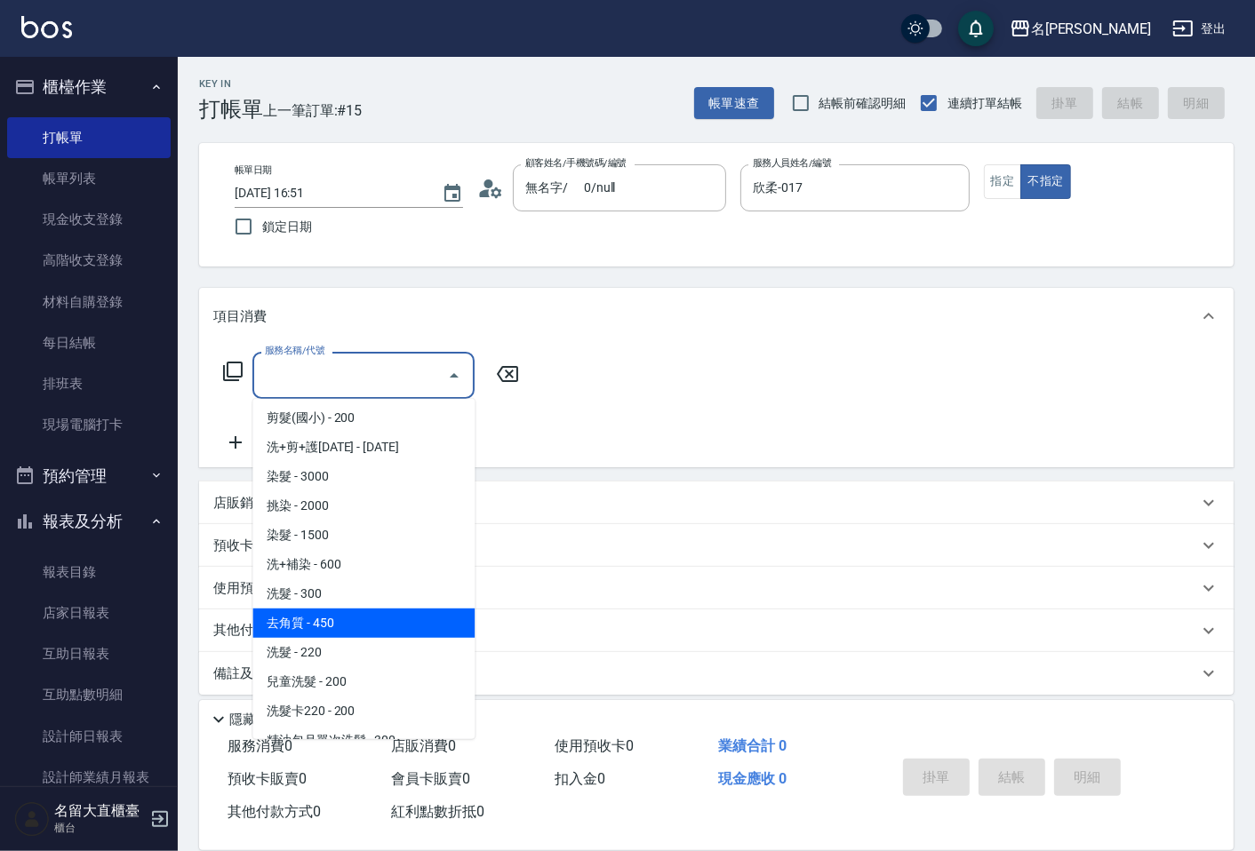
click at [306, 610] on span "去角質 - 450" at bounding box center [363, 623] width 222 height 29
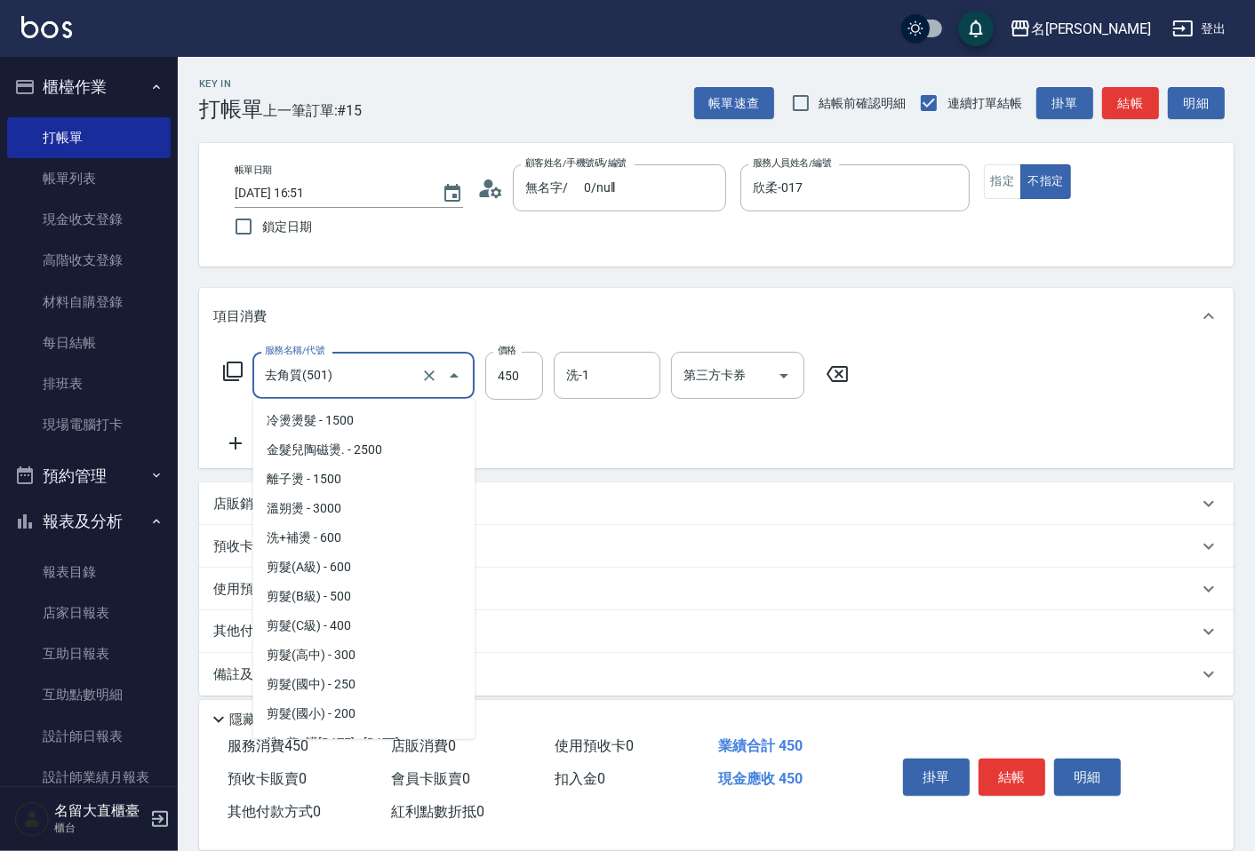
click at [332, 371] on input "去角質(501)" at bounding box center [338, 375] width 156 height 31
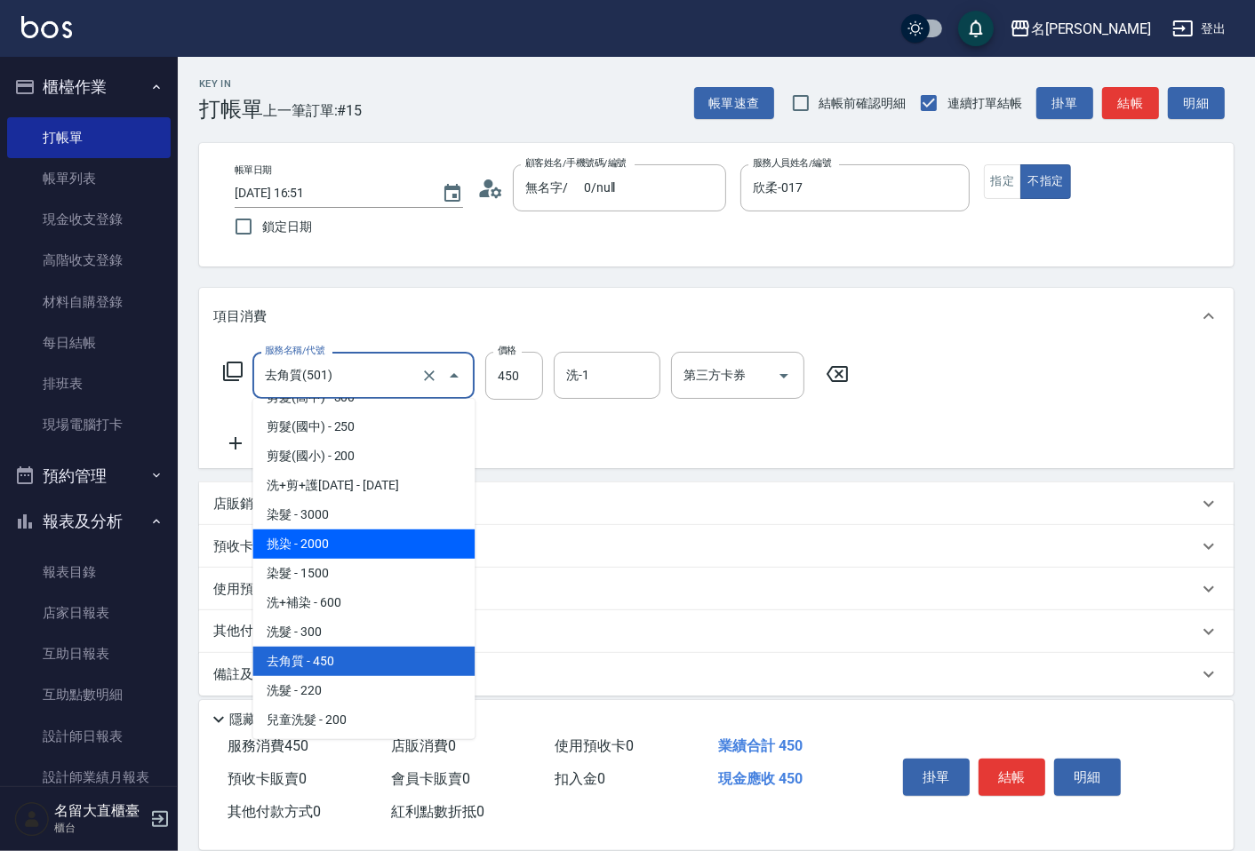
scroll to position [292, 0]
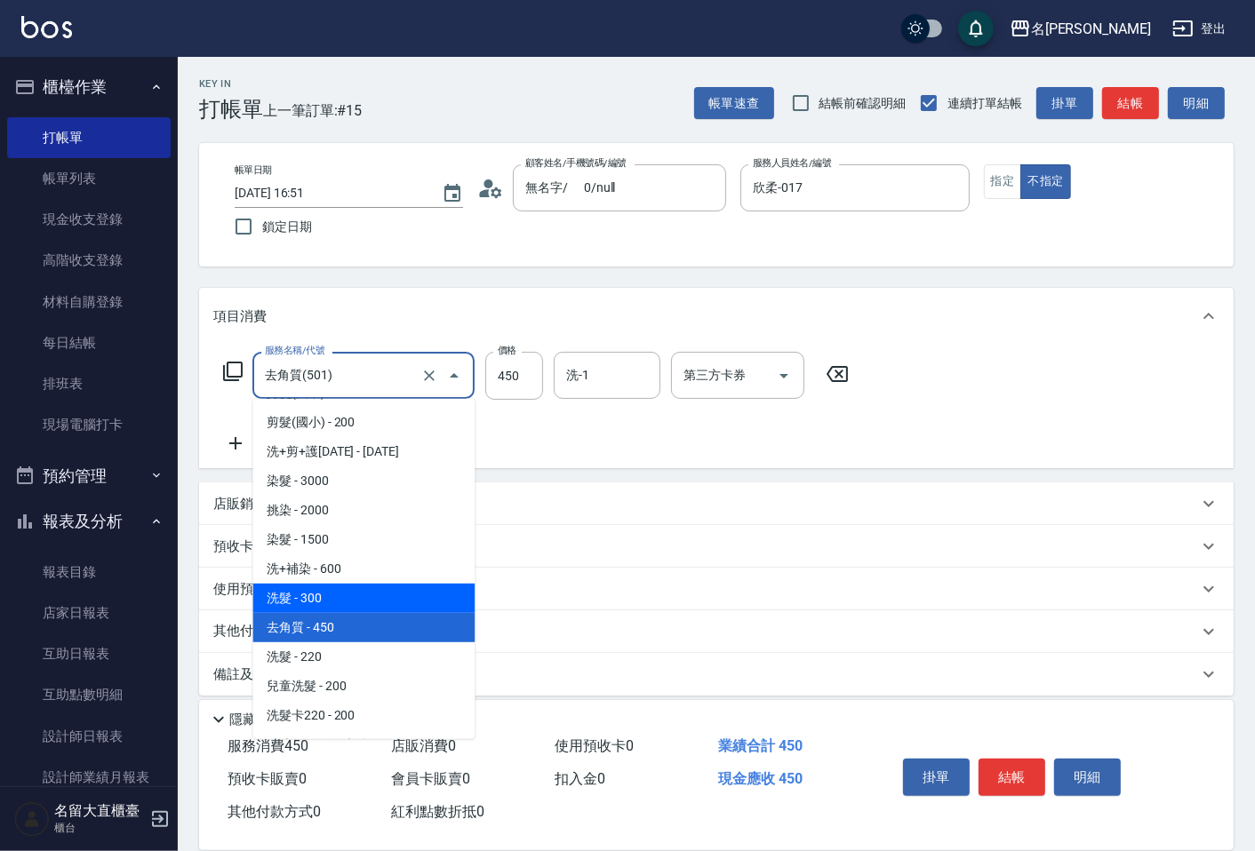
click at [344, 591] on span "洗髮 - 300" at bounding box center [363, 598] width 222 height 29
type input "洗髮(500)"
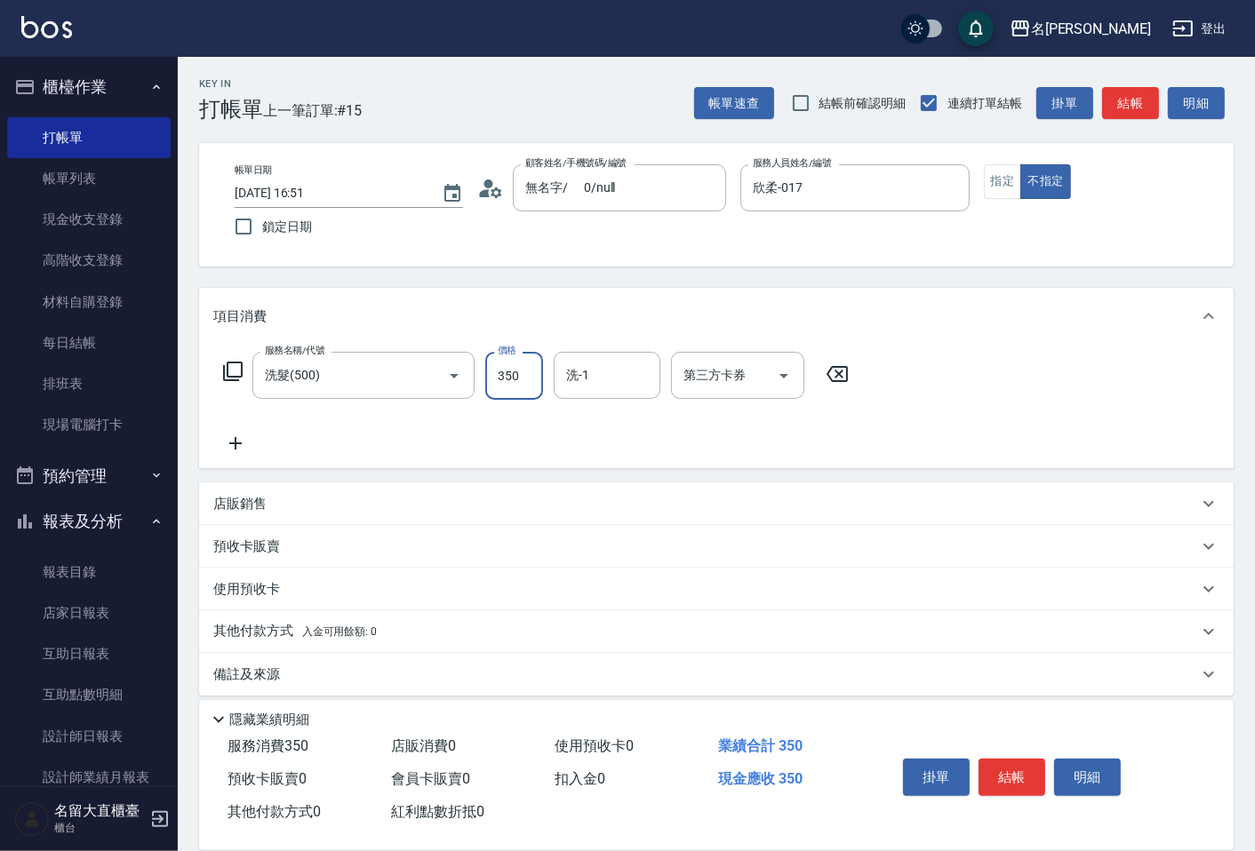
type input "350"
click at [233, 433] on icon at bounding box center [235, 443] width 44 height 21
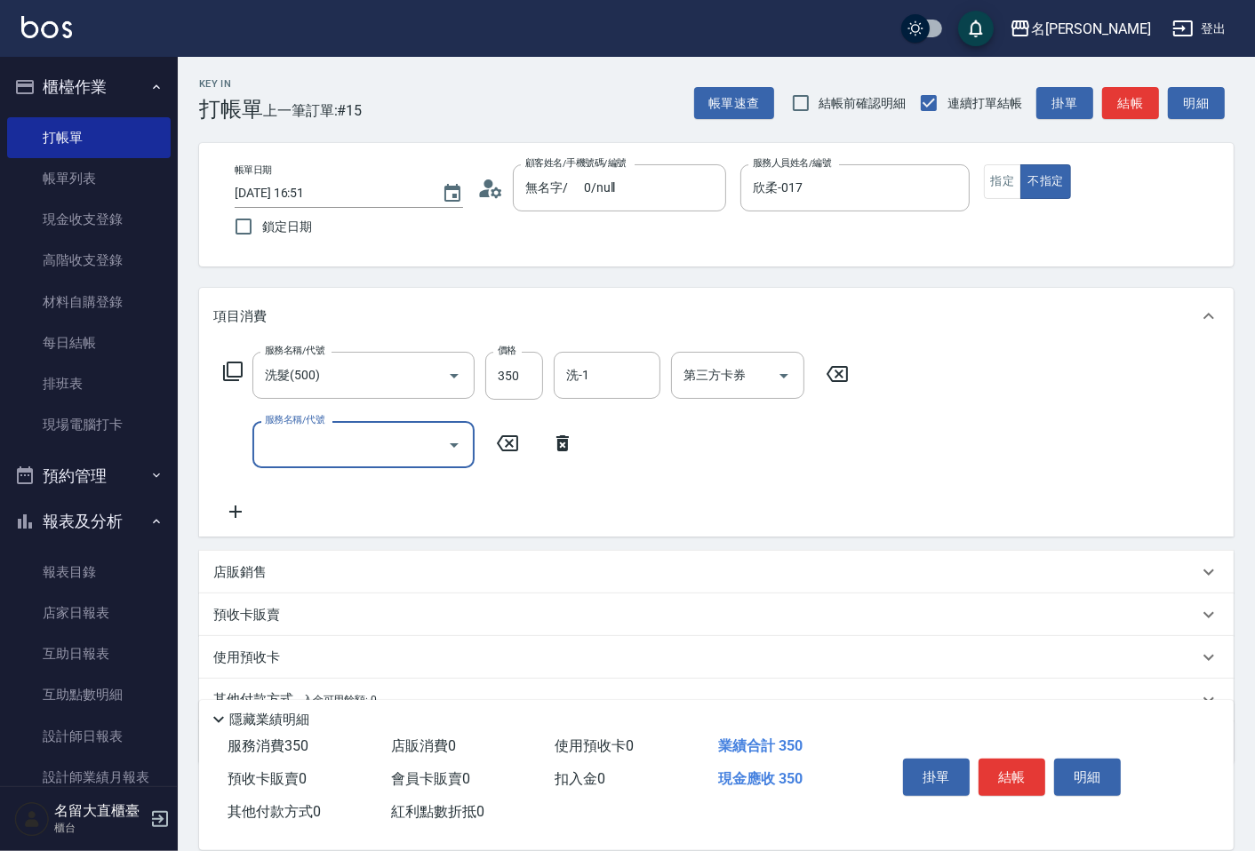
click at [330, 441] on input "服務名稱/代號" at bounding box center [350, 444] width 180 height 31
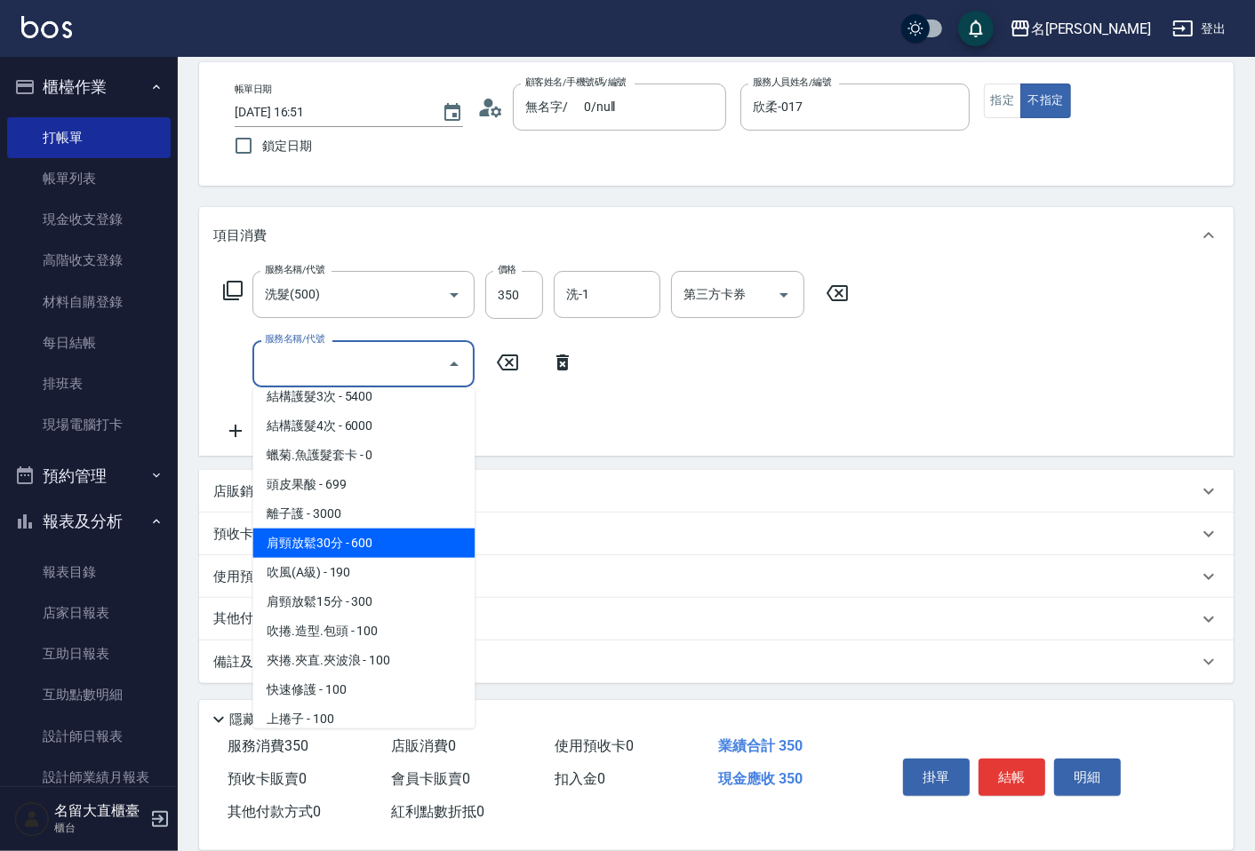
scroll to position [1481, 0]
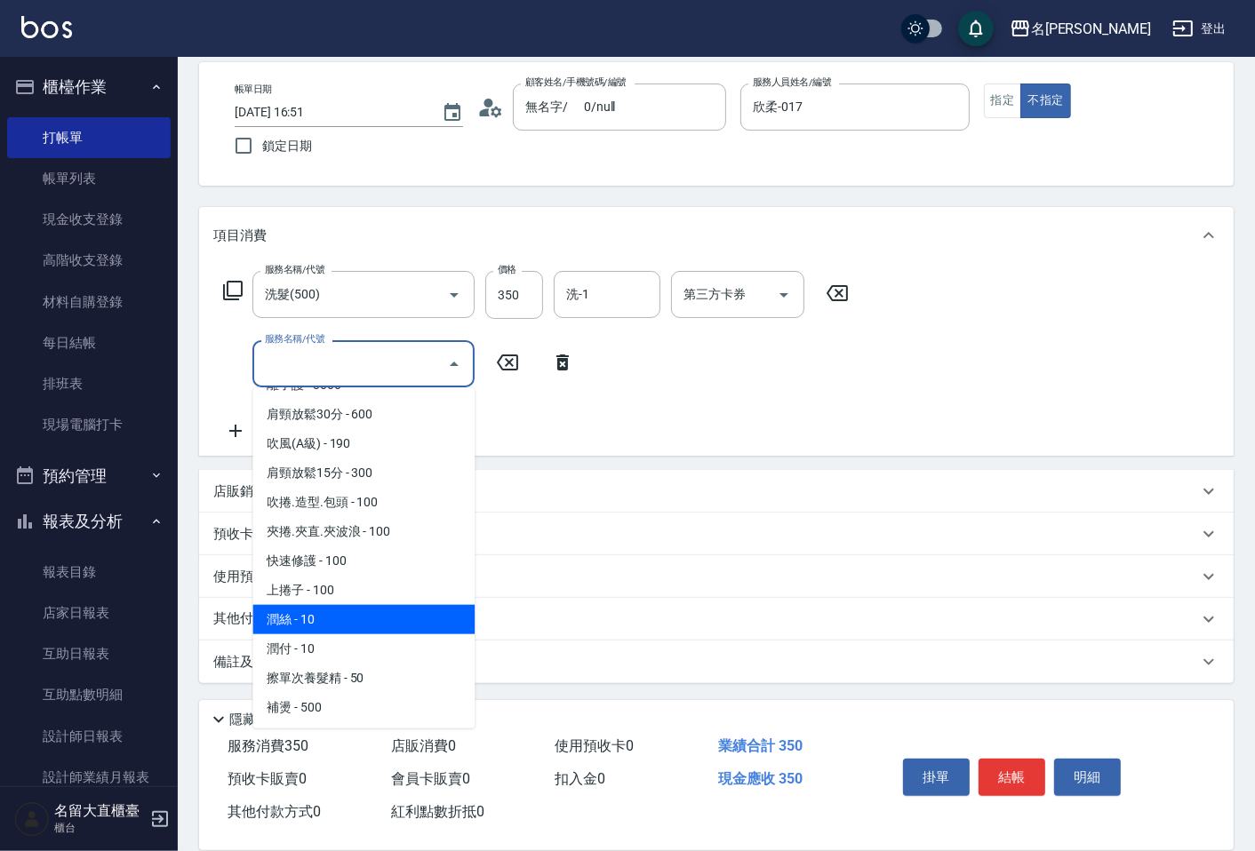
click at [366, 609] on span "潤絲 - 10" at bounding box center [363, 619] width 222 height 29
type input "潤絲(802)"
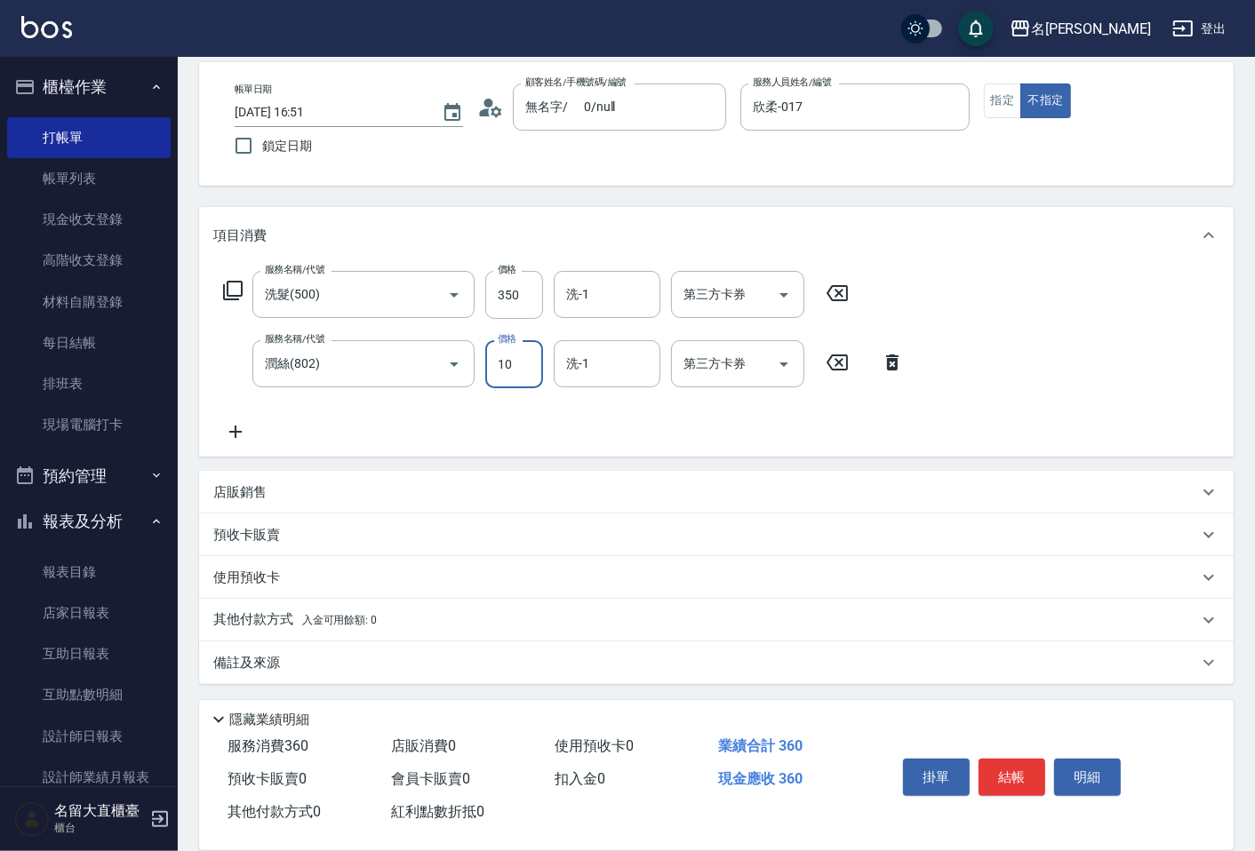
click at [528, 362] on input "10" at bounding box center [514, 364] width 58 height 48
type input "20"
click at [1009, 773] on button "結帳" at bounding box center [1012, 777] width 67 height 37
type input "[DATE] 17:14"
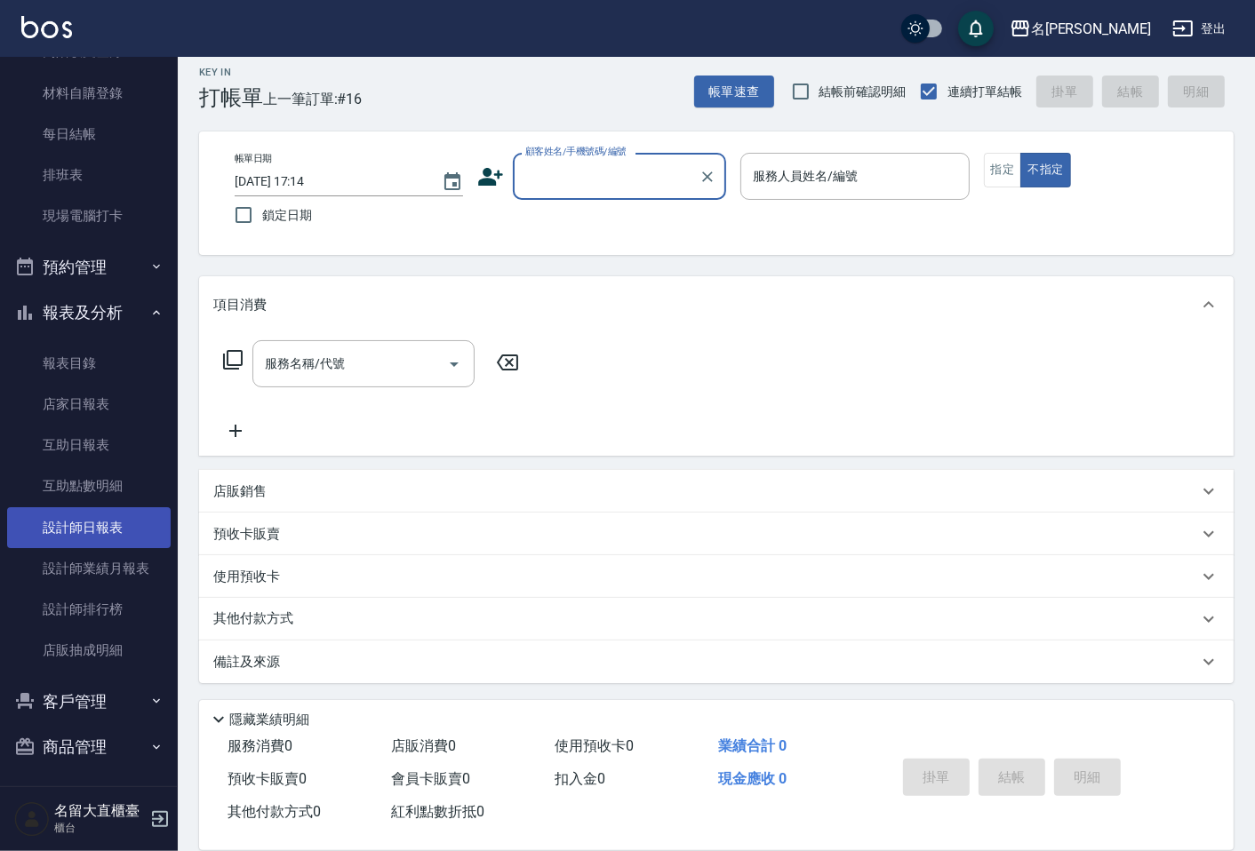
scroll to position [212, 0]
click at [52, 505] on link "設計師日報表" at bounding box center [89, 525] width 164 height 41
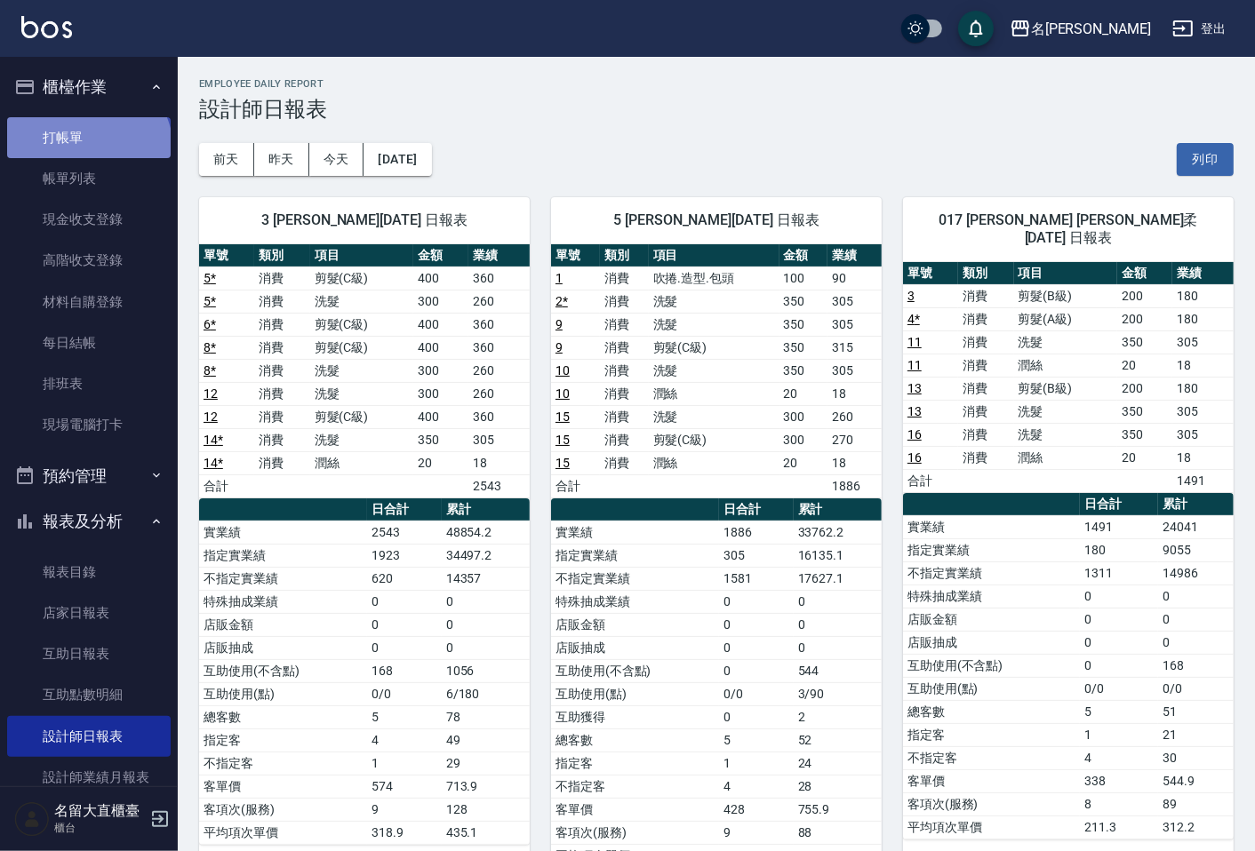
click at [86, 149] on link "打帳單" at bounding box center [89, 137] width 164 height 41
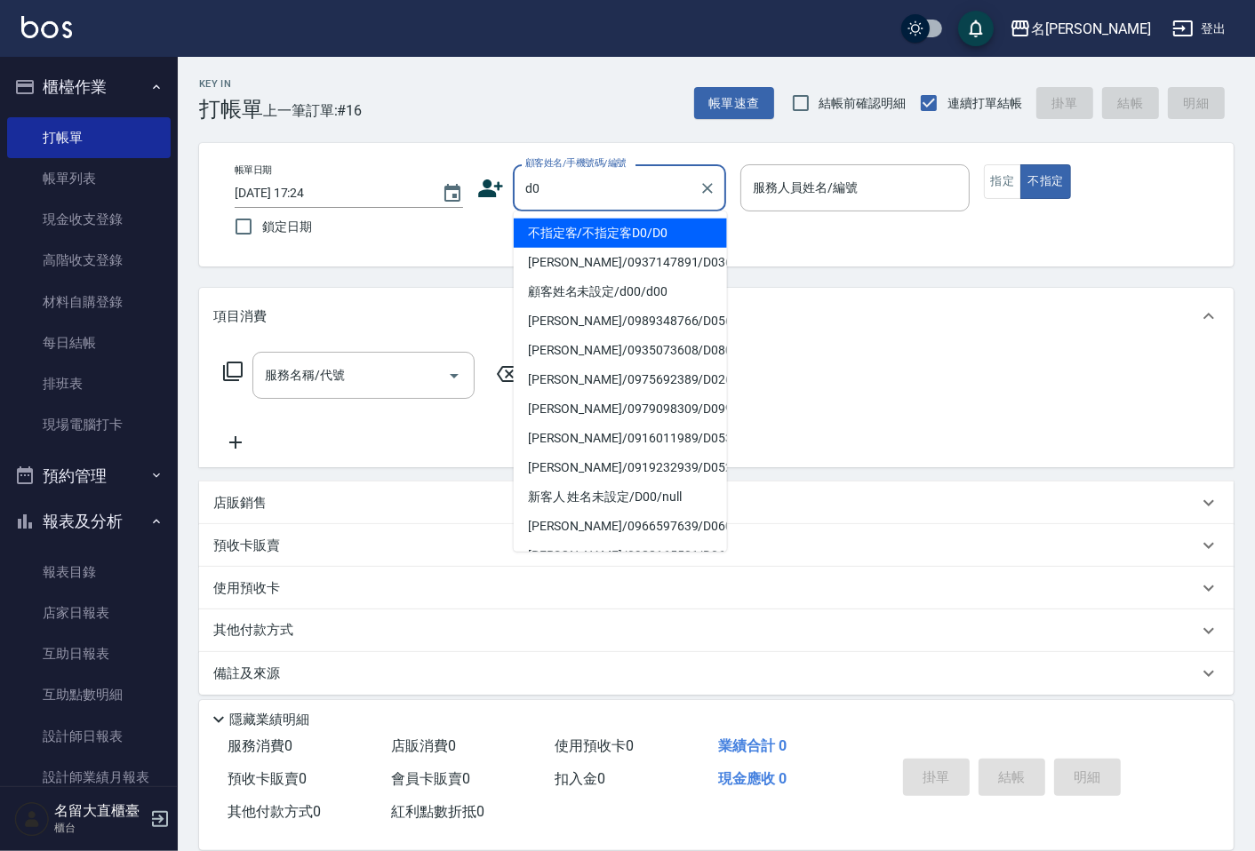
type input "不指定客/不指定客D0/D0"
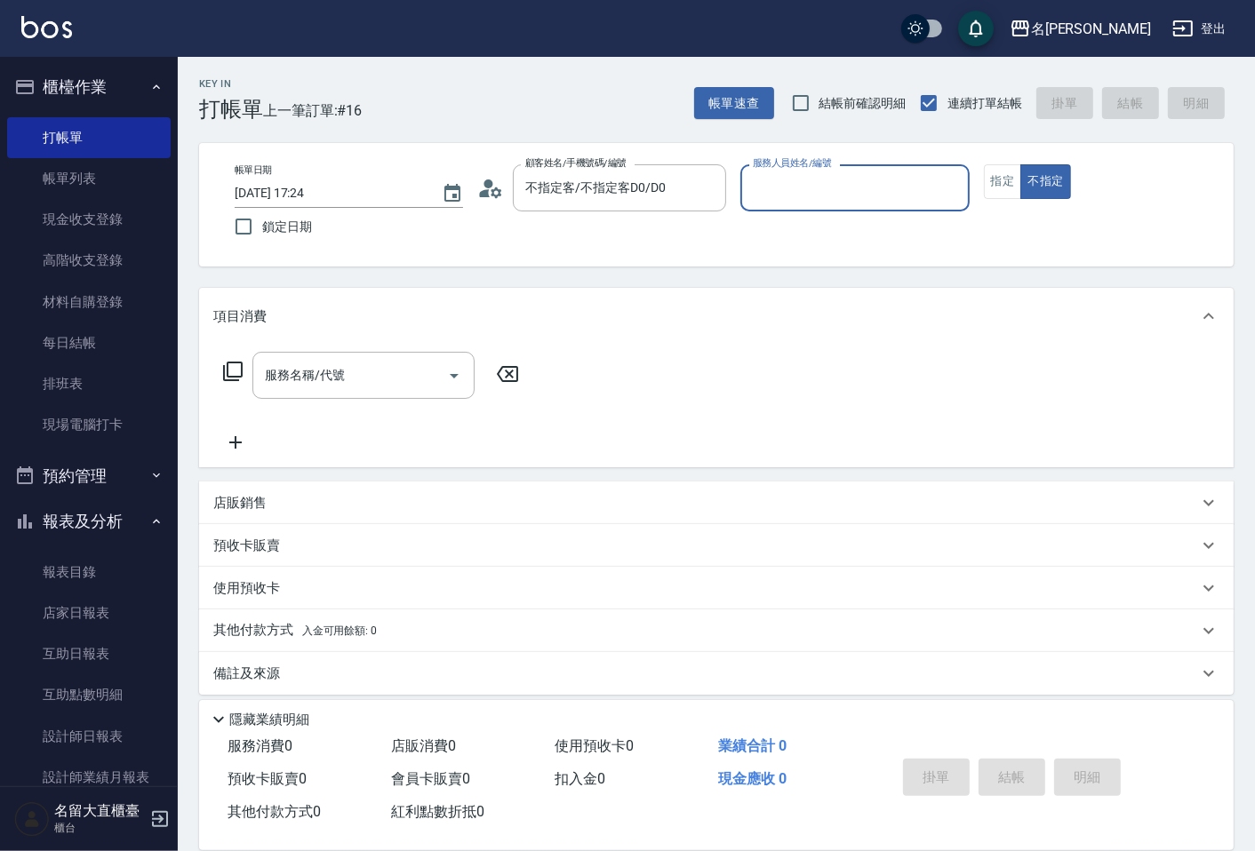
type input "[PERSON_NAME]3"
click at [1020, 164] on button "不指定" at bounding box center [1045, 181] width 50 height 35
type button "false"
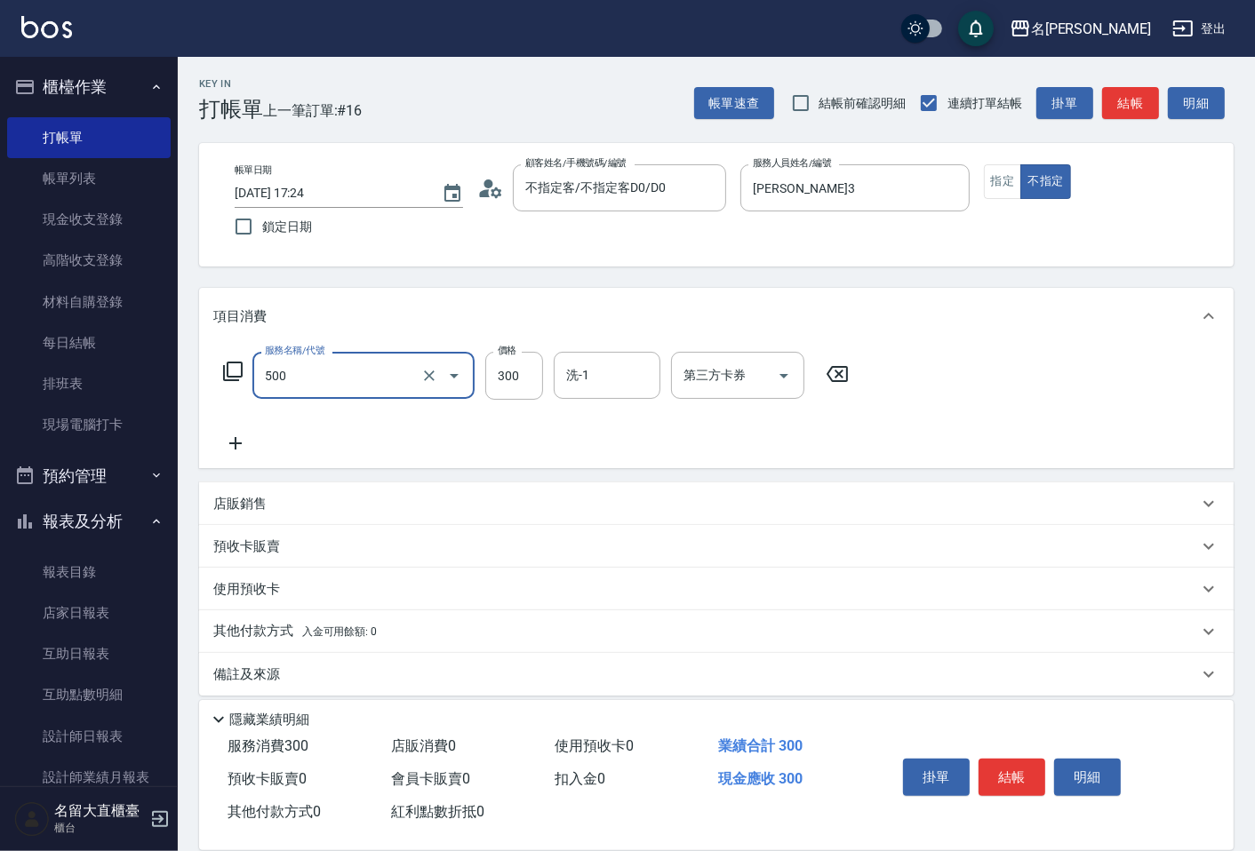
type input "洗髮(500)"
type input "350"
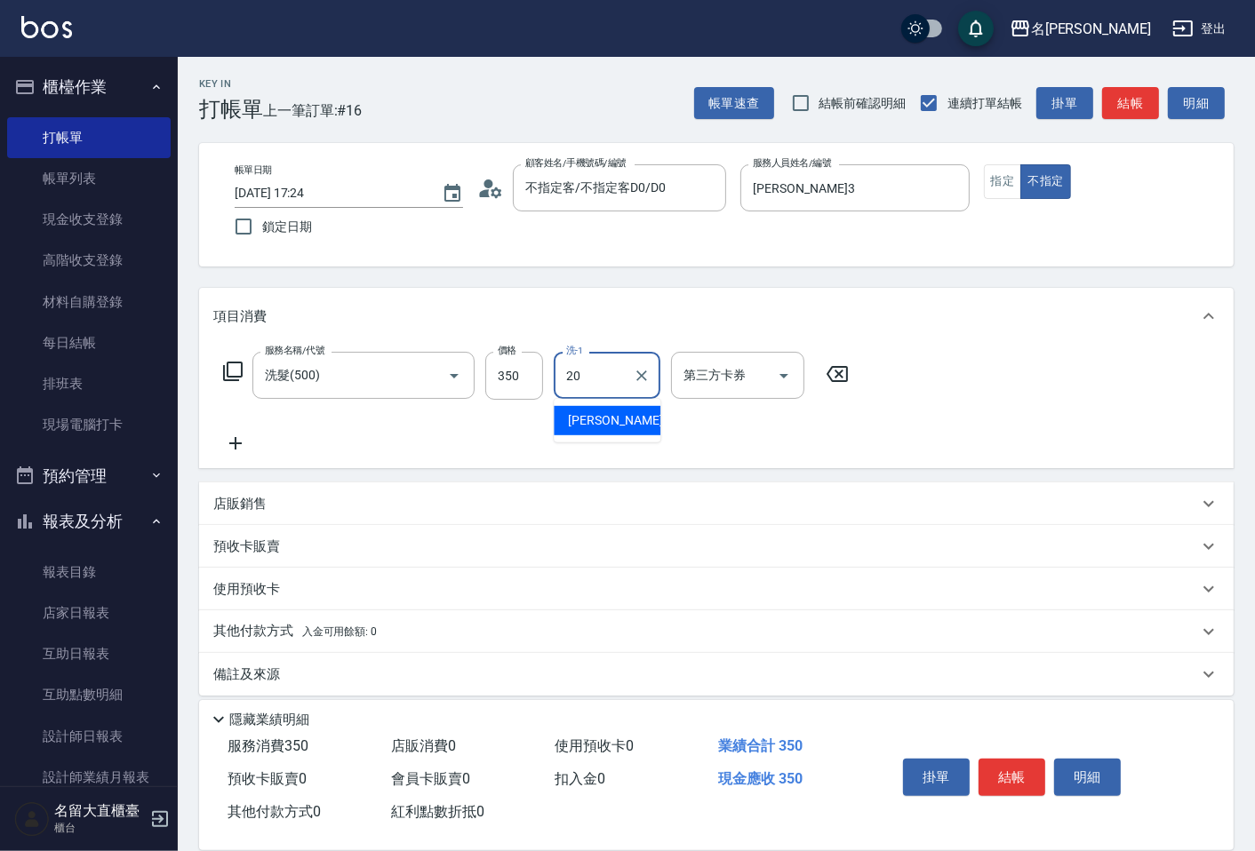
type input "詩雅-20"
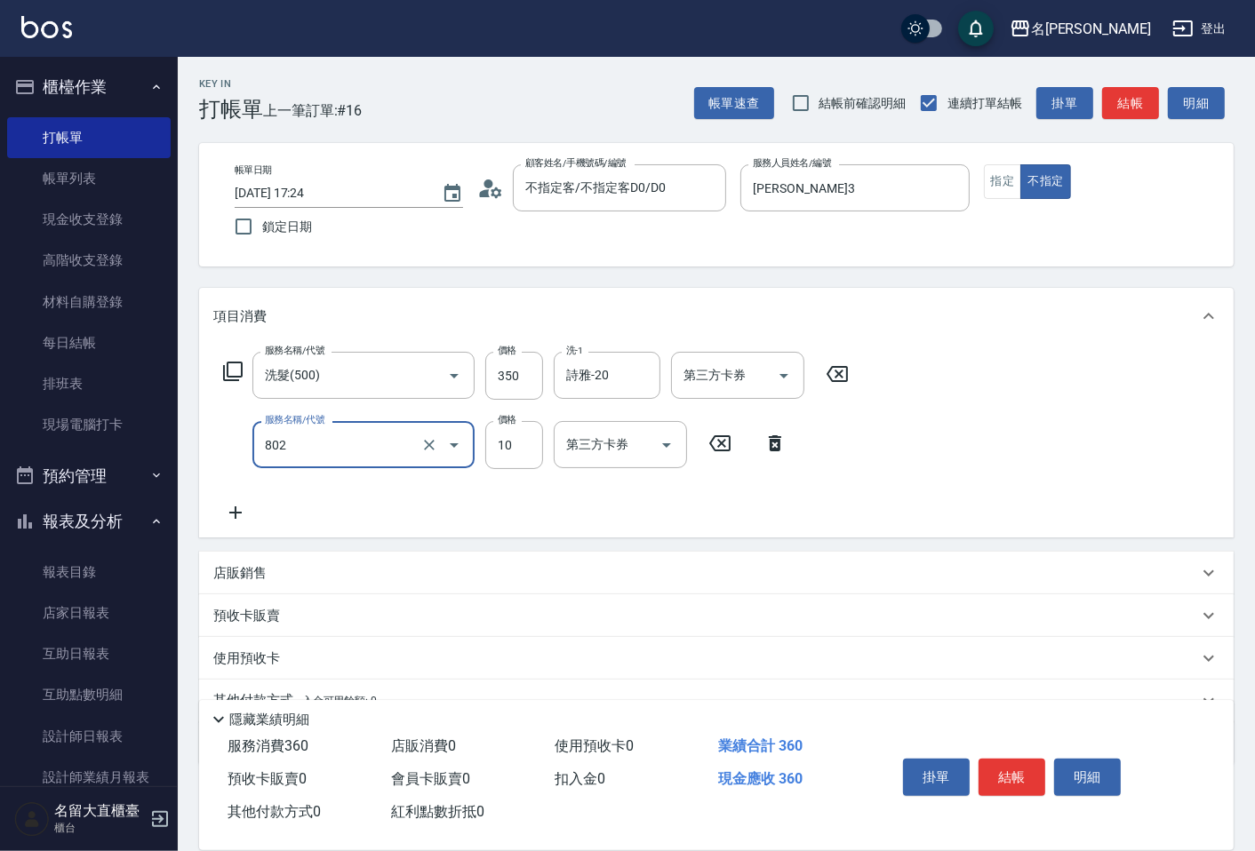
type input "潤絲(802)"
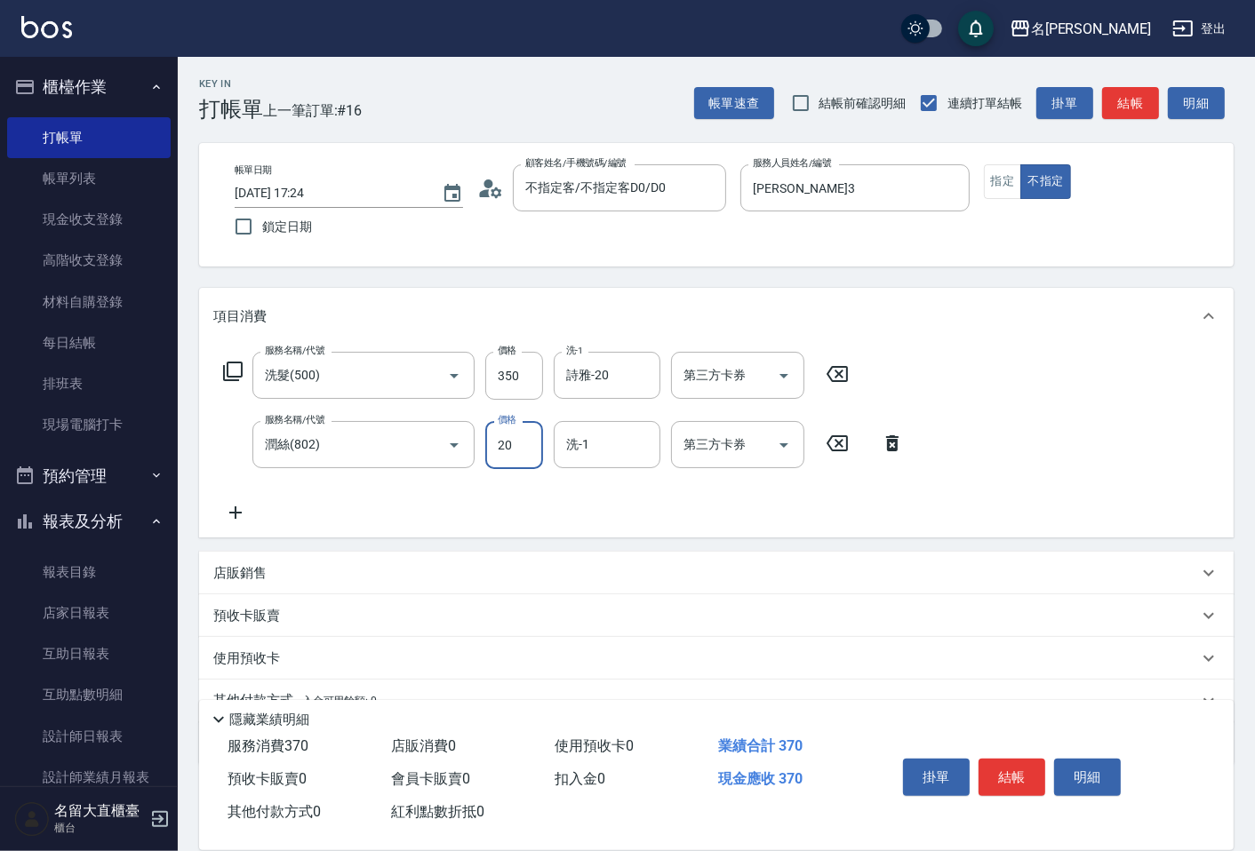
type input "20"
type input "詩雅-20"
click at [1009, 766] on button "結帳" at bounding box center [1012, 777] width 67 height 37
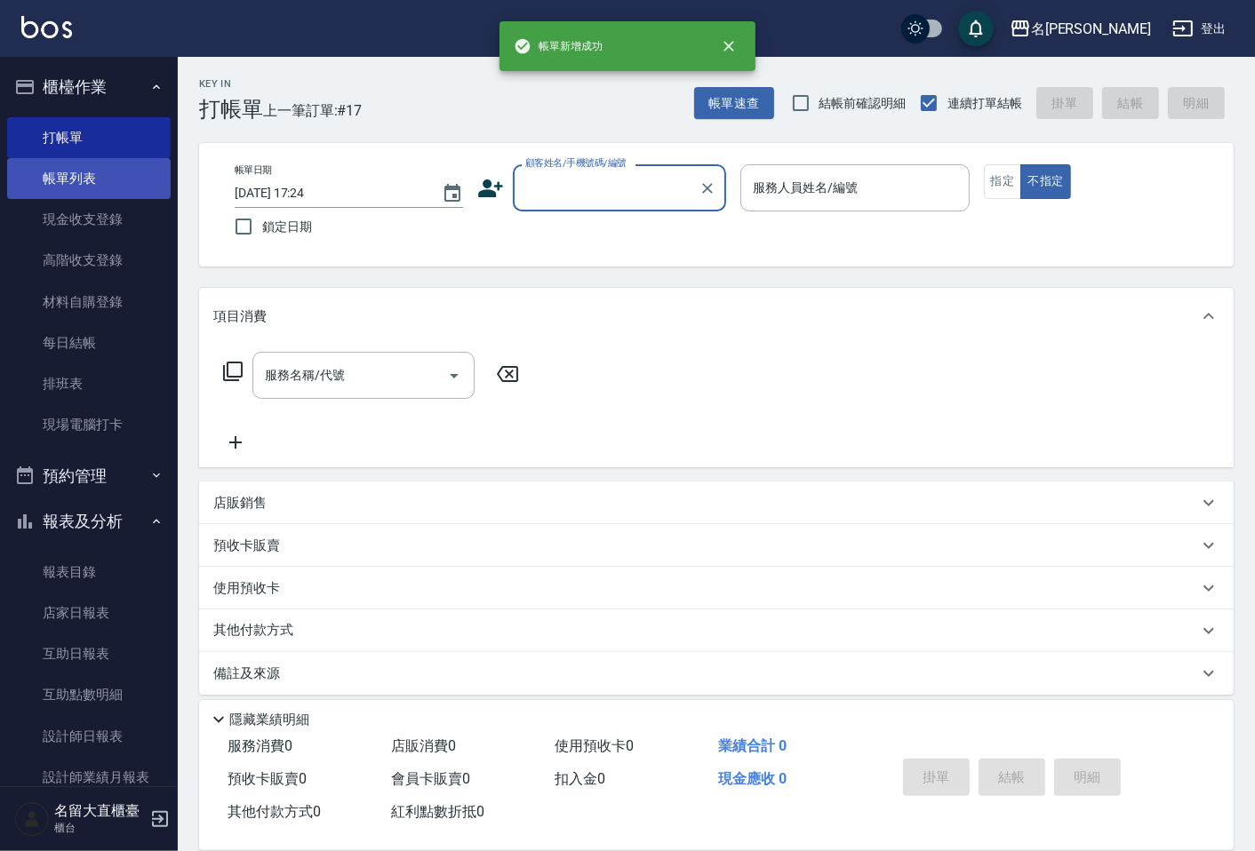
click at [71, 188] on link "帳單列表" at bounding box center [89, 178] width 164 height 41
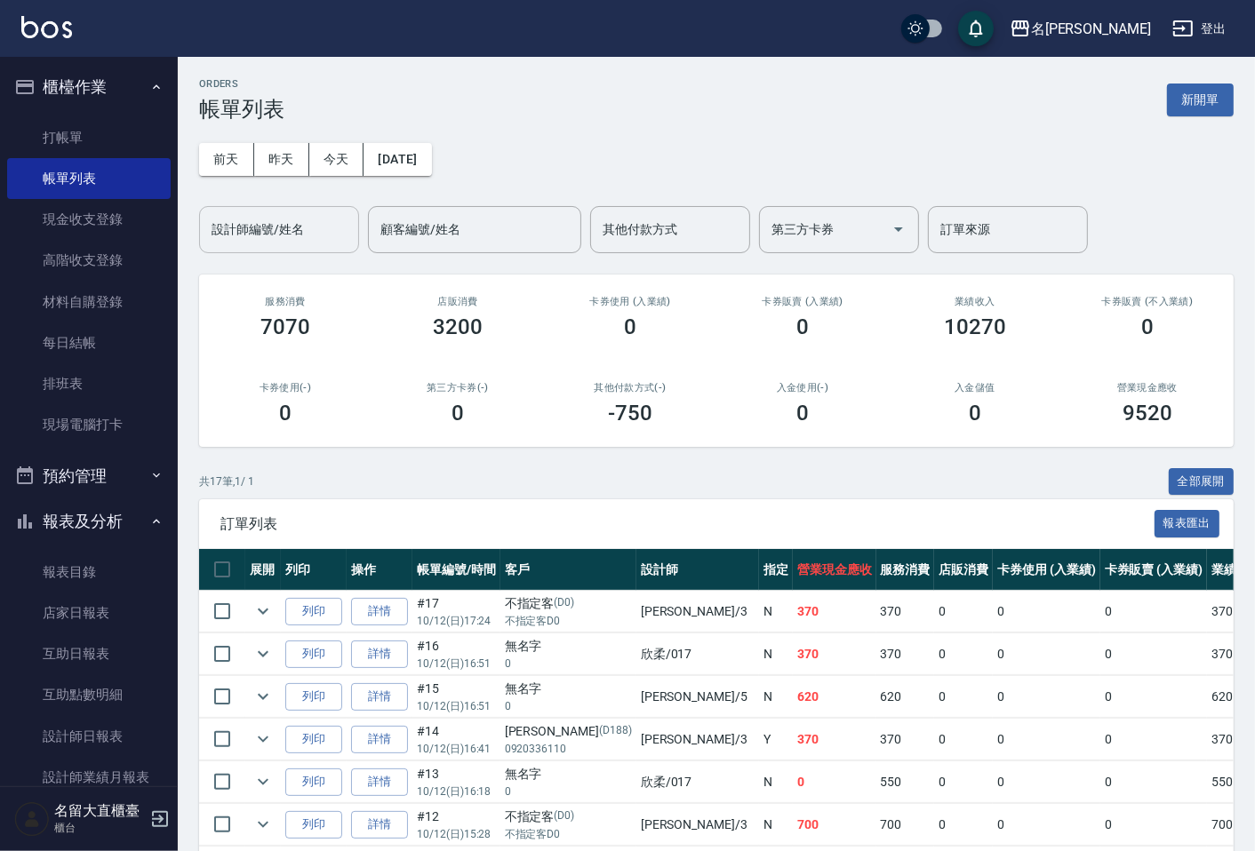
click at [305, 231] on input "設計師編號/姓名" at bounding box center [279, 229] width 144 height 31
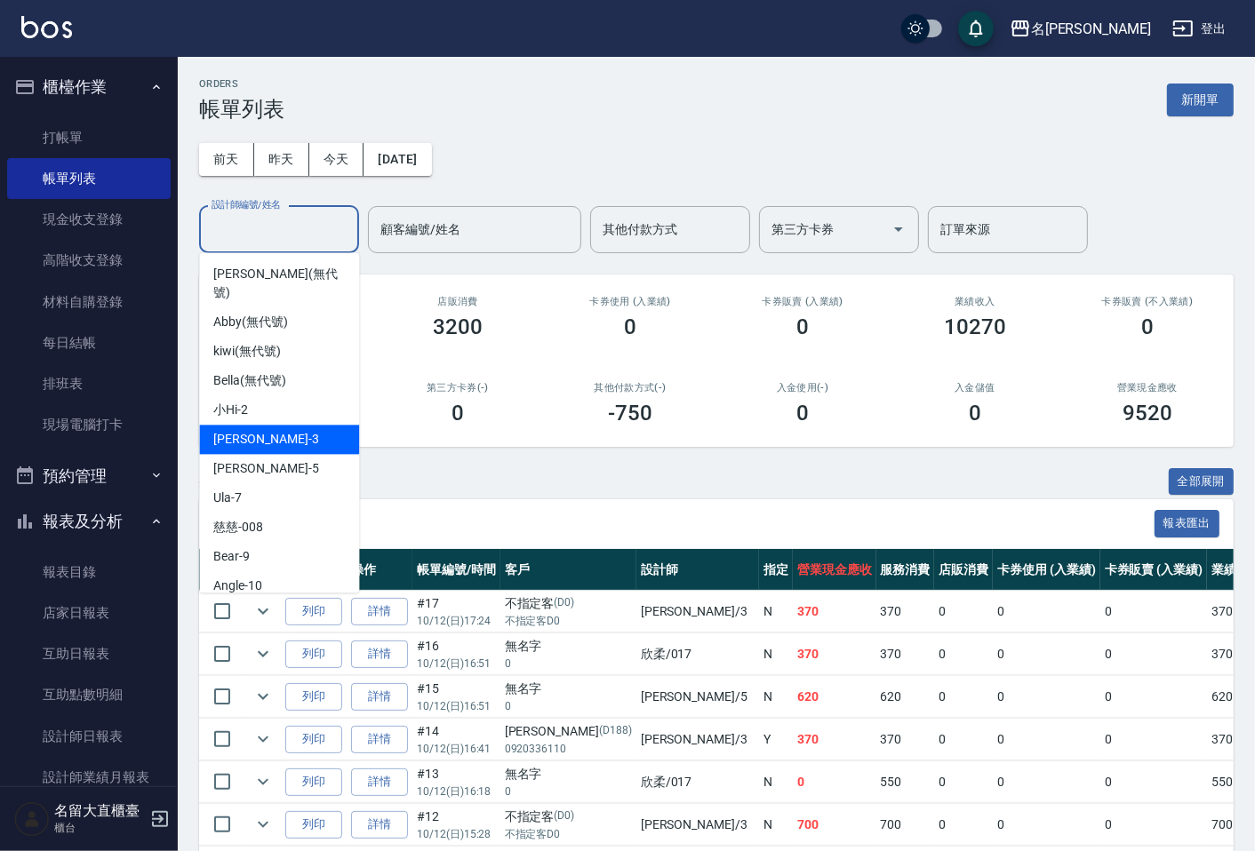
click at [282, 425] on div "[PERSON_NAME]3" at bounding box center [279, 439] width 160 height 29
type input "[PERSON_NAME]3"
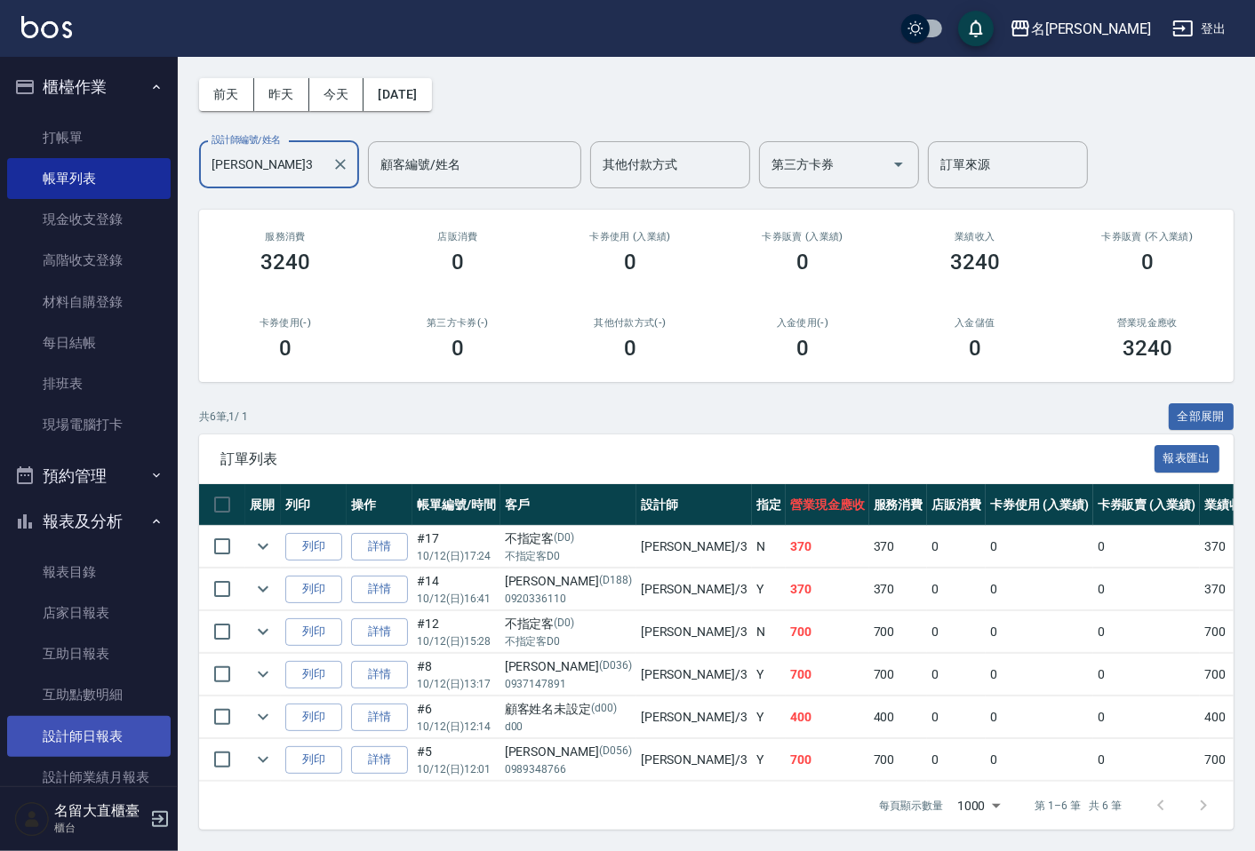
scroll to position [197, 0]
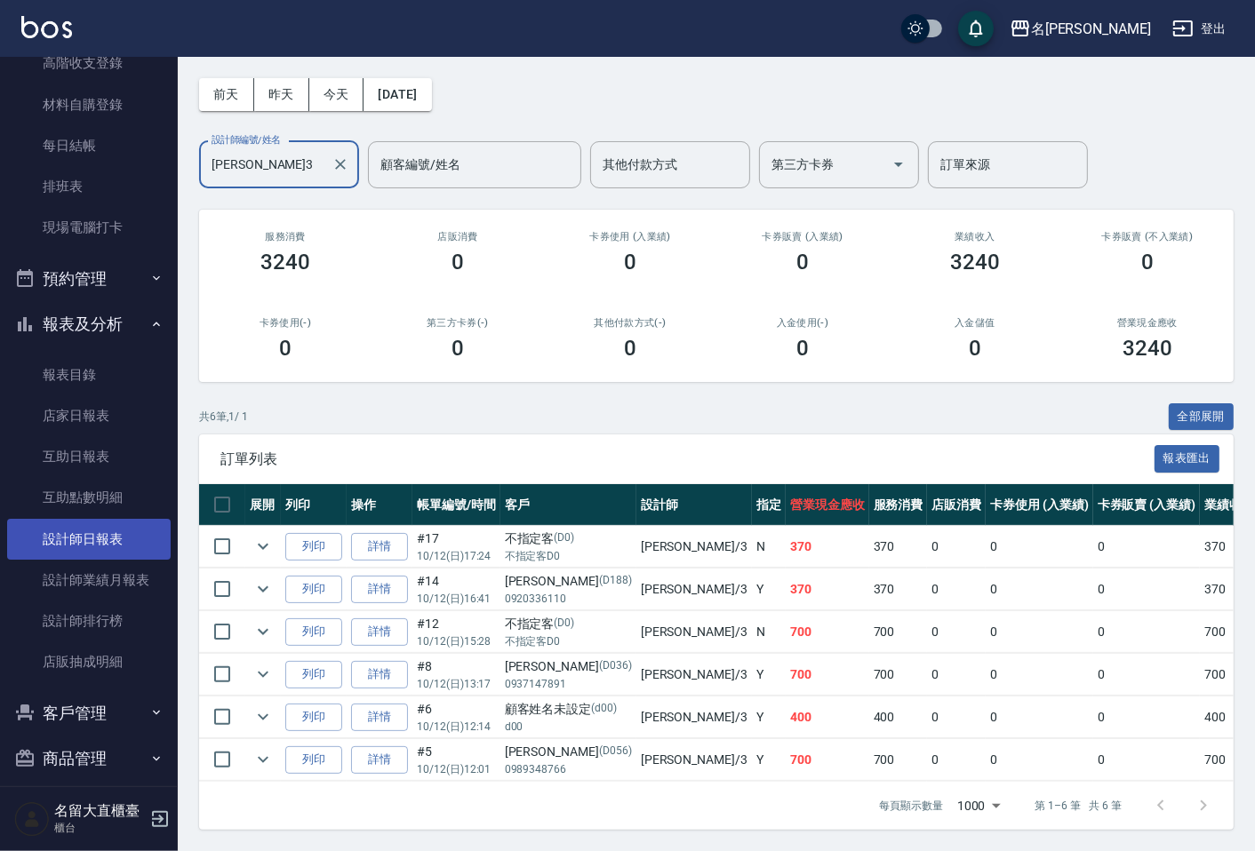
click at [92, 531] on link "設計師日報表" at bounding box center [89, 539] width 164 height 41
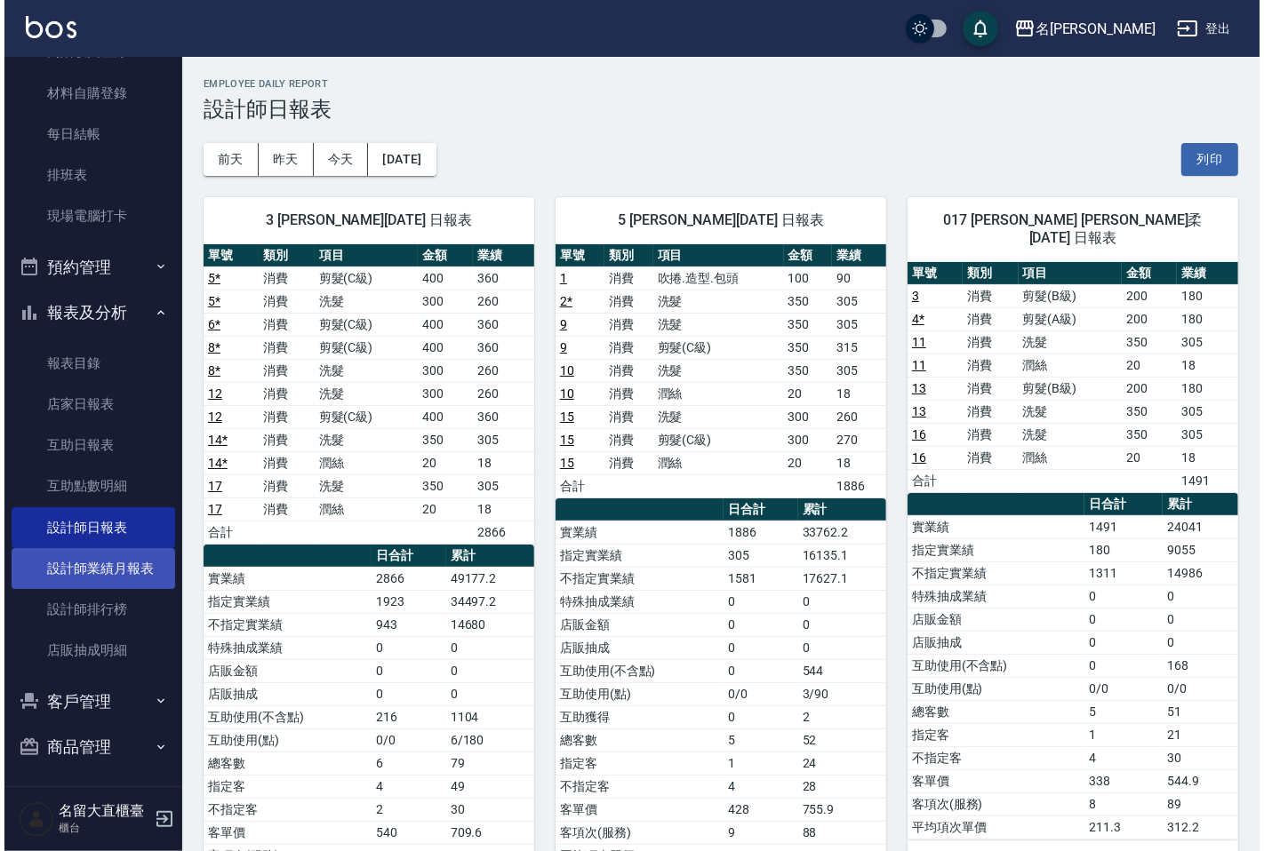
scroll to position [212, 0]
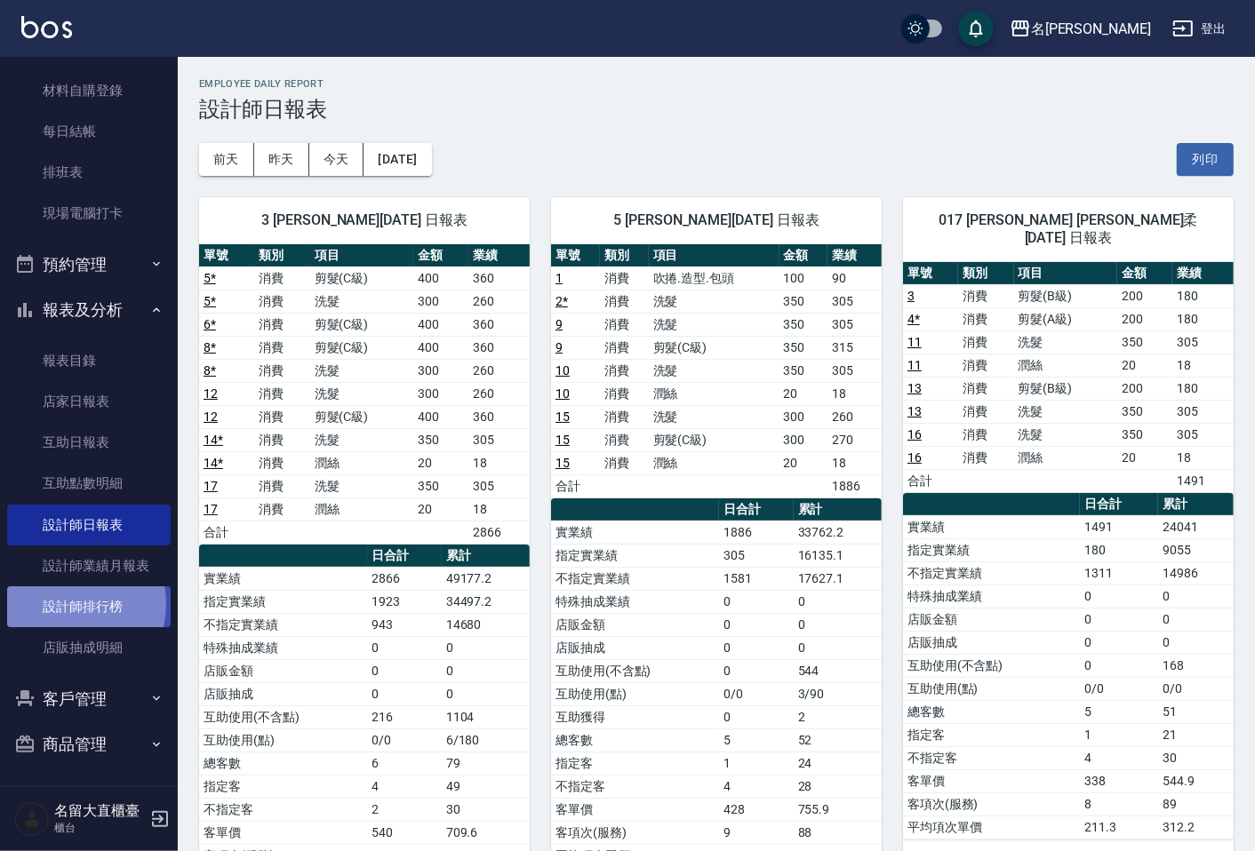
click at [65, 603] on link "設計師排行榜" at bounding box center [89, 607] width 164 height 41
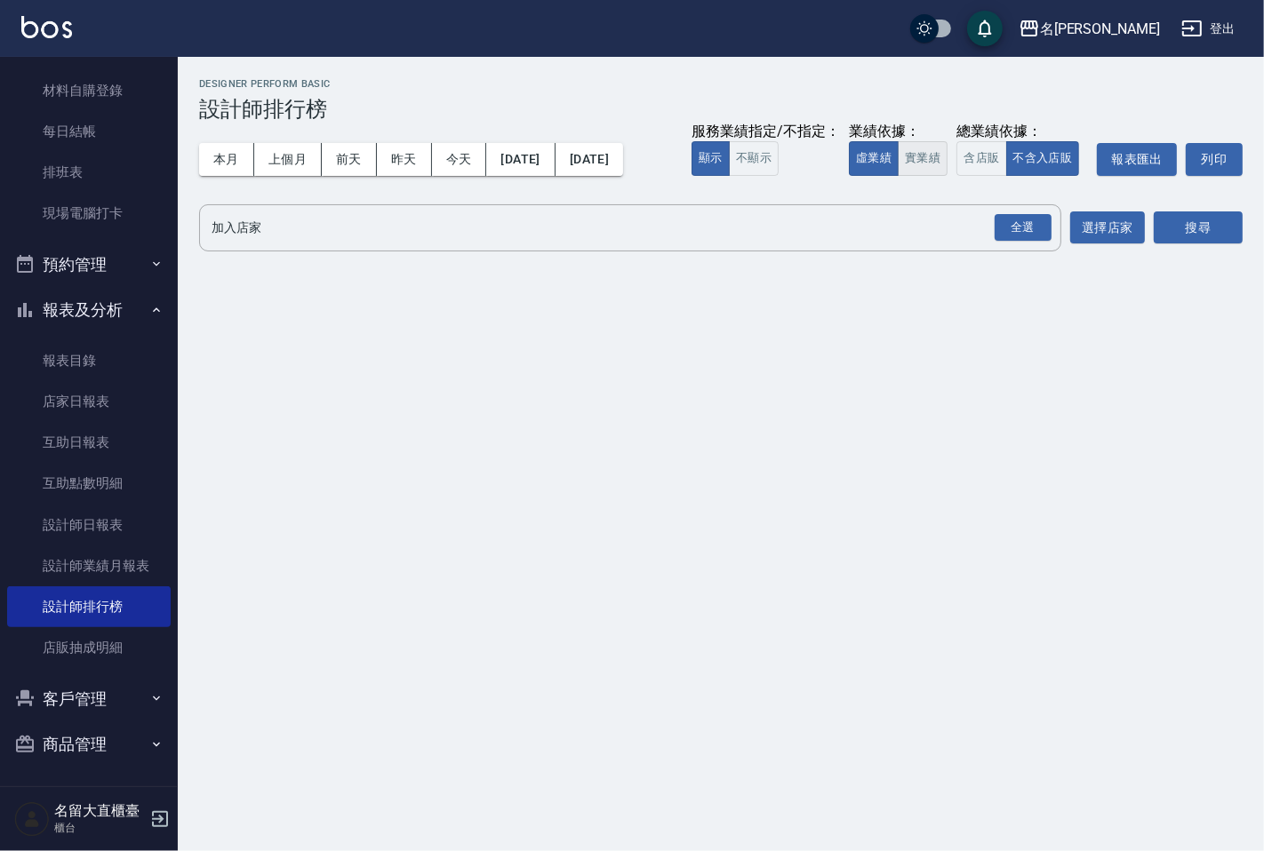
click at [919, 164] on button "實業績" at bounding box center [923, 158] width 50 height 35
click at [1009, 235] on div "全選" at bounding box center [1023, 228] width 57 height 28
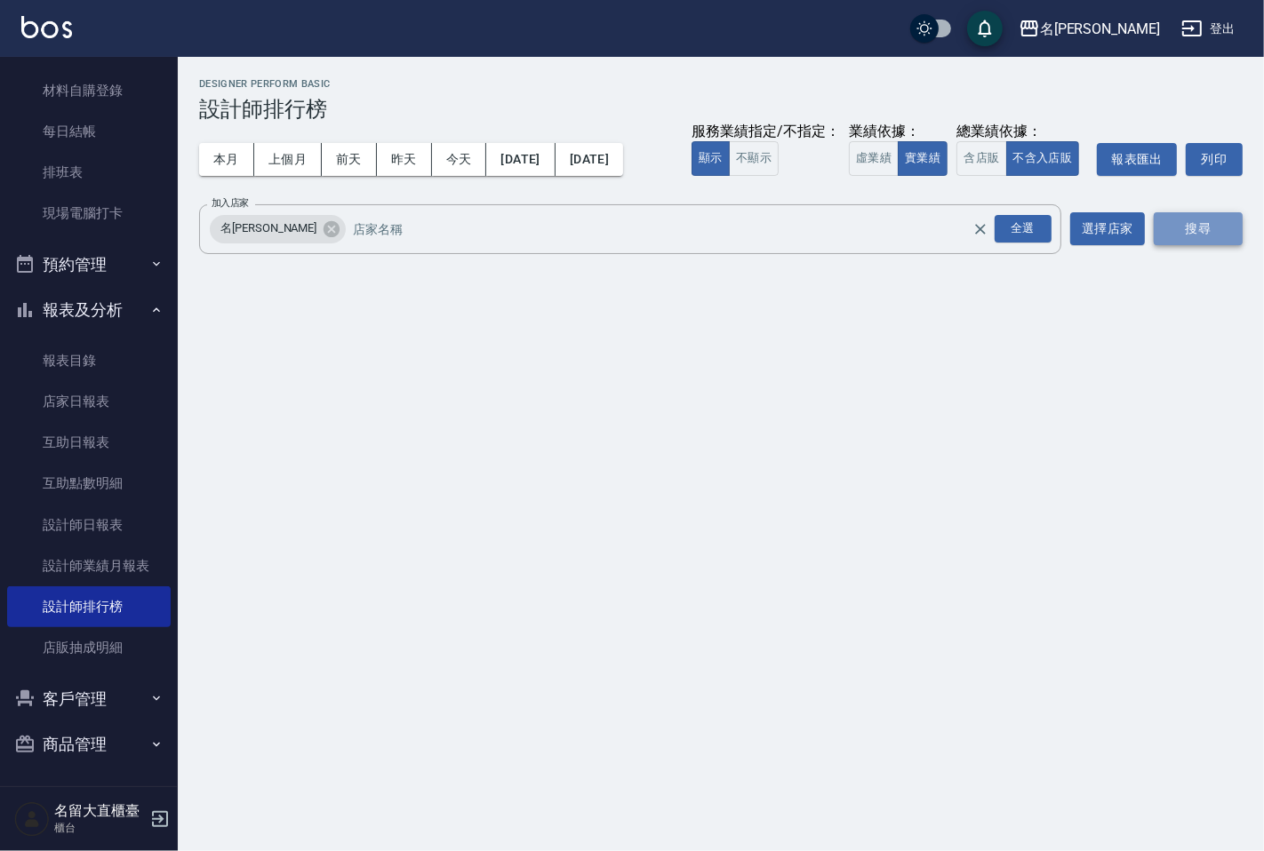
click at [1232, 236] on button "搜尋" at bounding box center [1198, 228] width 89 height 33
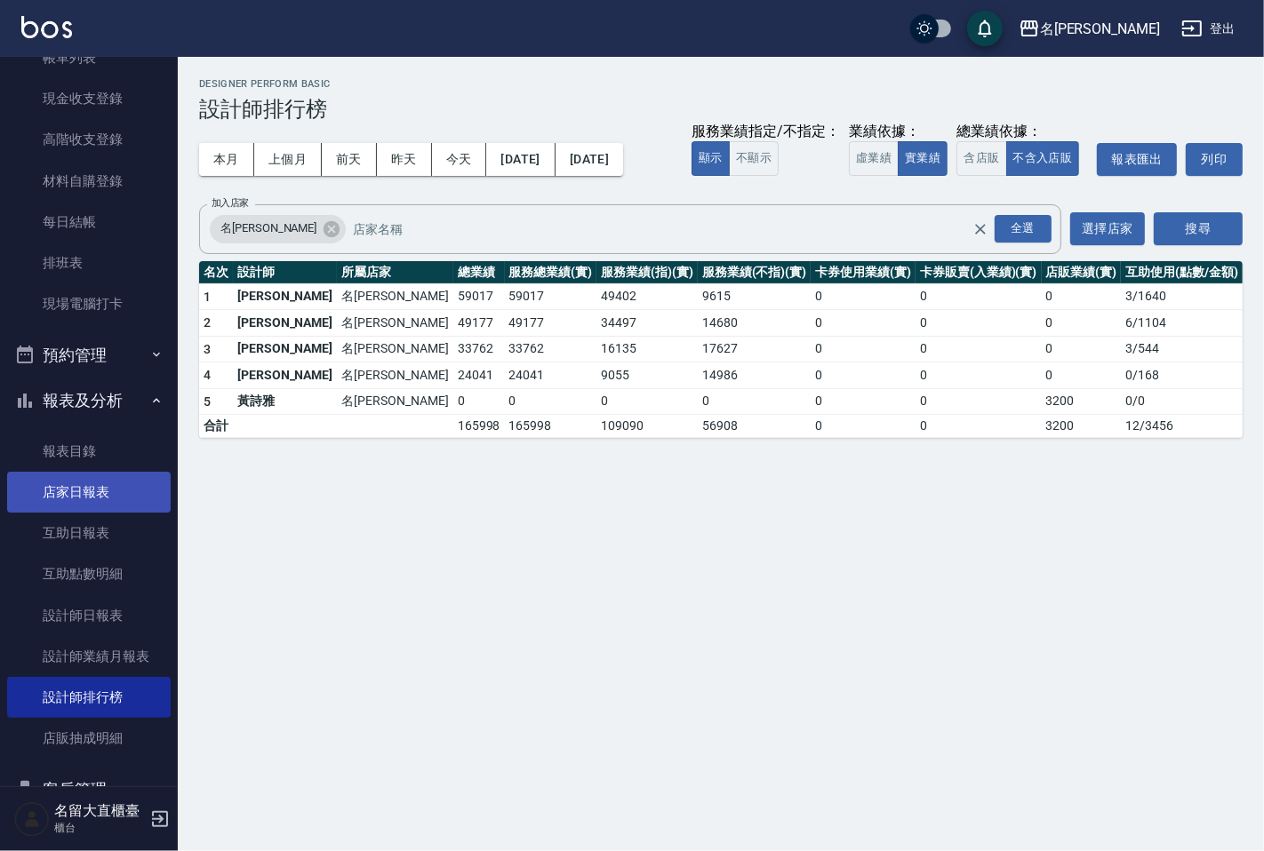
scroll to position [212, 0]
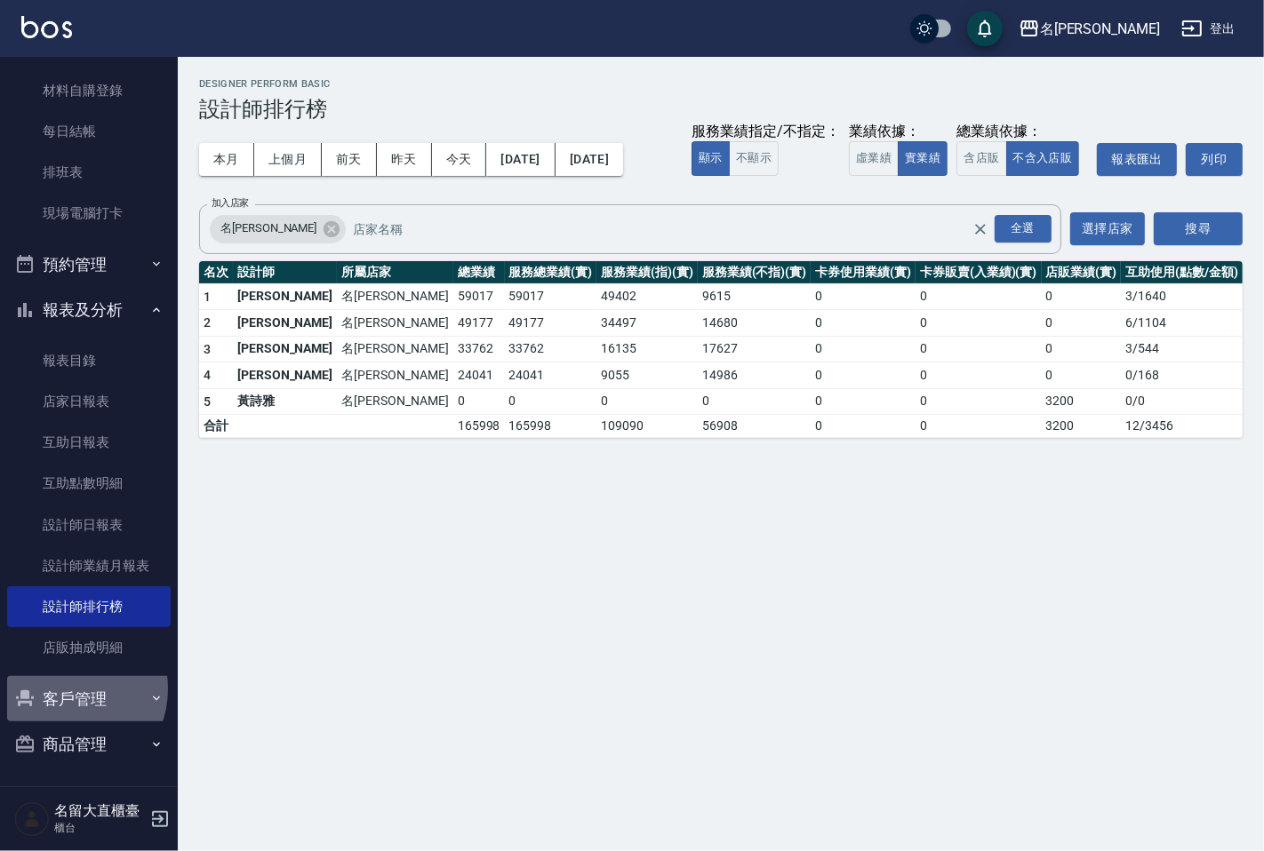
click at [65, 689] on button "客戶管理" at bounding box center [89, 699] width 164 height 46
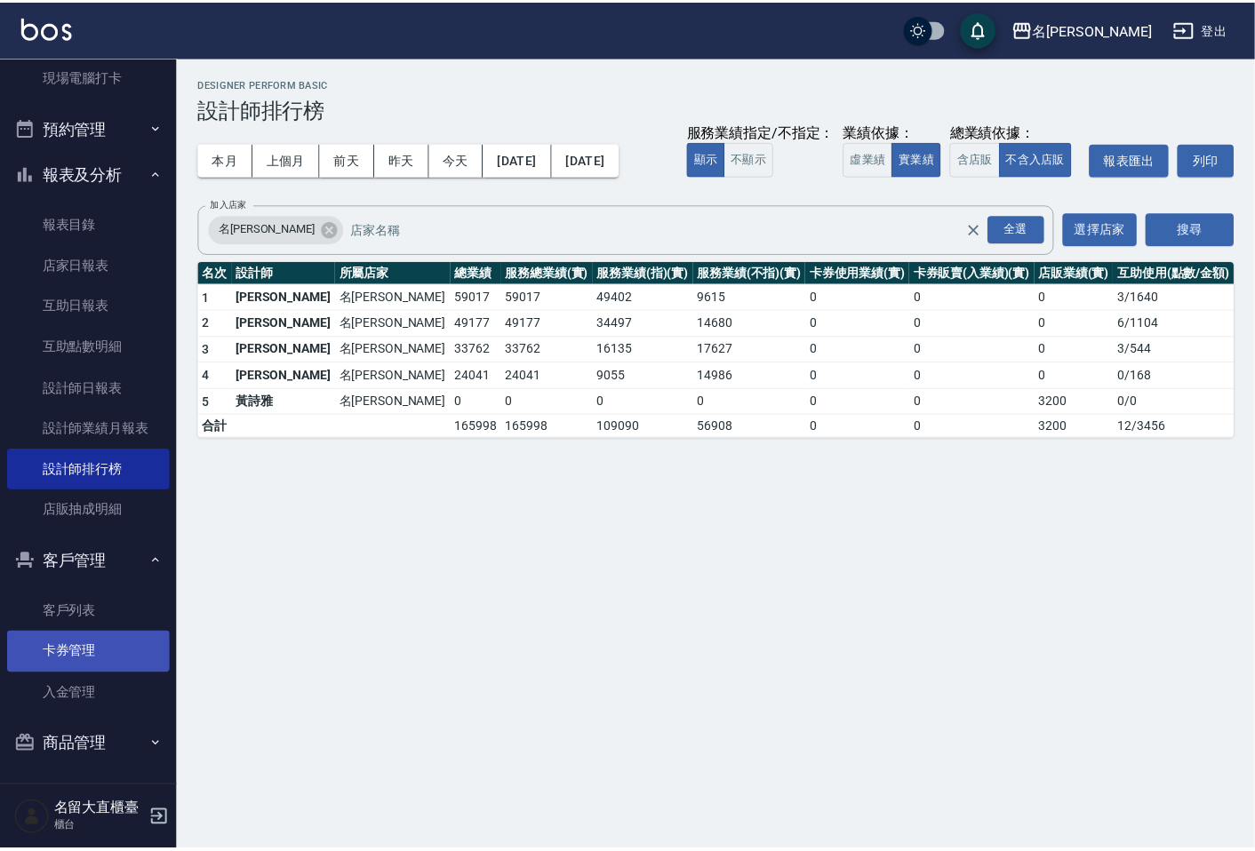
scroll to position [349, 0]
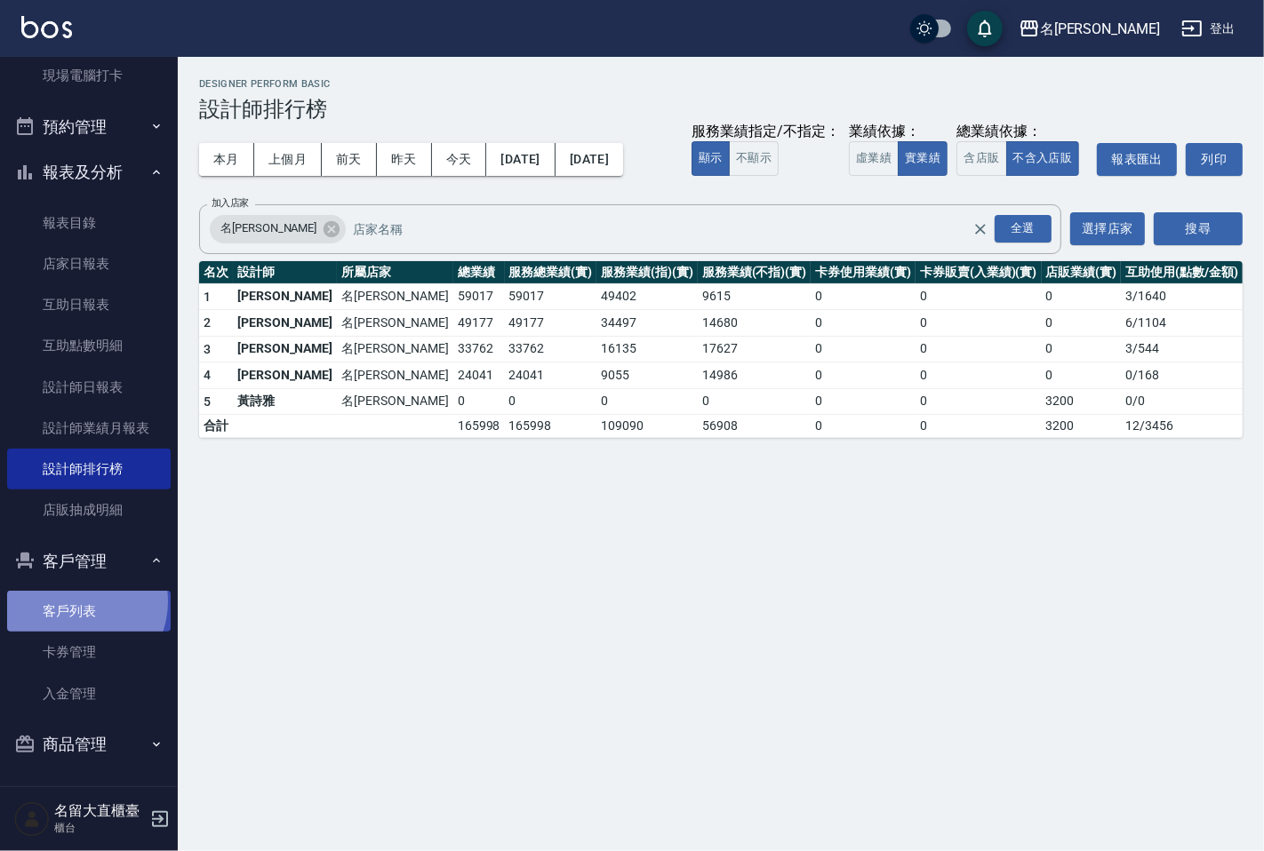
click at [74, 602] on link "客戶列表" at bounding box center [89, 611] width 164 height 41
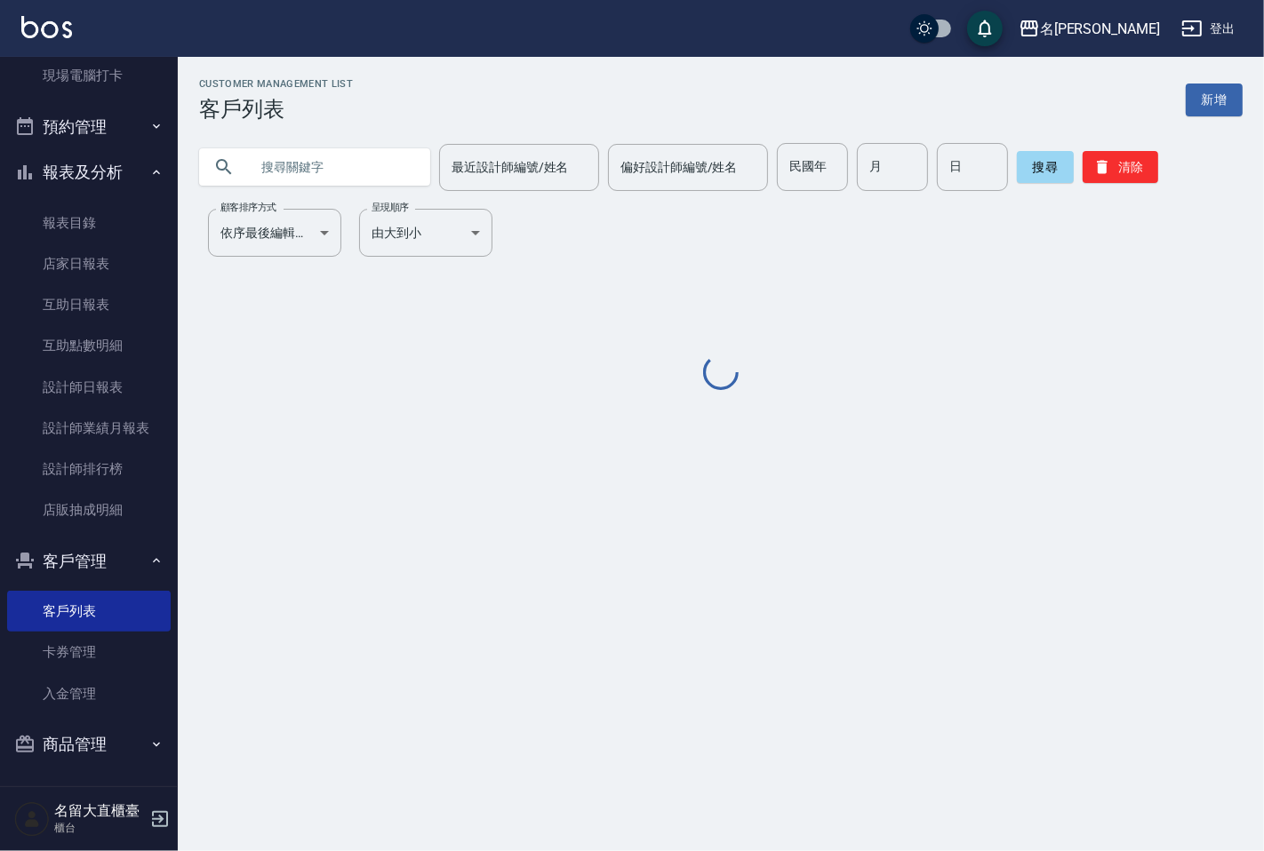
click at [316, 176] on input "text" at bounding box center [332, 167] width 167 height 48
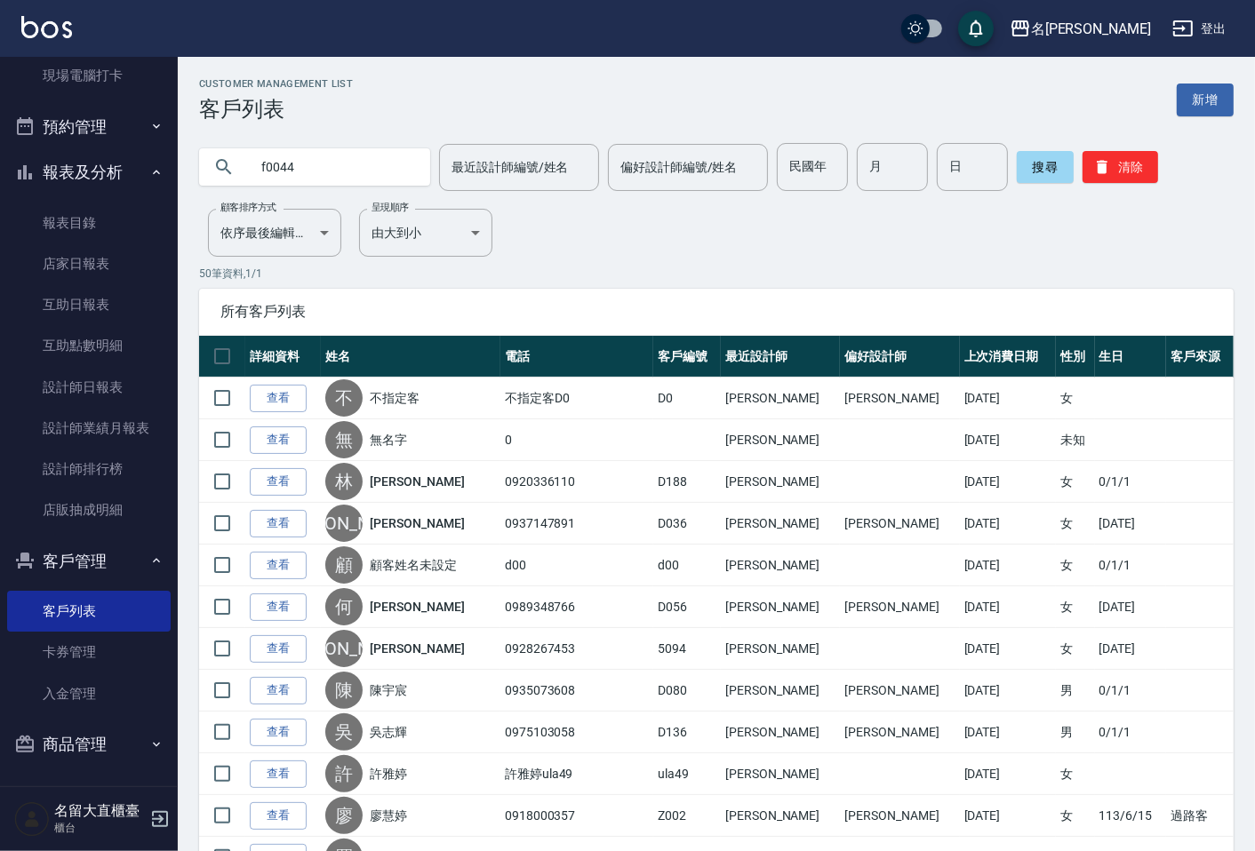
type input "f0044"
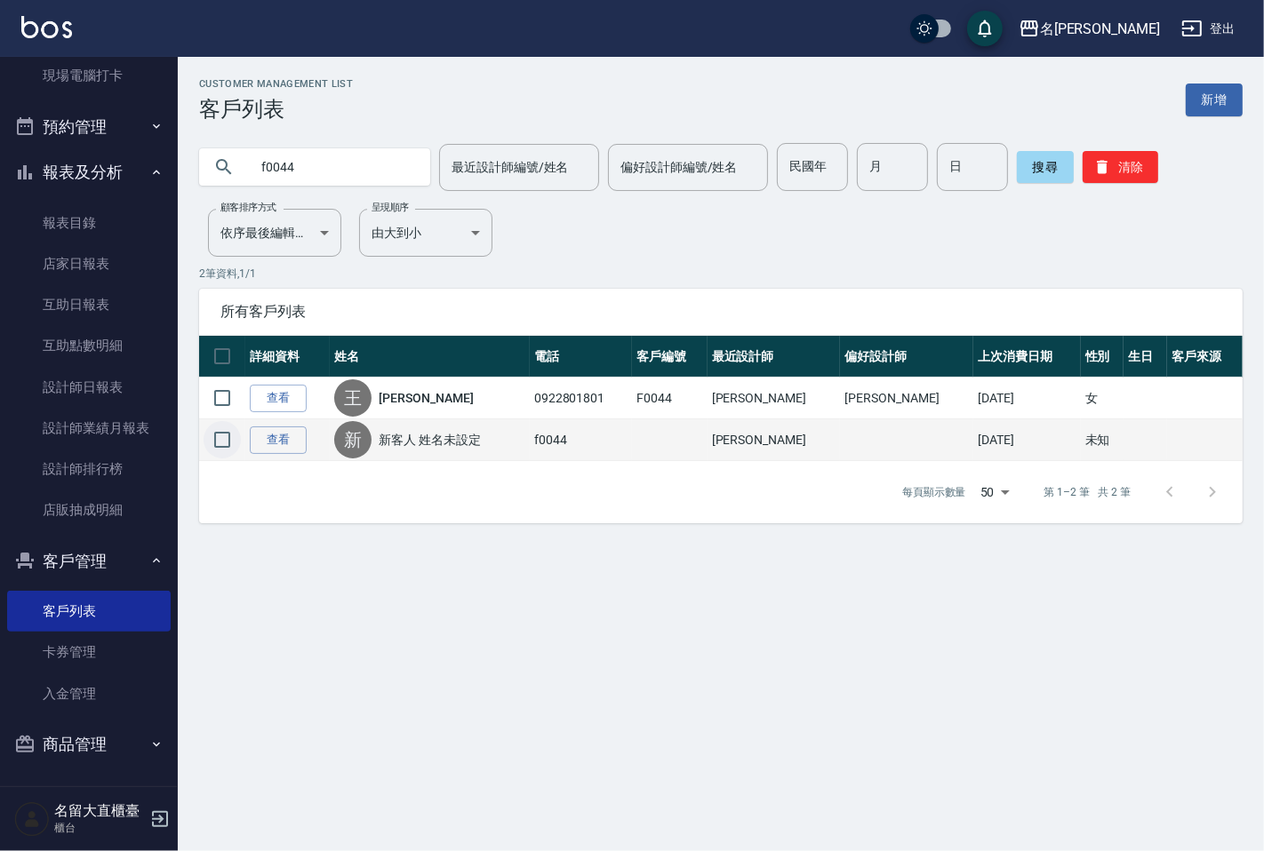
click at [222, 439] on input "checkbox" at bounding box center [222, 439] width 37 height 37
checkbox input "true"
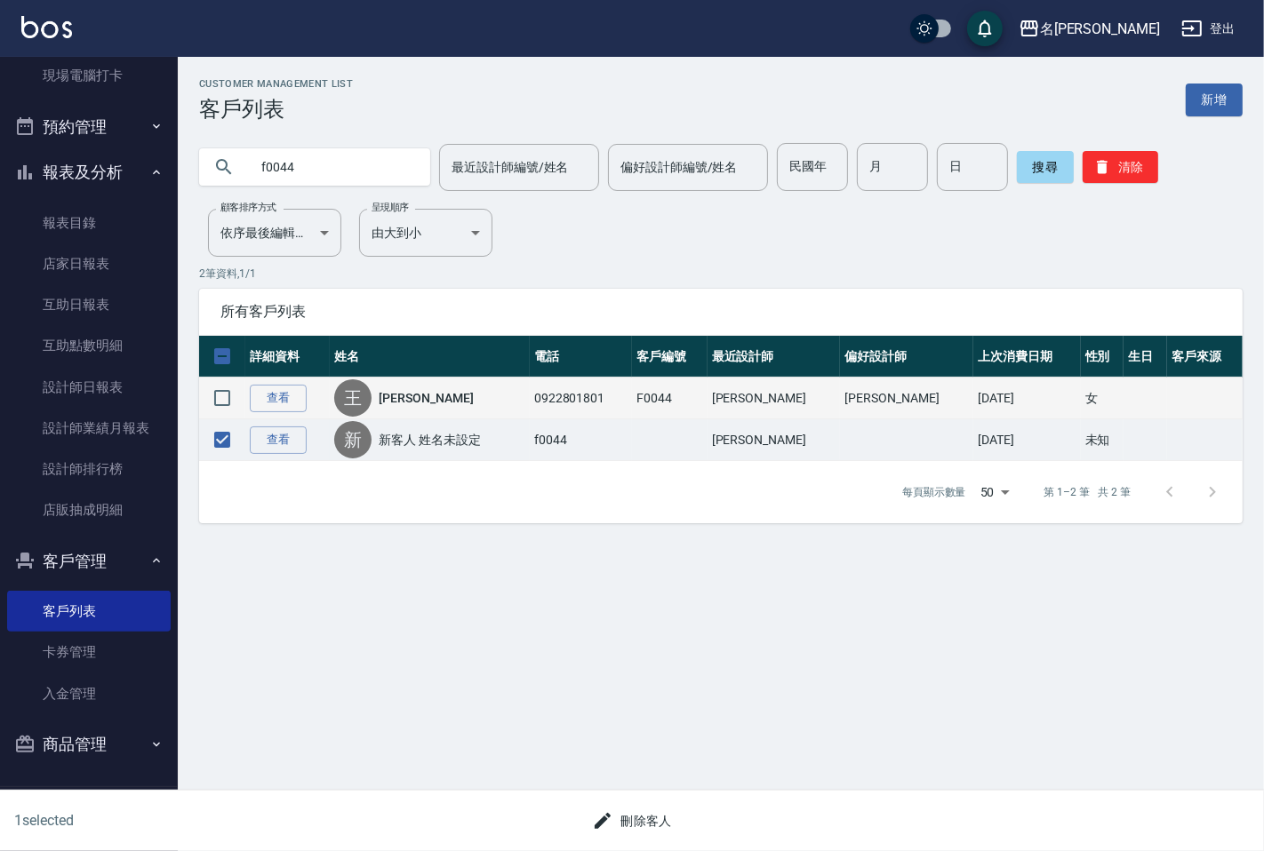
click at [404, 401] on link "[PERSON_NAME]" at bounding box center [426, 398] width 94 height 18
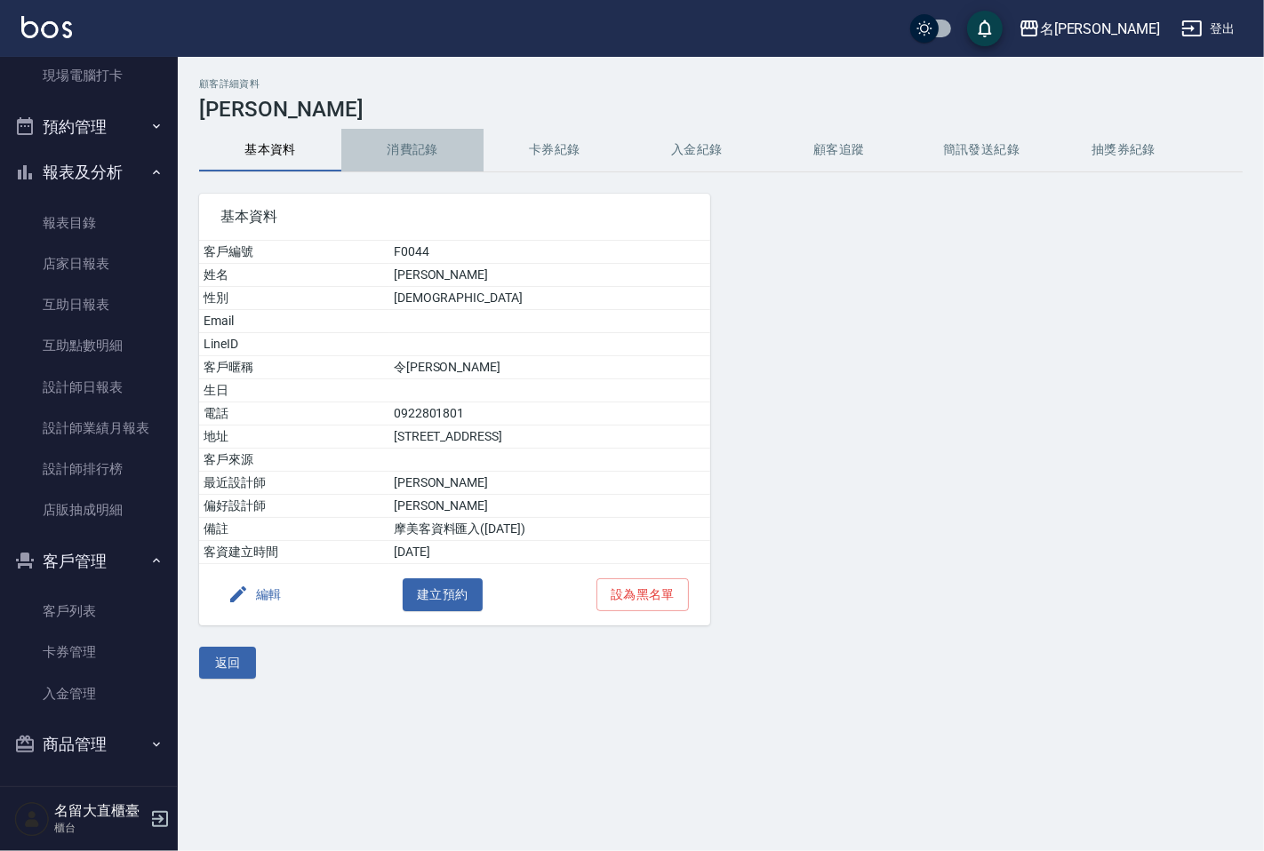
click at [412, 156] on button "消費記錄" at bounding box center [412, 150] width 142 height 43
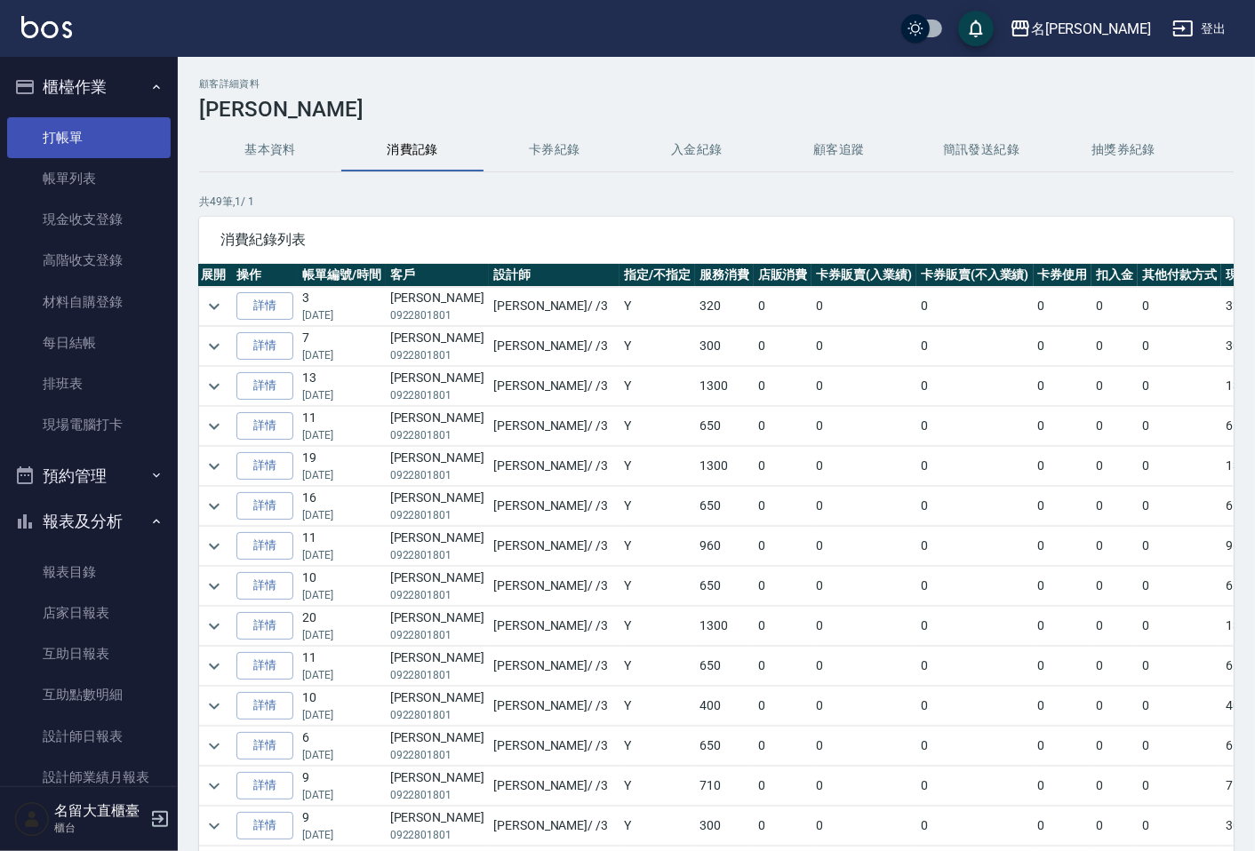
click at [36, 139] on link "打帳單" at bounding box center [89, 137] width 164 height 41
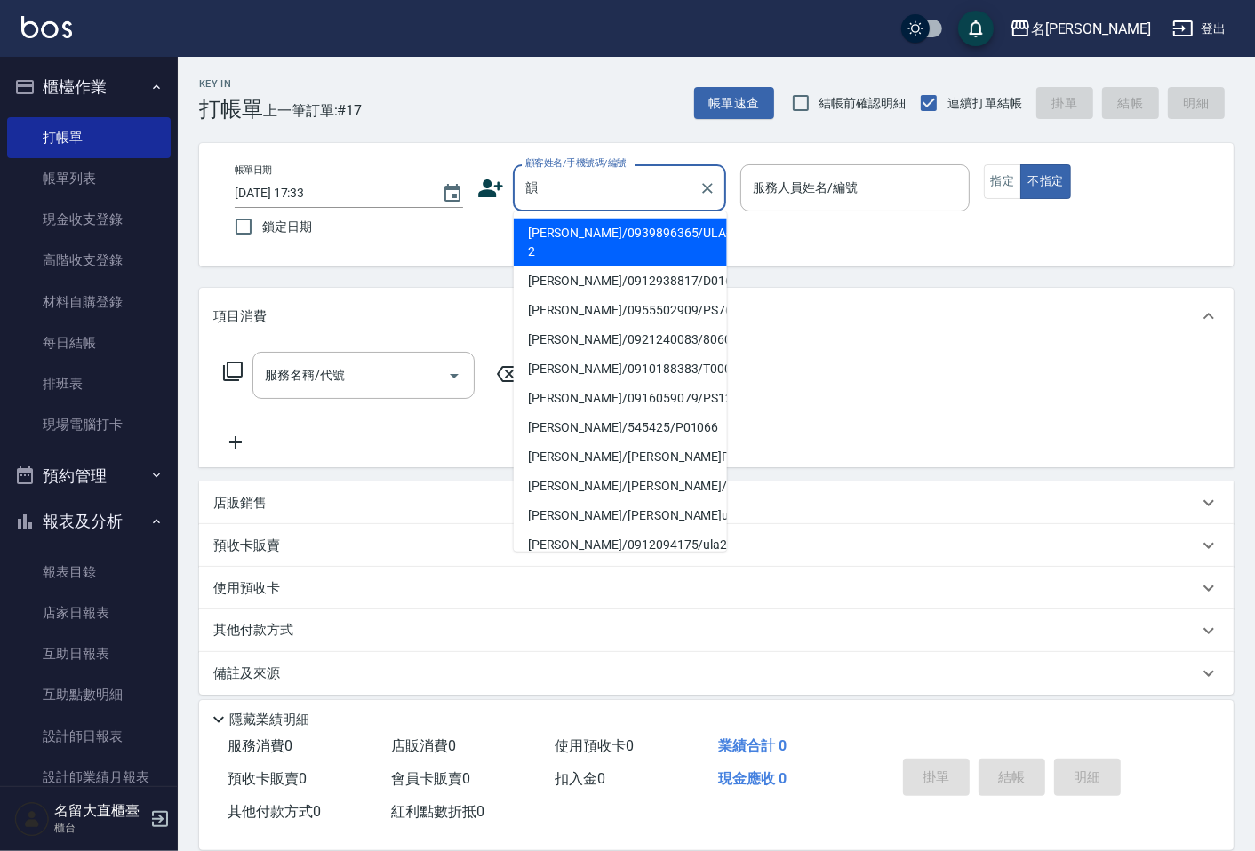
click at [692, 233] on li "[PERSON_NAME]/0939896365/ULA-2" at bounding box center [620, 243] width 213 height 48
type input "[PERSON_NAME]/0939896365/ULA-2"
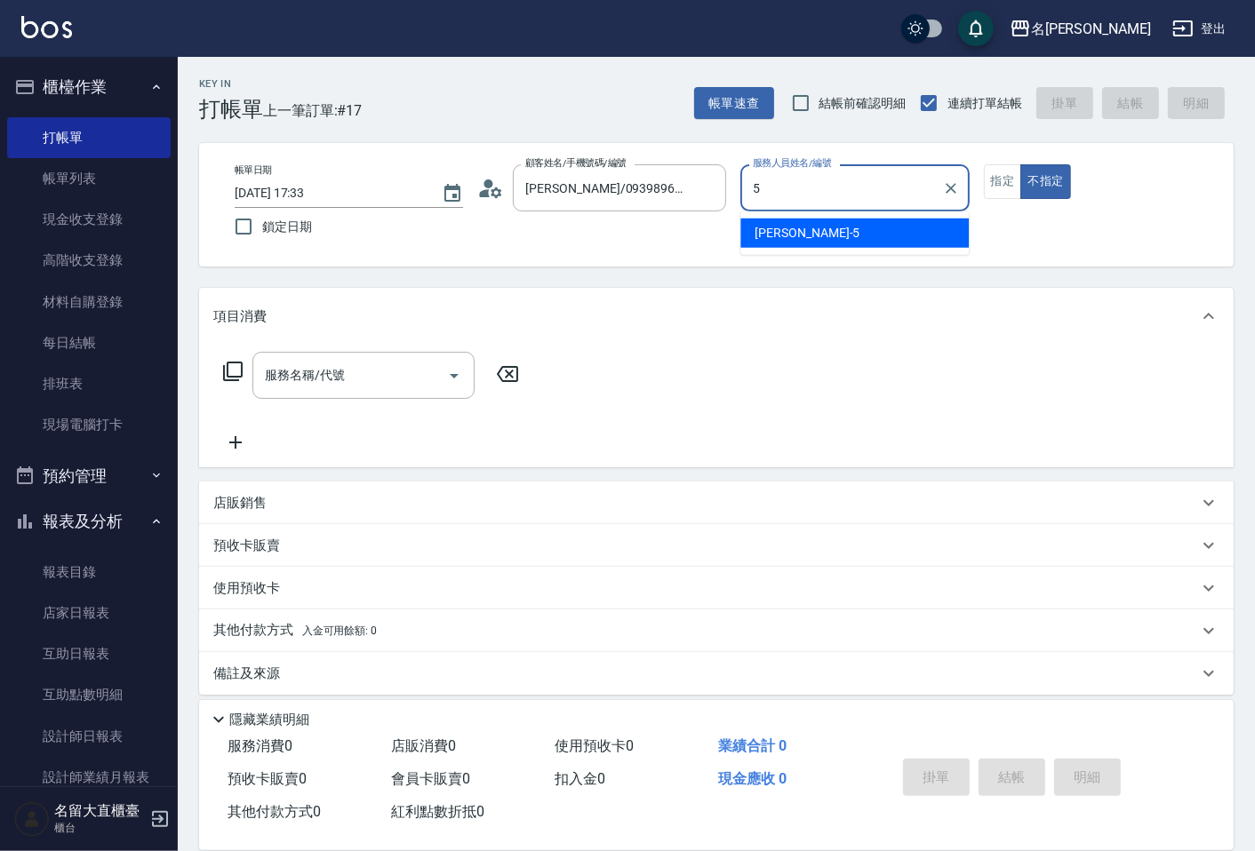
type input "Reese-5"
type button "false"
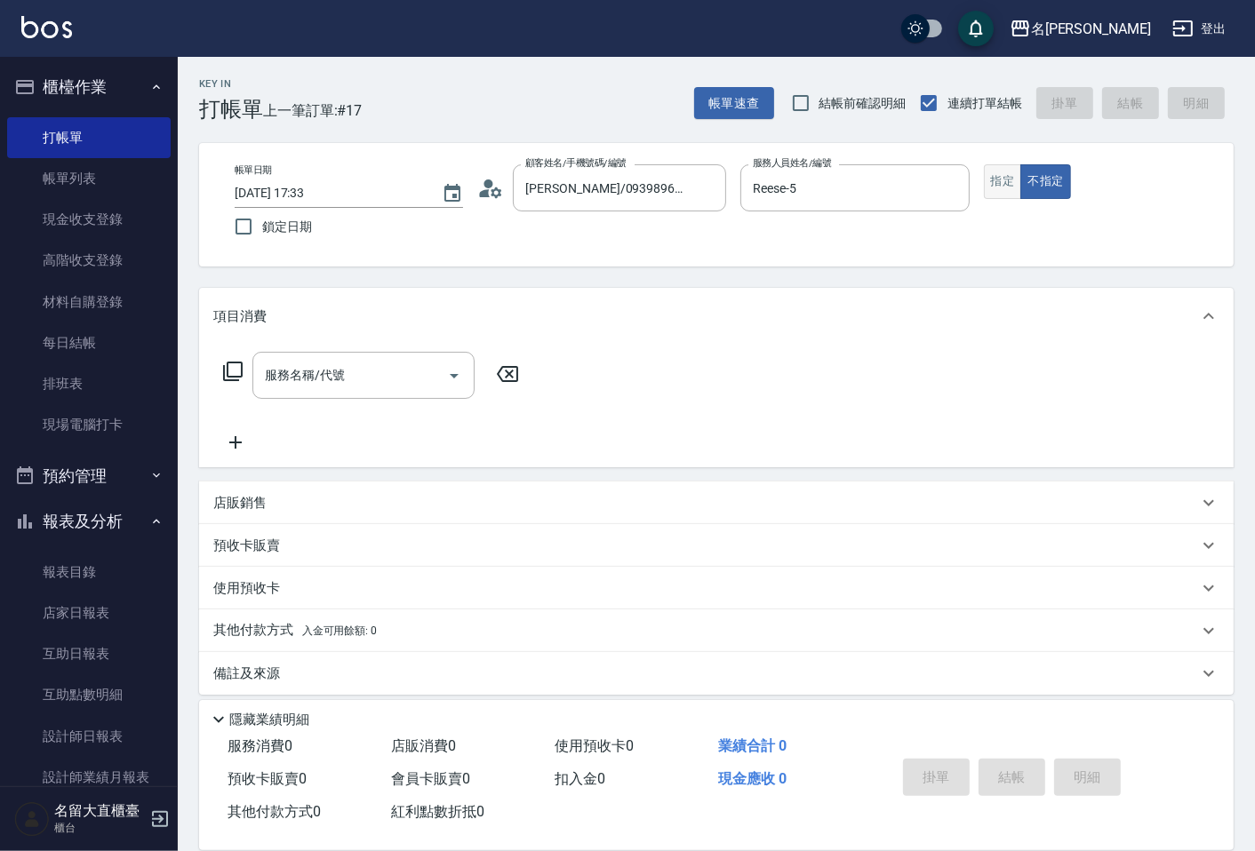
click at [1011, 194] on button "指定" at bounding box center [1003, 181] width 38 height 35
click at [409, 361] on input "服務名稱/代號" at bounding box center [350, 375] width 180 height 31
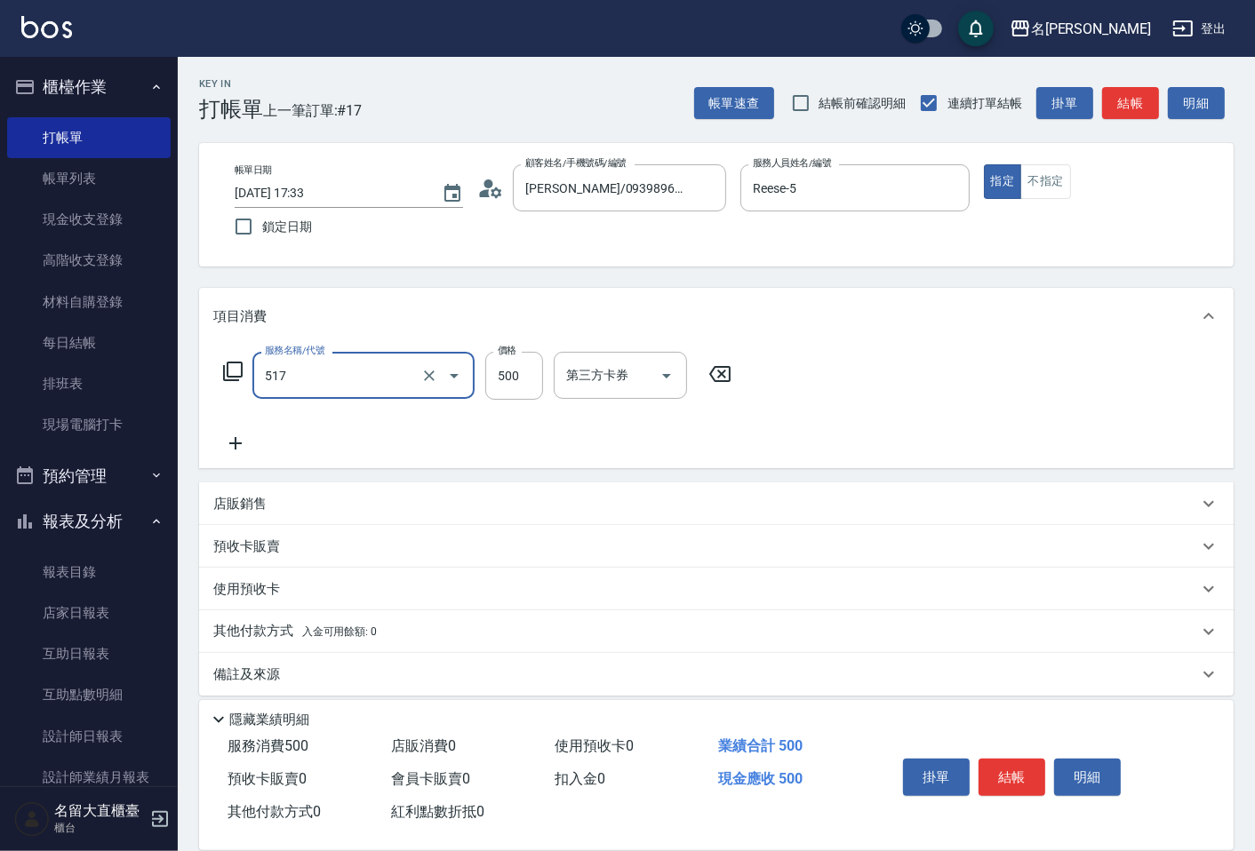
type input "舒醒頭皮(517)"
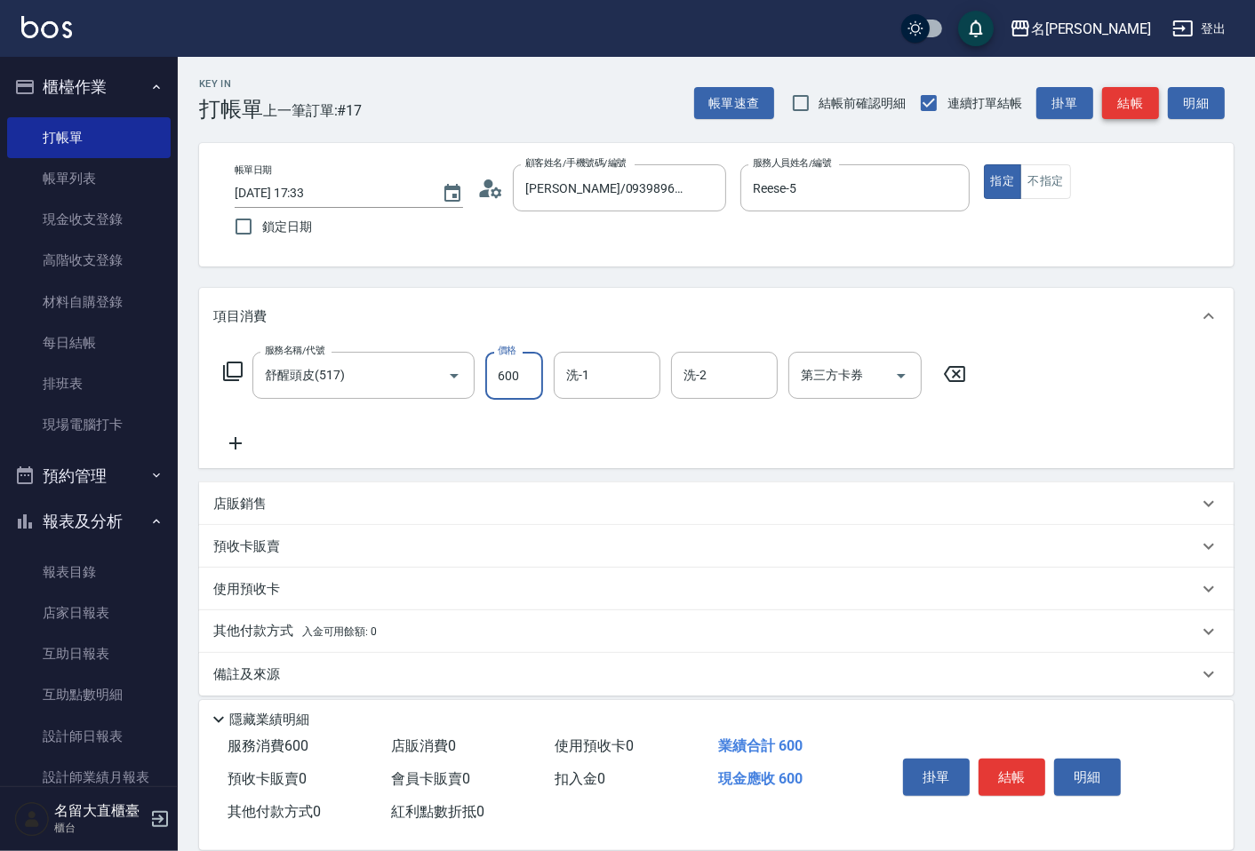
type input "600"
click at [1124, 102] on button "結帳" at bounding box center [1130, 103] width 57 height 33
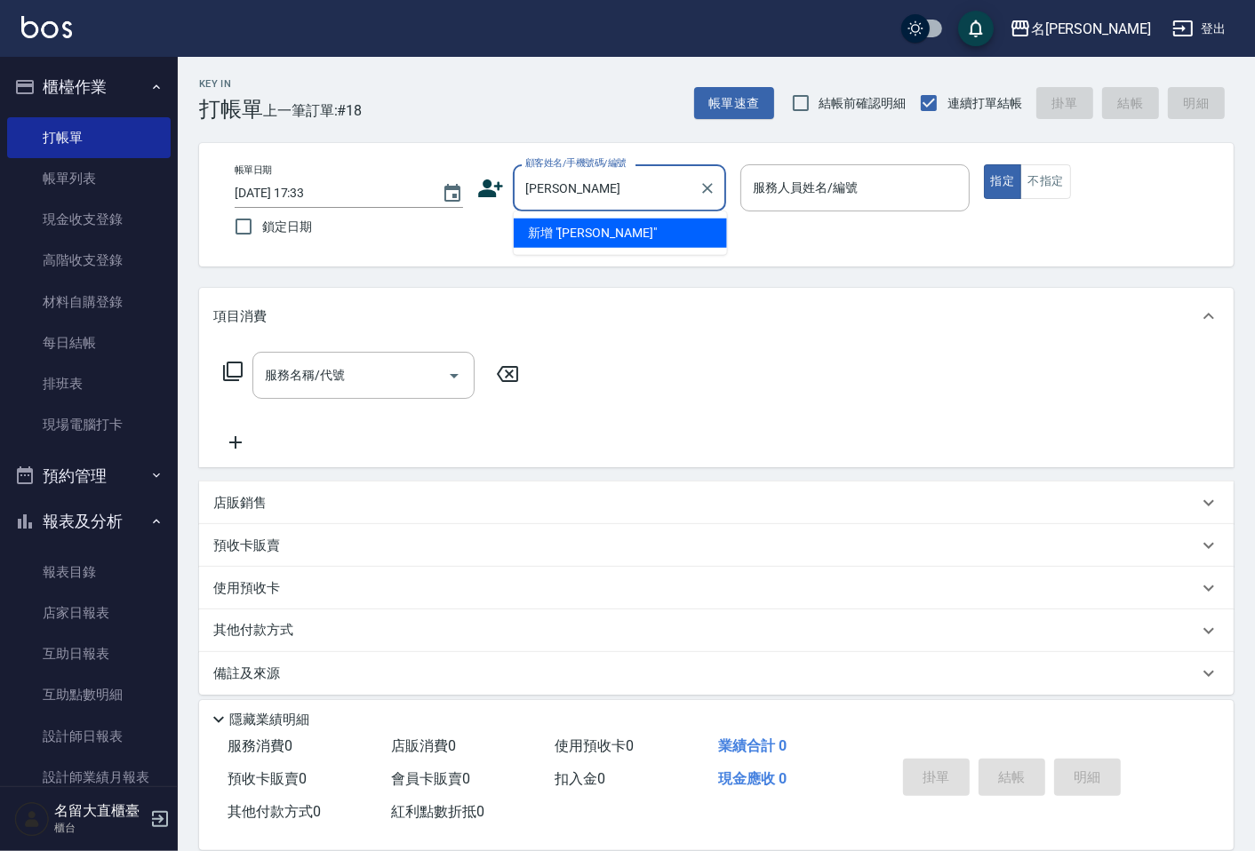
click at [644, 231] on li "新增 "[PERSON_NAME]"" at bounding box center [620, 233] width 213 height 29
type input "[PERSON_NAME]"
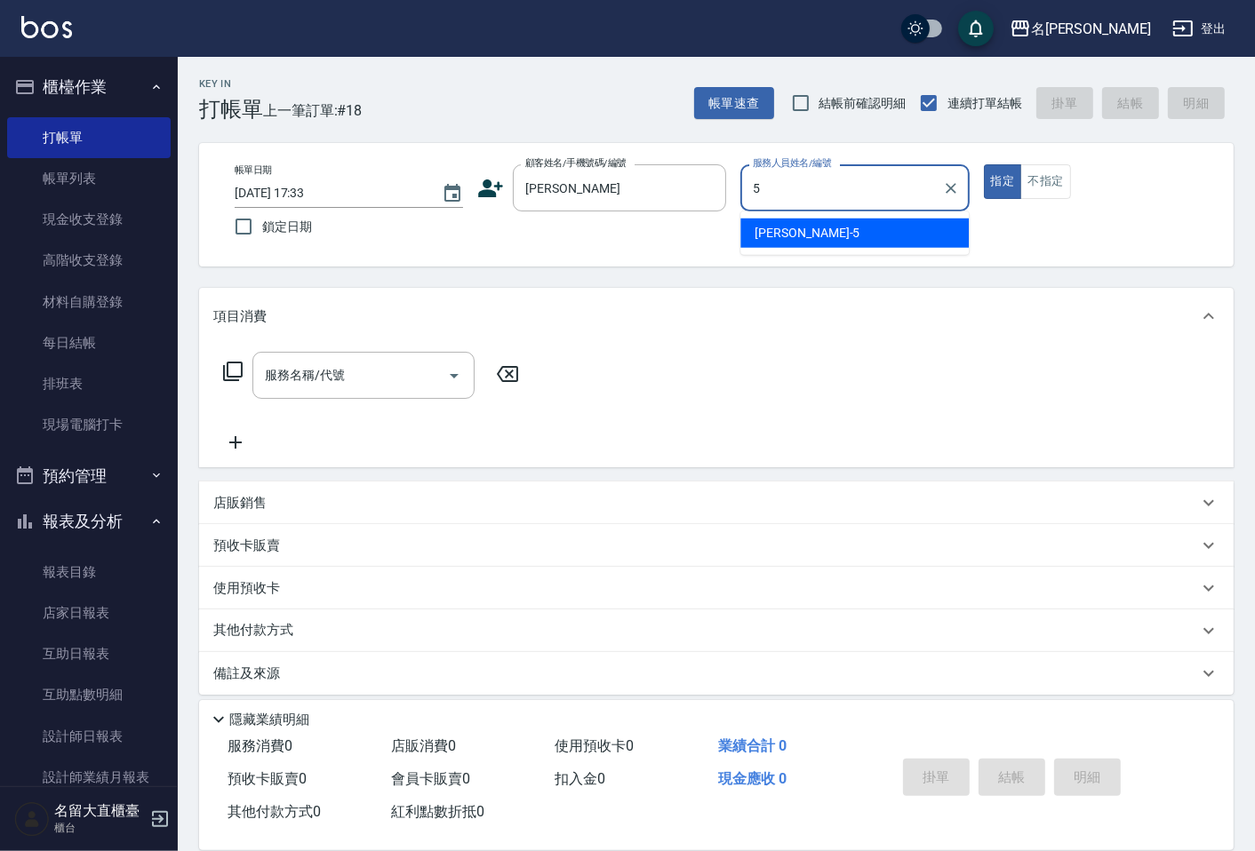
type input "Reese-5"
type button "true"
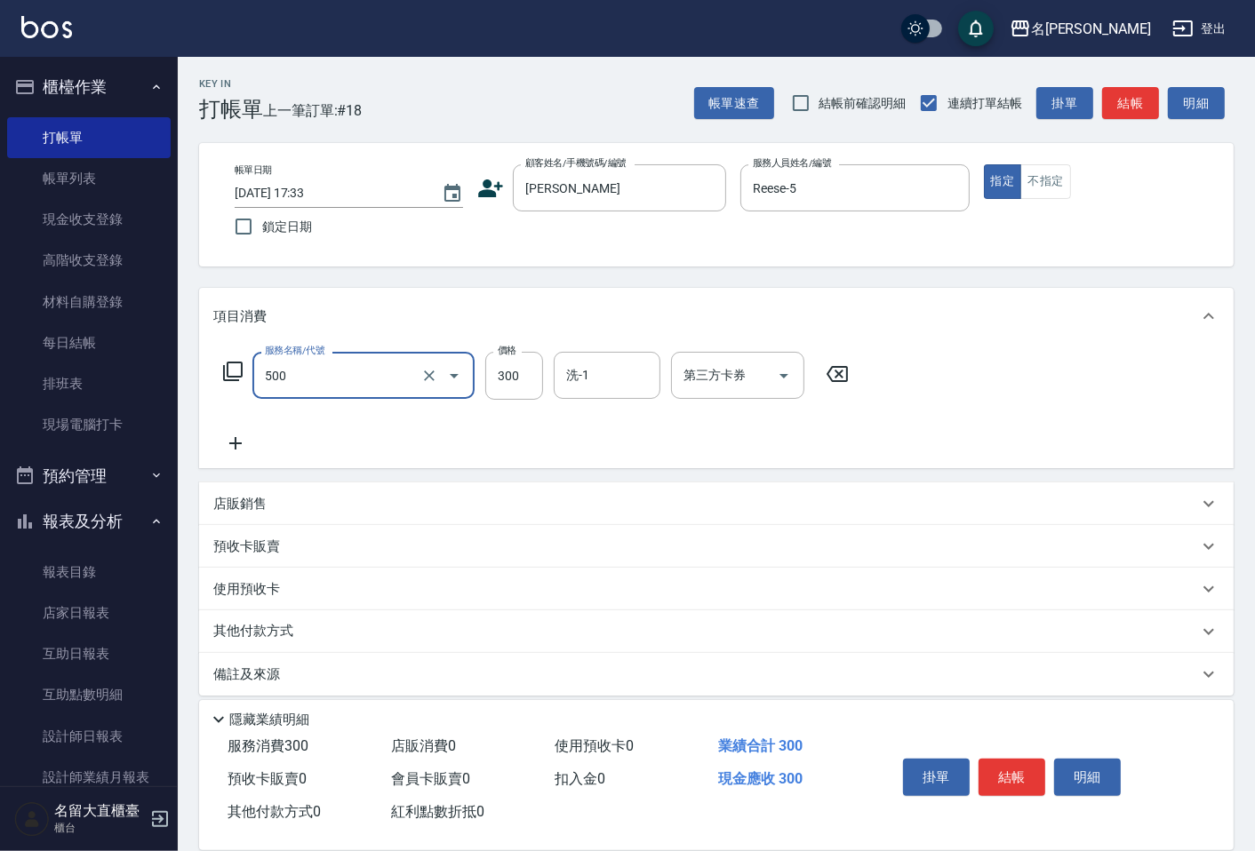
type input "洗髮(500)"
type input "350"
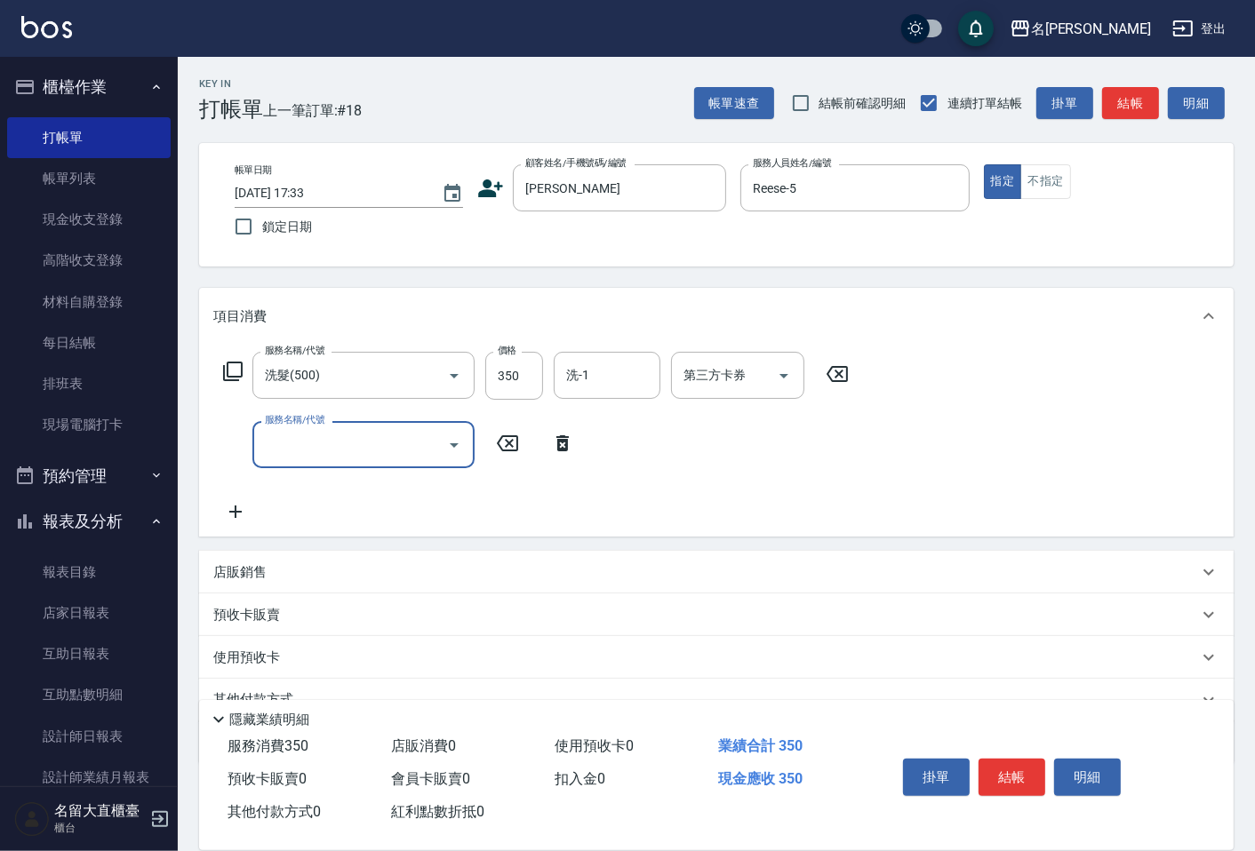
click at [414, 436] on input "服務名稱/代號" at bounding box center [350, 444] width 180 height 31
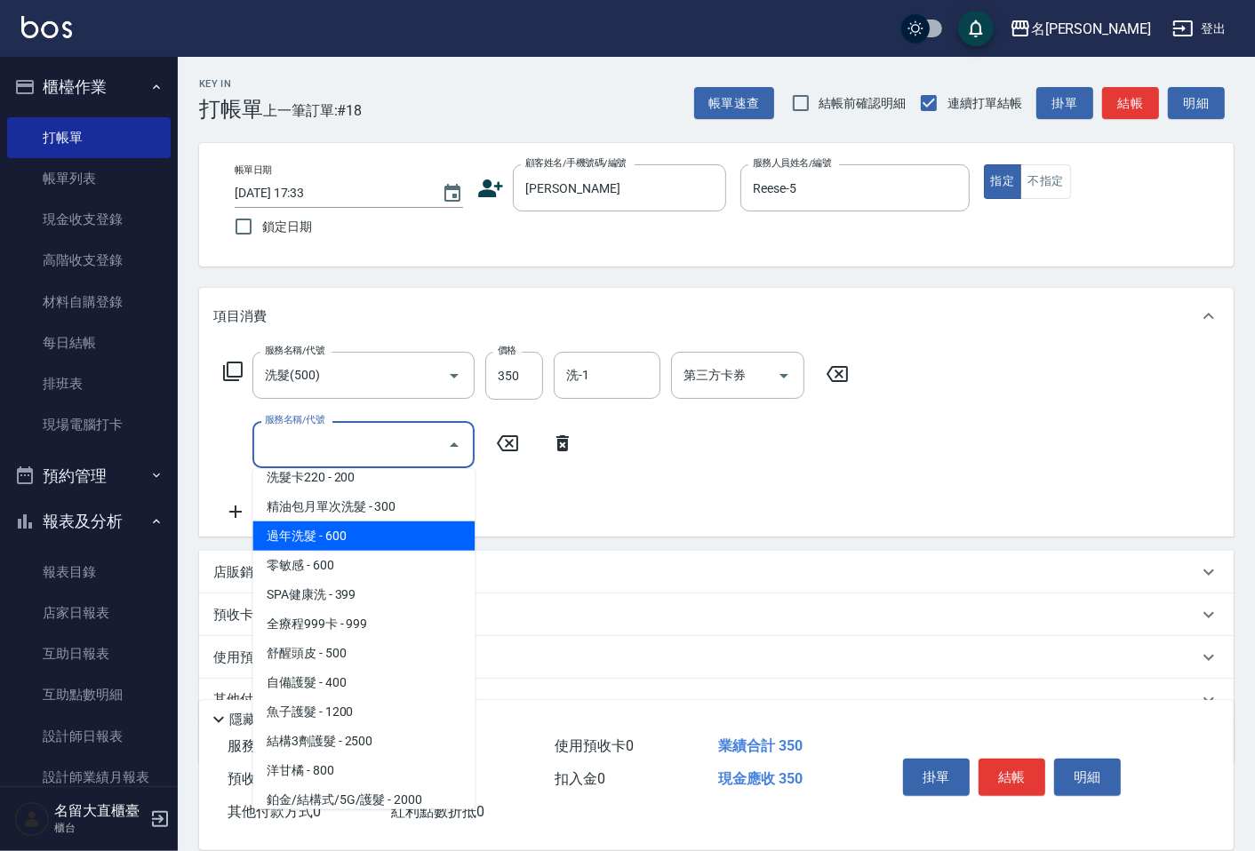
scroll to position [789, 0]
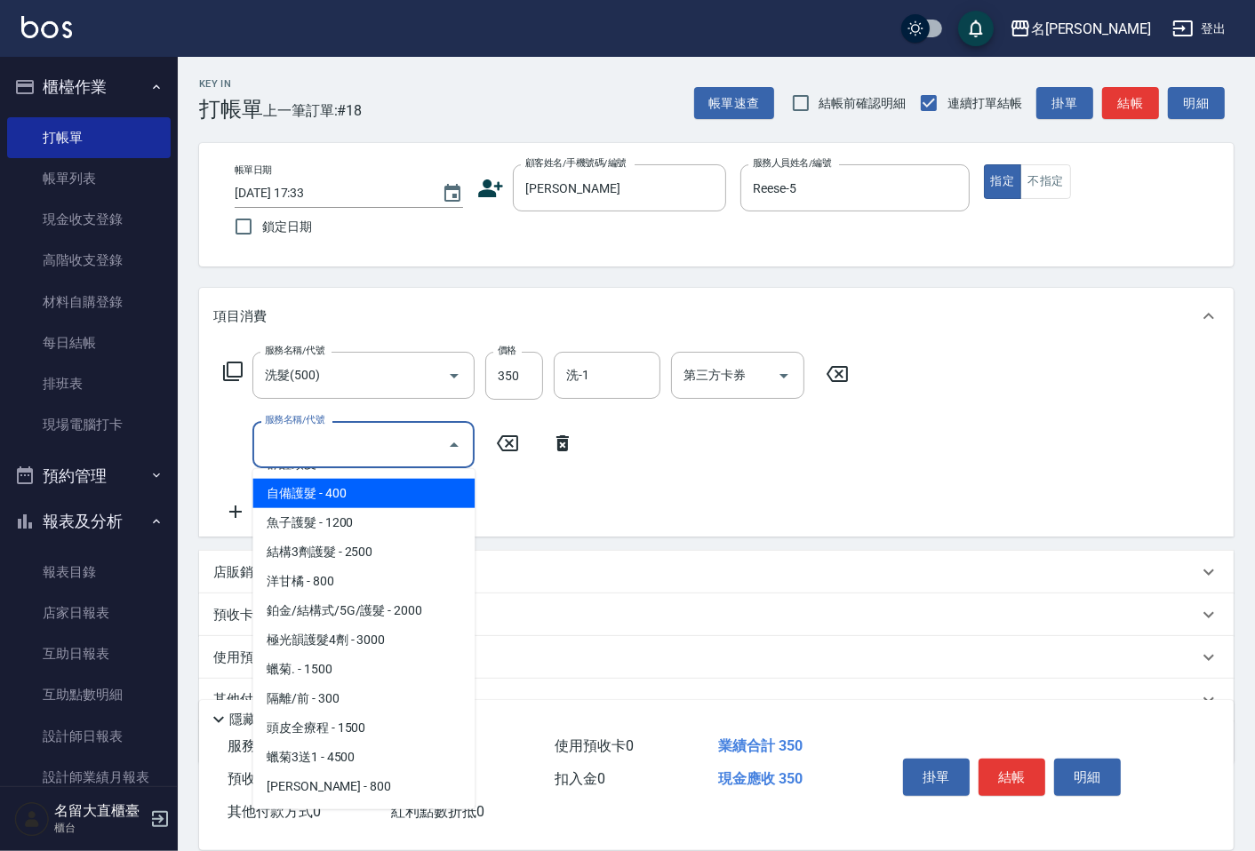
click at [402, 484] on span "自備護髮 - 400" at bounding box center [363, 493] width 222 height 29
type input "自備護髮(601)"
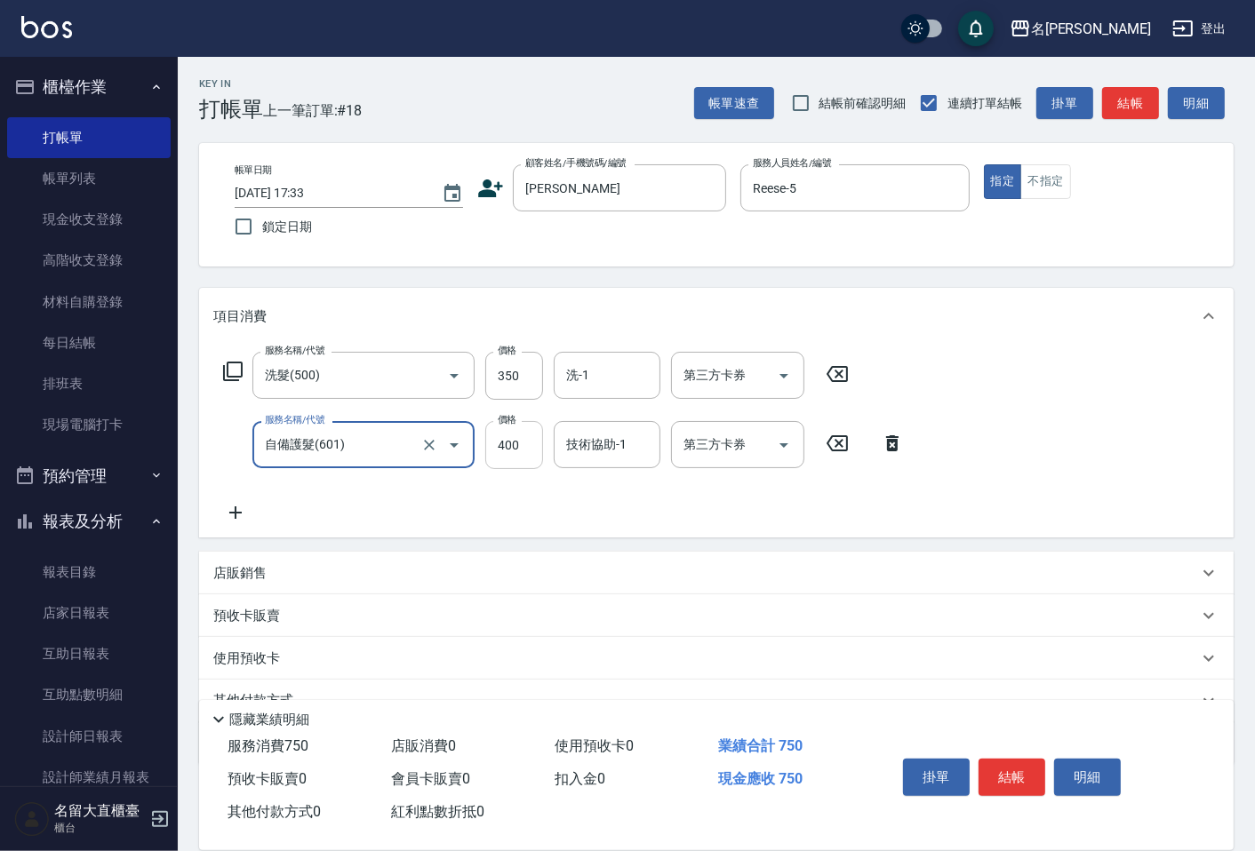
click at [487, 454] on input "400" at bounding box center [514, 445] width 58 height 48
type input "350"
click at [1157, 110] on button "結帳" at bounding box center [1130, 103] width 57 height 33
type input "[DATE] 17:34"
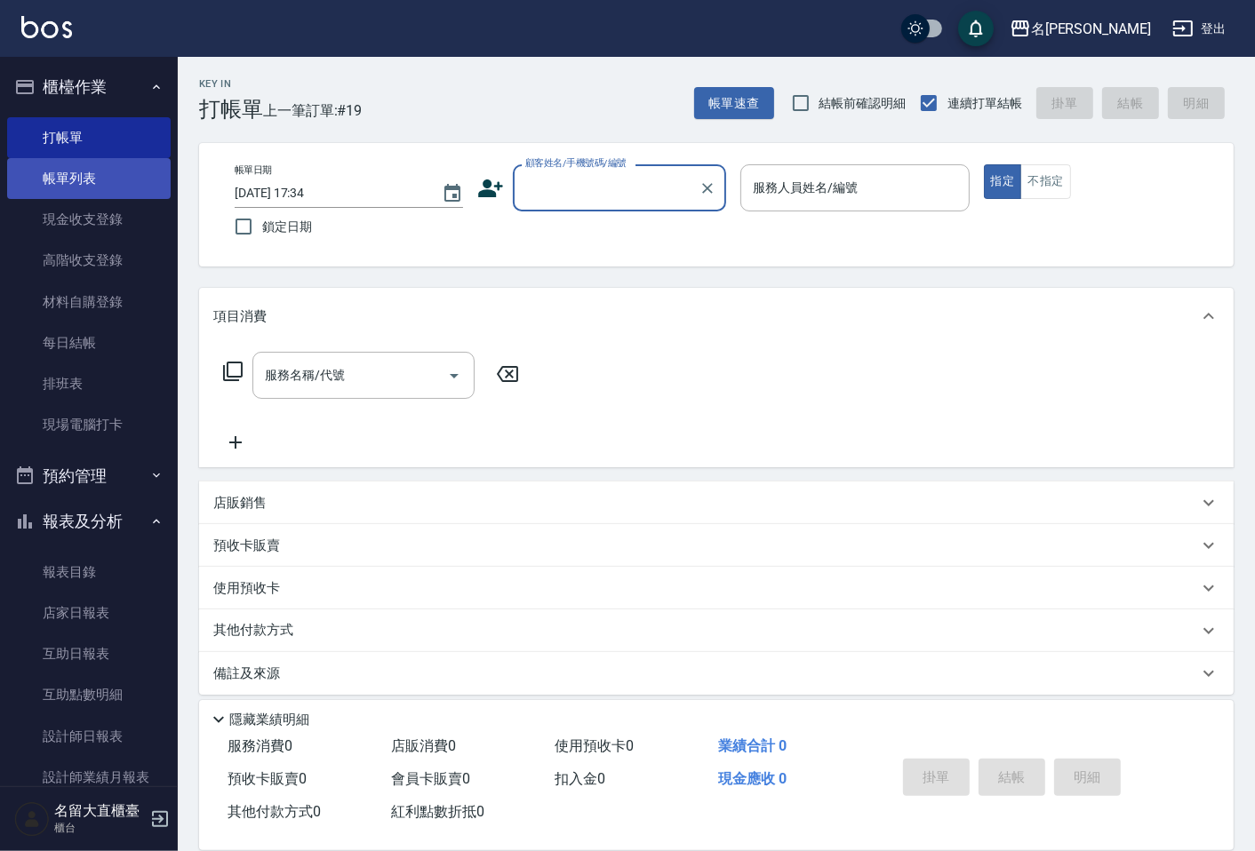
click at [82, 172] on link "帳單列表" at bounding box center [89, 178] width 164 height 41
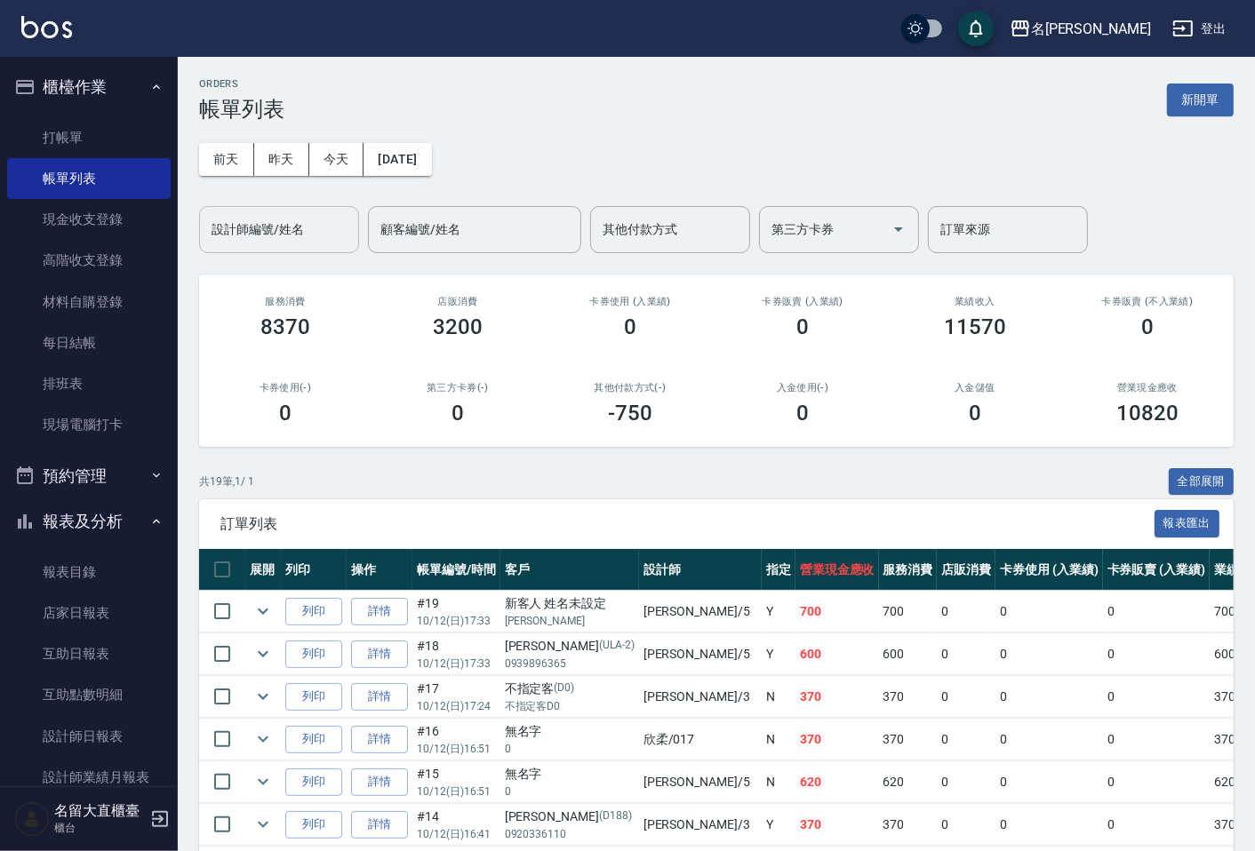
click at [252, 242] on input "設計師編號/姓名" at bounding box center [279, 229] width 144 height 31
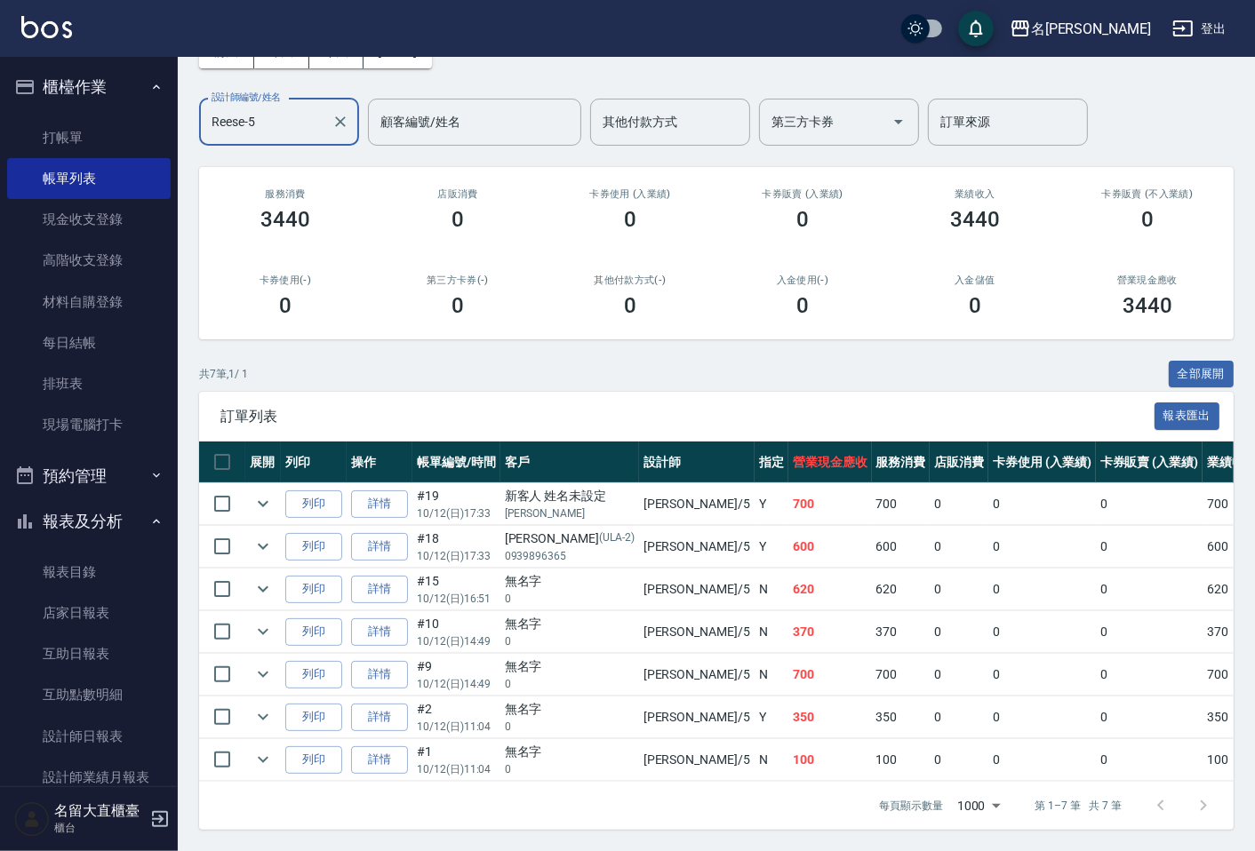
scroll to position [123, 0]
type input "Reese-5"
click at [110, 727] on link "設計師日報表" at bounding box center [89, 736] width 164 height 41
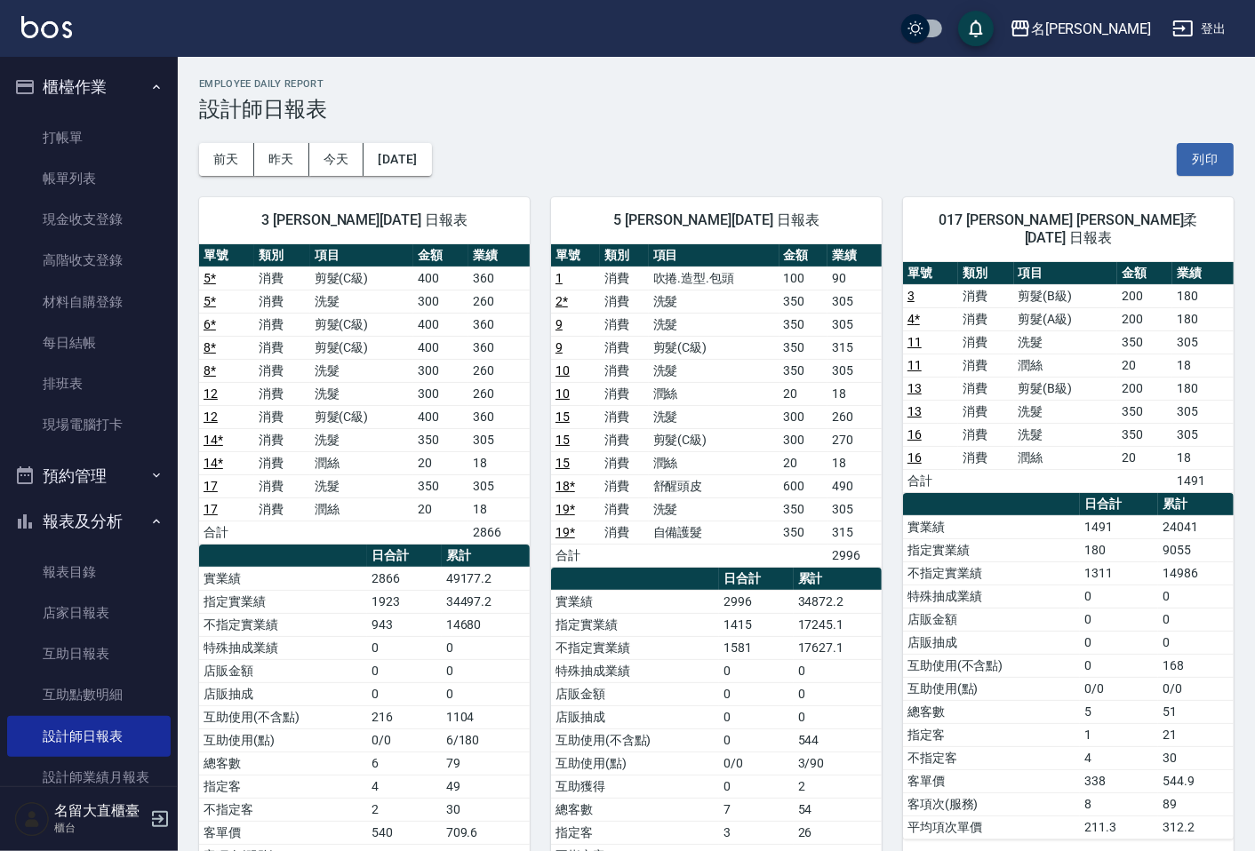
click at [100, 111] on ul "打帳單 帳單列表 現金收支登錄 高階收支登錄 材料自購登錄 每日結帳 排班表 現場電腦打卡" at bounding box center [89, 281] width 164 height 343
drag, startPoint x: 100, startPoint y: 111, endPoint x: 100, endPoint y: 131, distance: 19.6
click at [100, 116] on ul "打帳單 帳單列表 現金收支登錄 高階收支登錄 材料自購登錄 每日結帳 排班表 現場電腦打卡" at bounding box center [89, 281] width 164 height 343
click at [102, 137] on link "打帳單" at bounding box center [89, 137] width 164 height 41
